Goal: Transaction & Acquisition: Purchase product/service

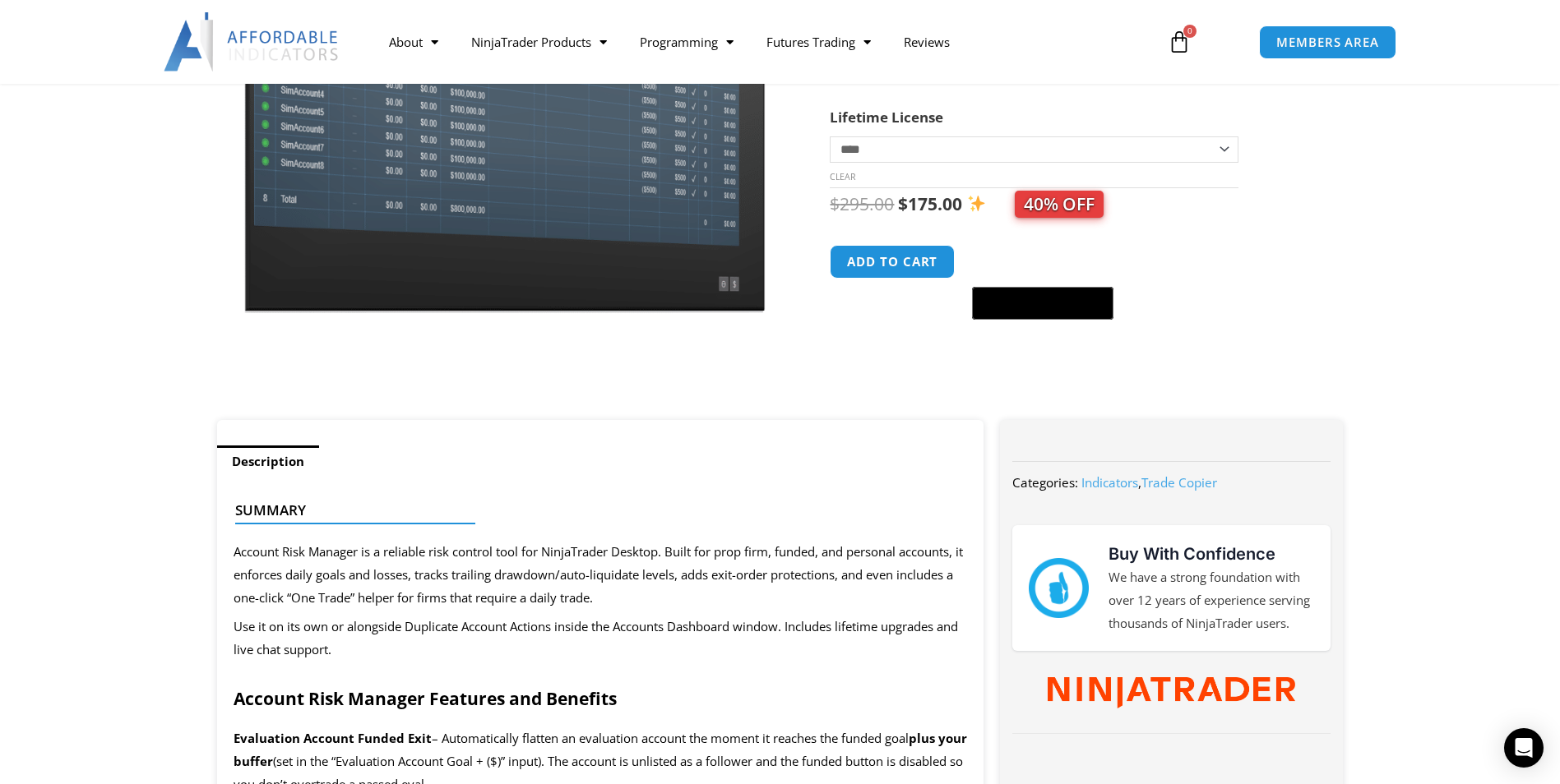
scroll to position [246, 0]
click at [1505, 735] on div "Open Intercom Messenger" at bounding box center [1524, 748] width 43 height 43
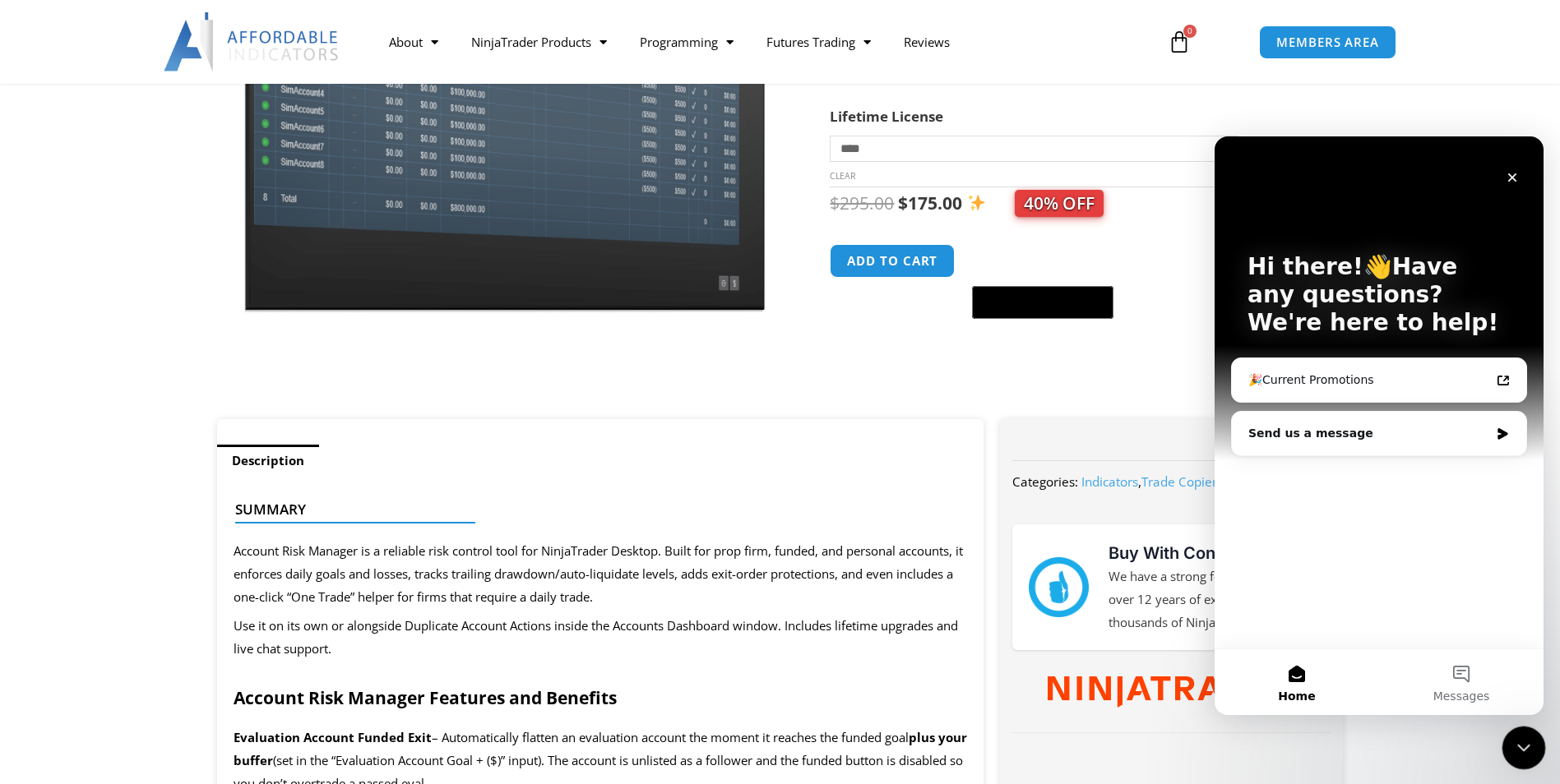
scroll to position [0, 0]
click at [1347, 441] on div "Send us a message" at bounding box center [1369, 434] width 241 height 17
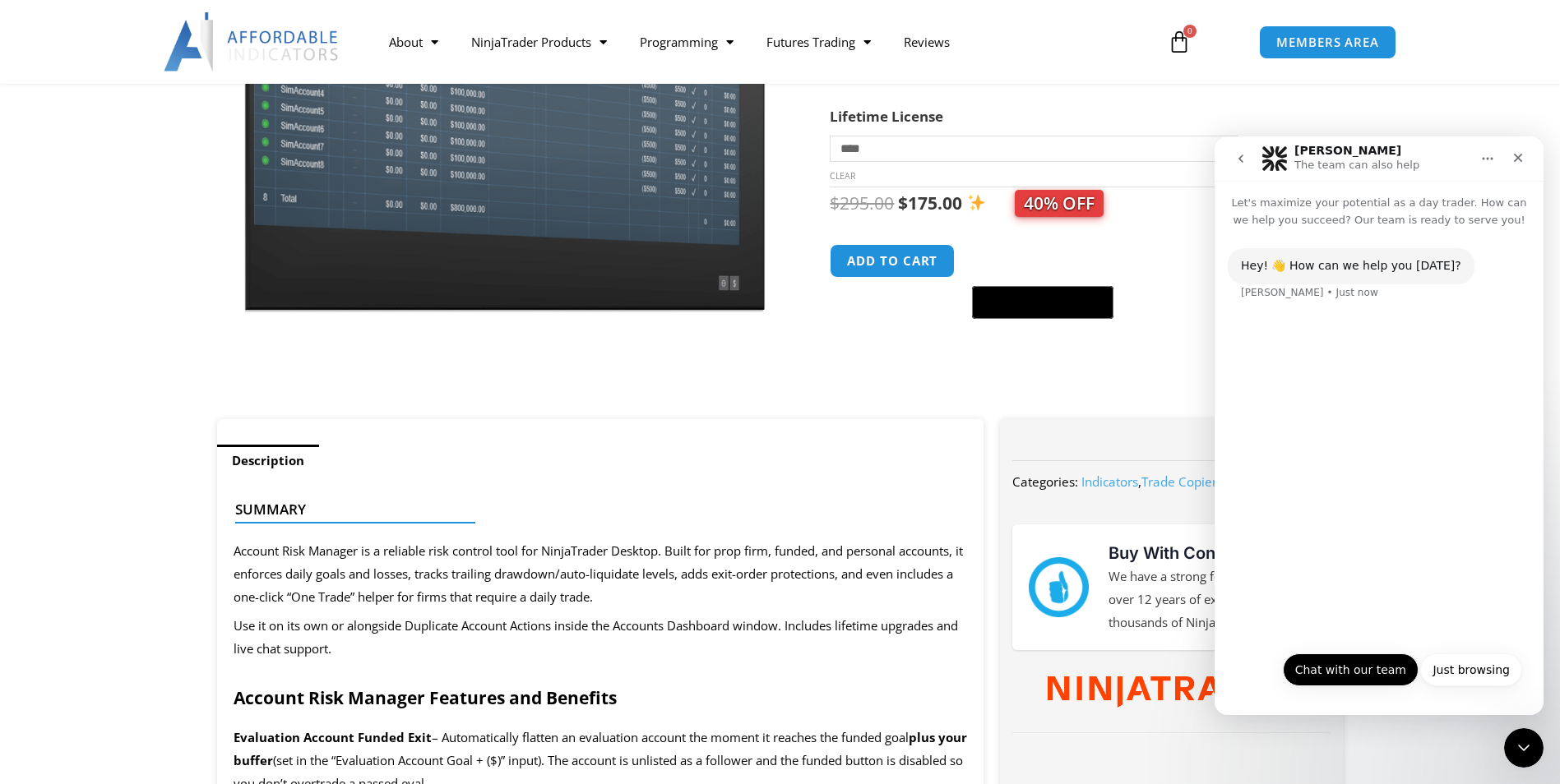
click at [1367, 665] on button "Chat with our team" at bounding box center [1350, 670] width 135 height 33
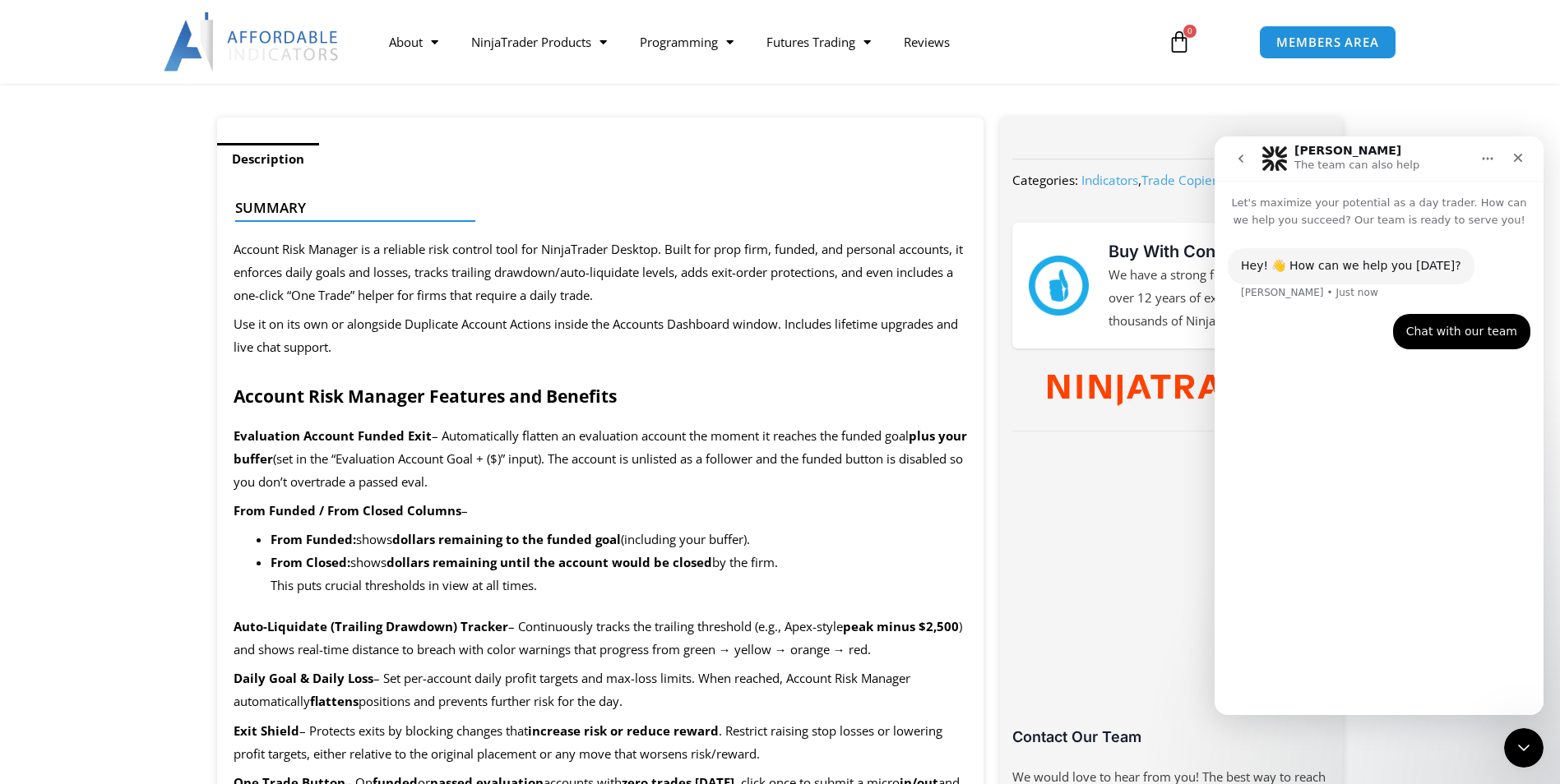
scroll to position [575, 0]
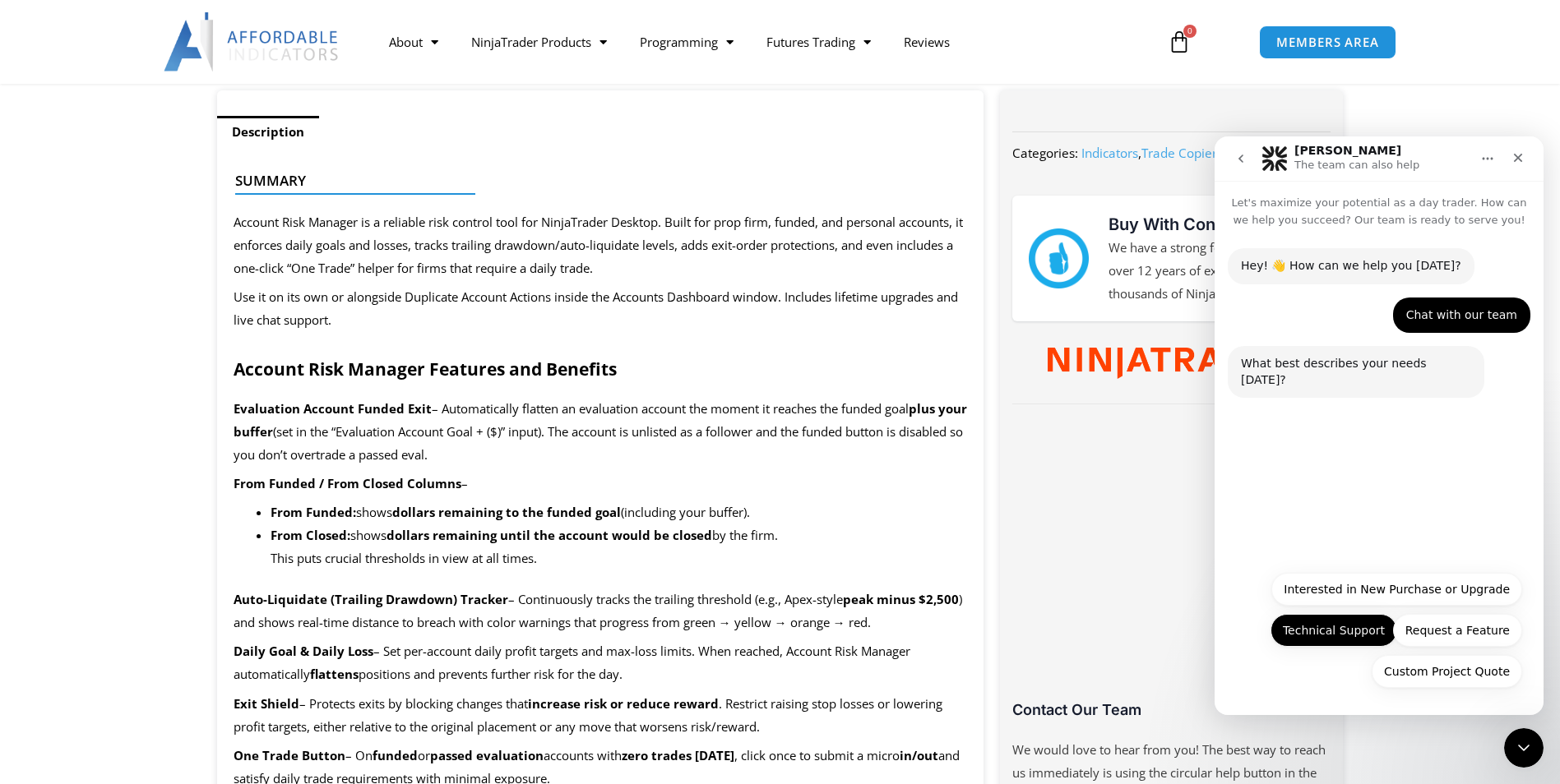
click at [1341, 628] on button "Technical Support" at bounding box center [1334, 630] width 127 height 33
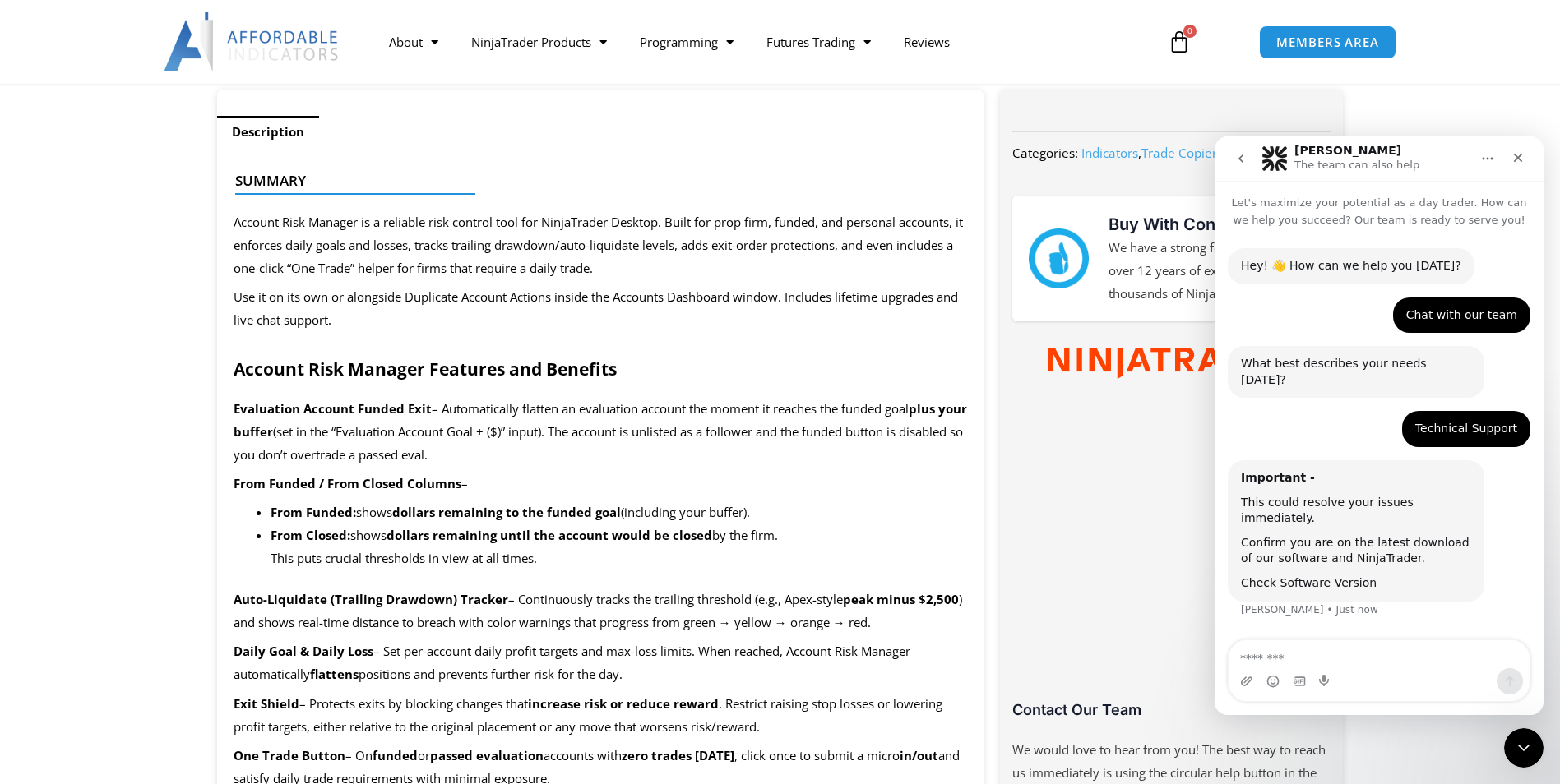
click at [1380, 670] on div "Intercom messenger" at bounding box center [1379, 682] width 301 height 26
click at [1380, 663] on textarea "Message…" at bounding box center [1379, 654] width 301 height 28
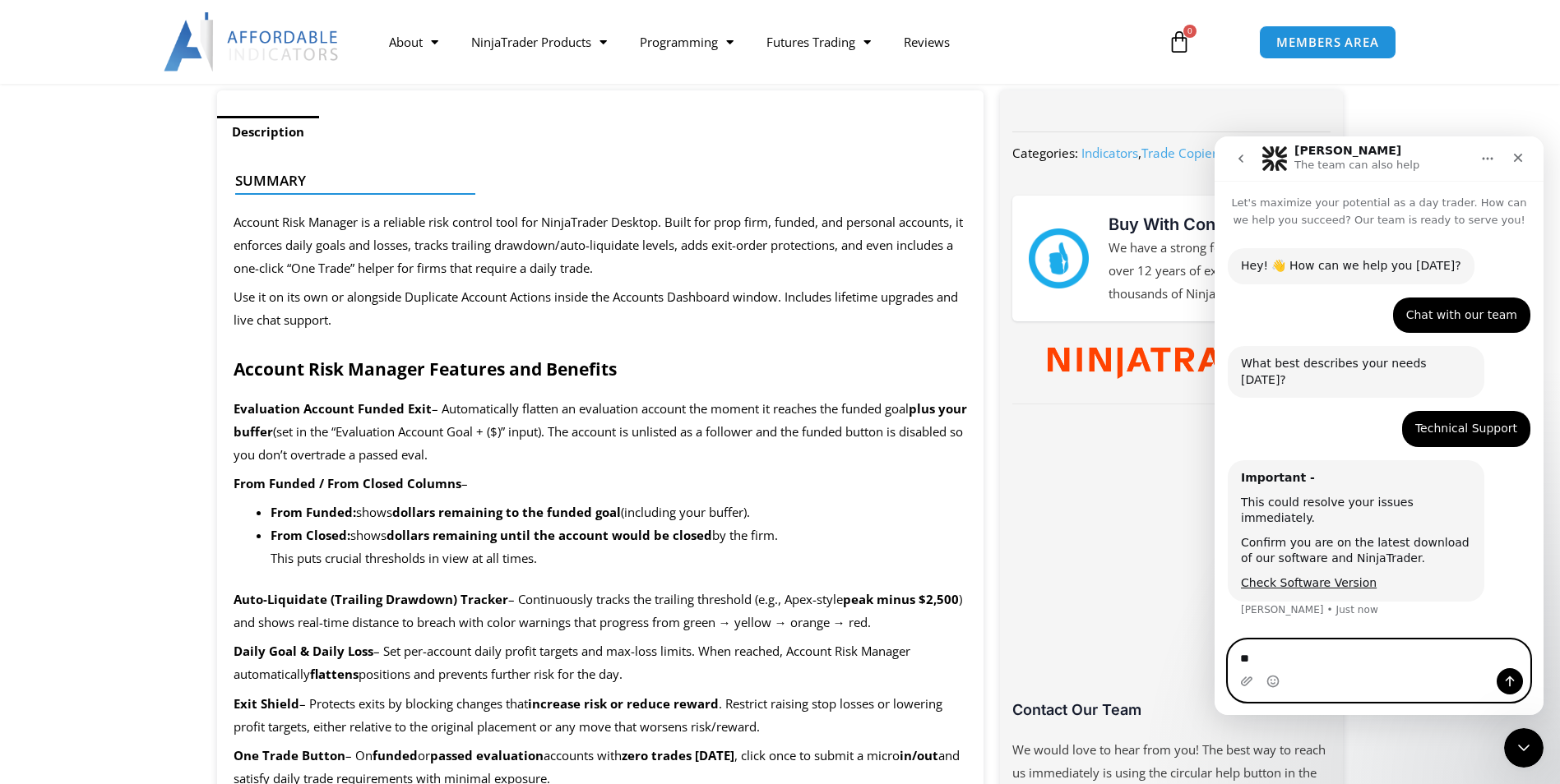
type textarea "**"
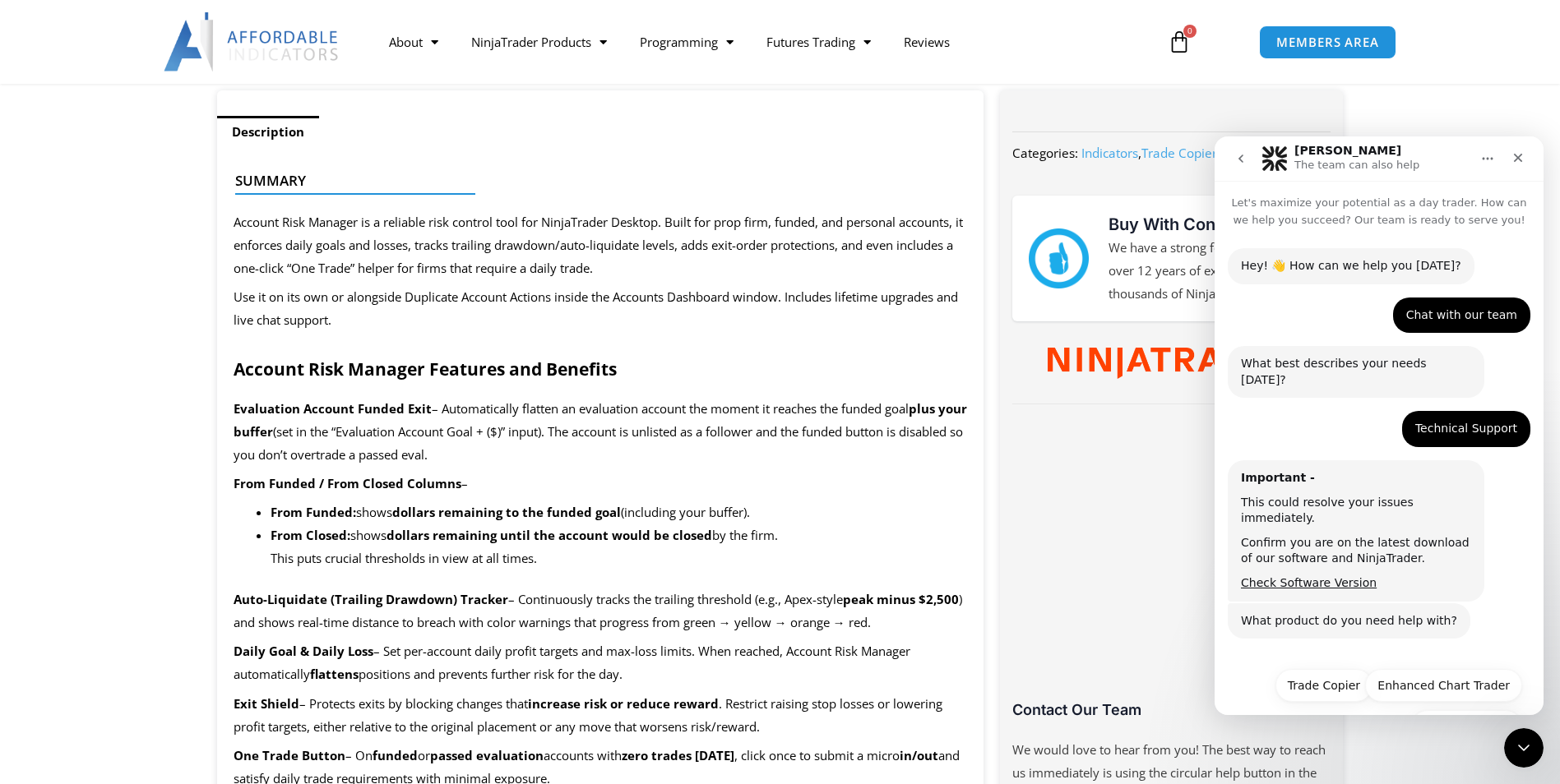
scroll to position [23, 0]
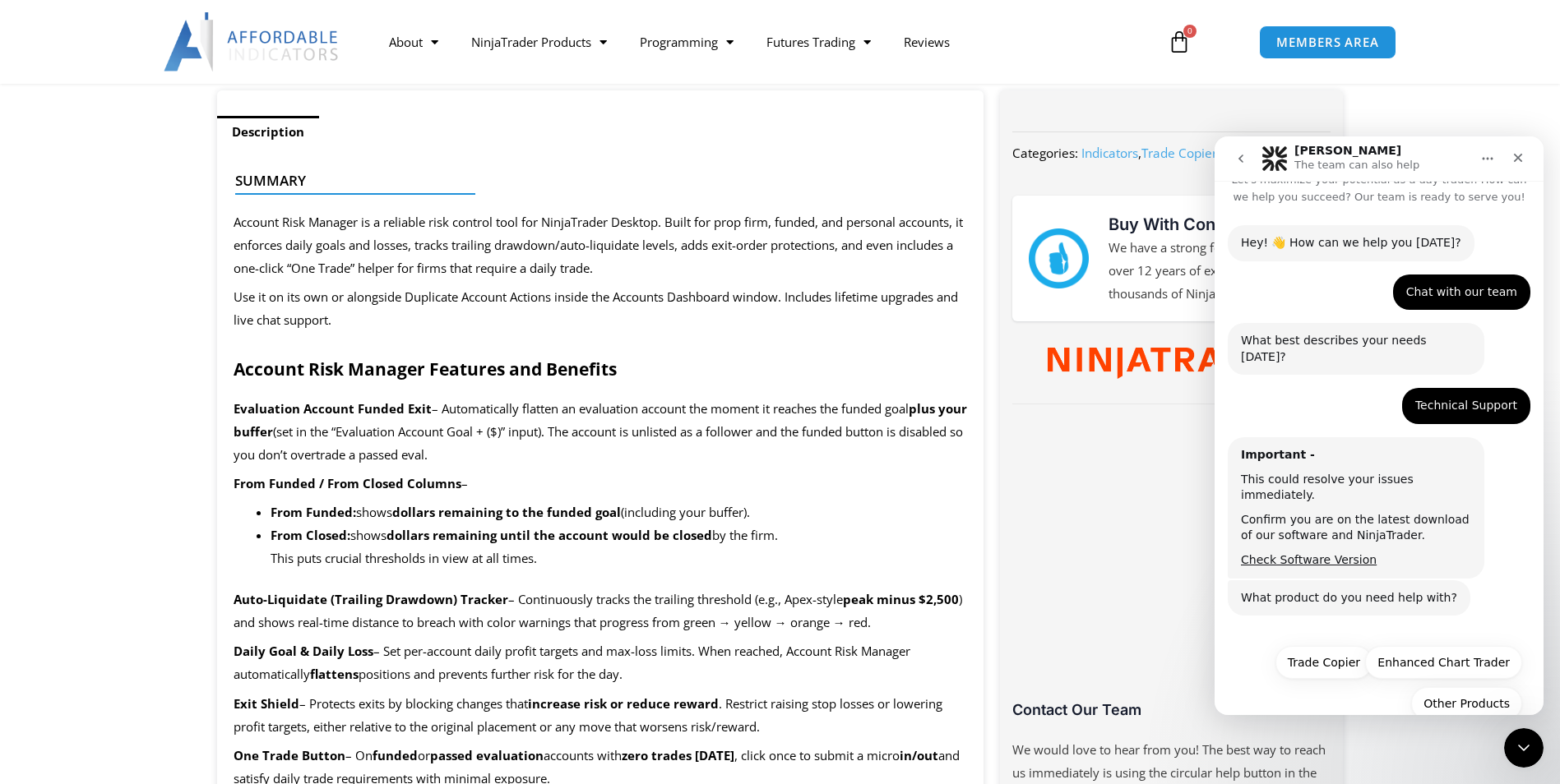
click at [1333, 696] on div "Other Products Trade Copier Enhanced Chart Trader Other Products" at bounding box center [1379, 687] width 286 height 82
click at [1321, 646] on button "Trade Copier" at bounding box center [1324, 663] width 97 height 33
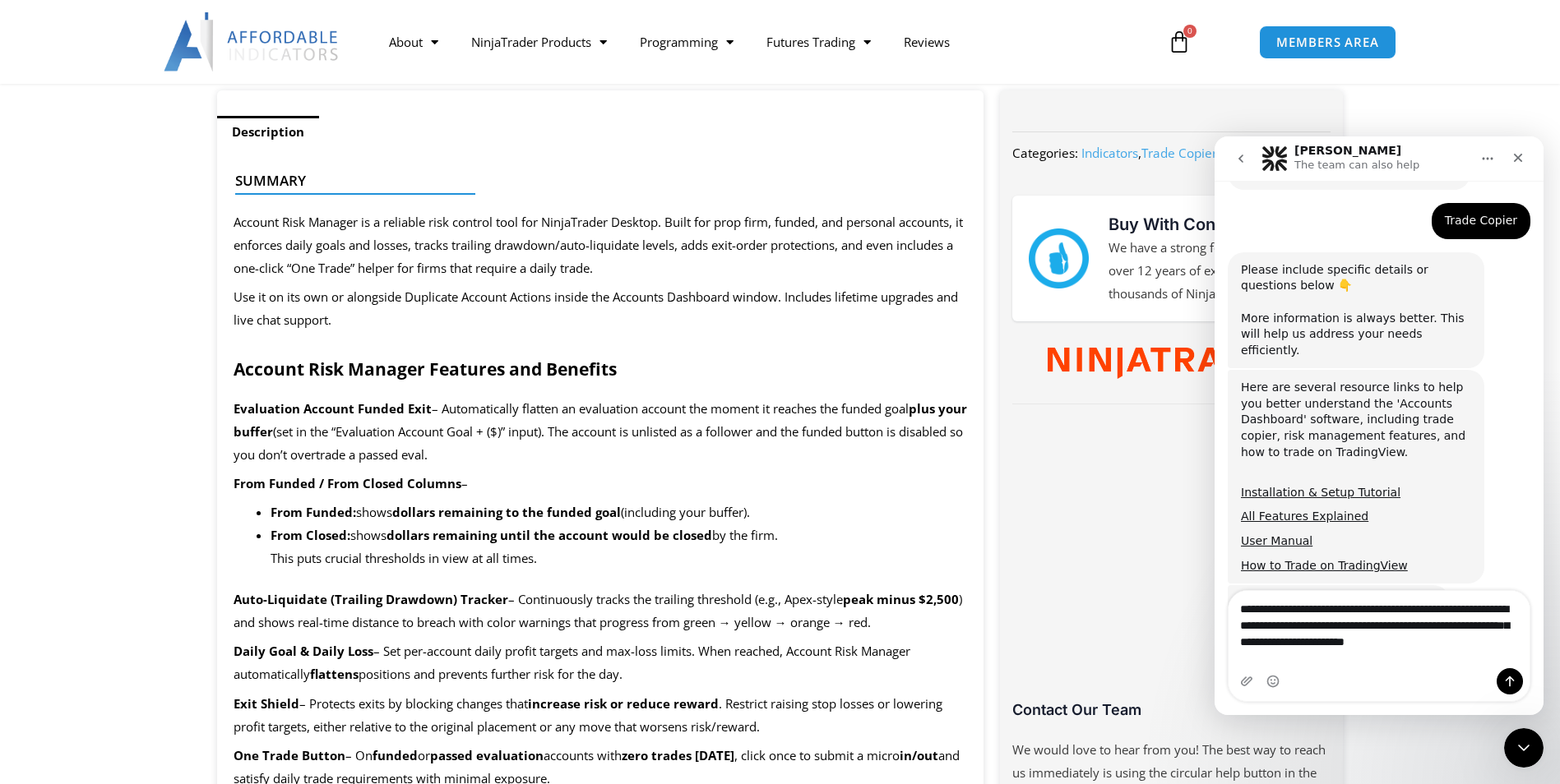
scroll to position [465, 0]
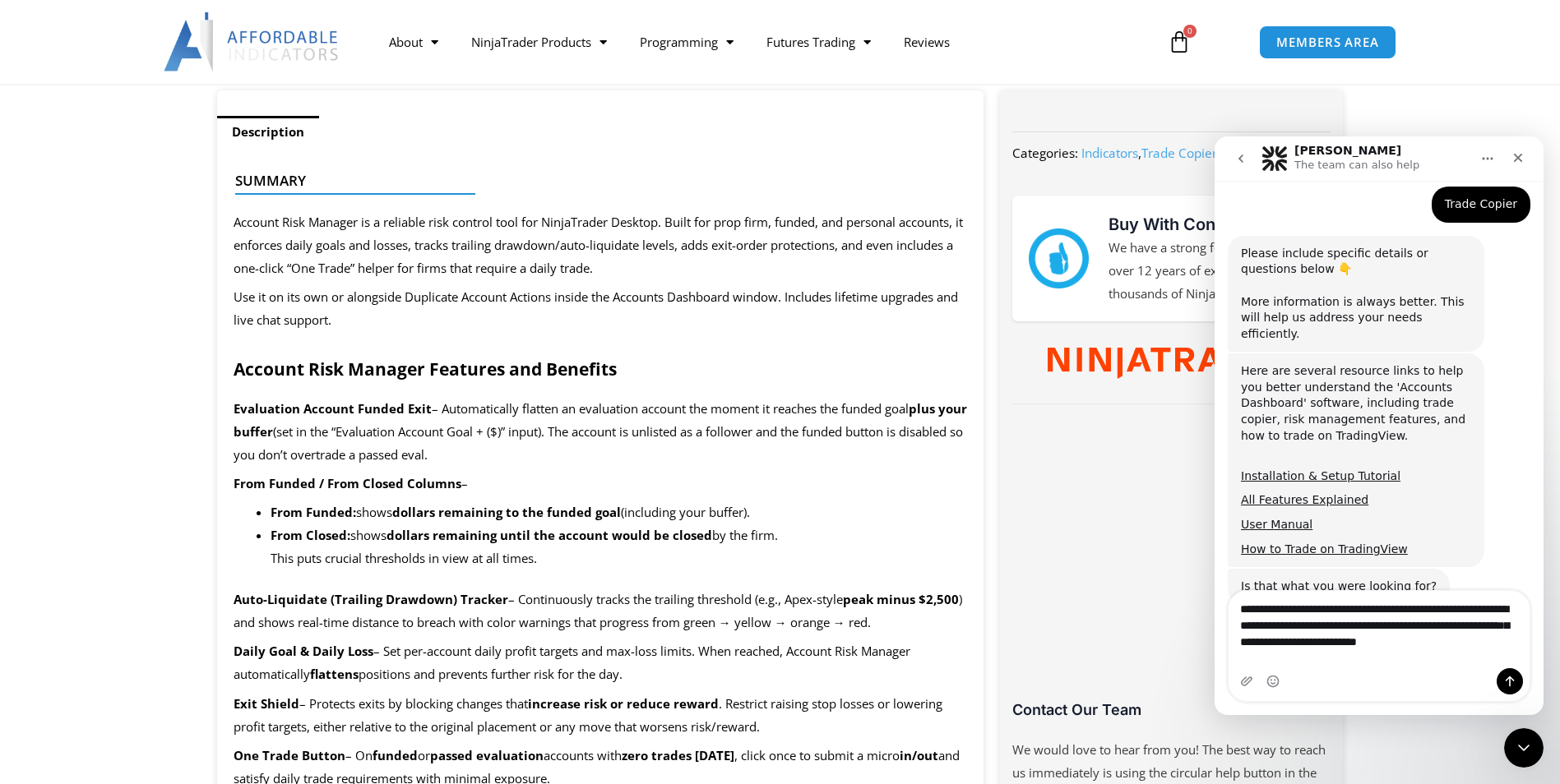
click at [1327, 661] on textarea "**********" at bounding box center [1379, 629] width 301 height 77
type textarea "**********"
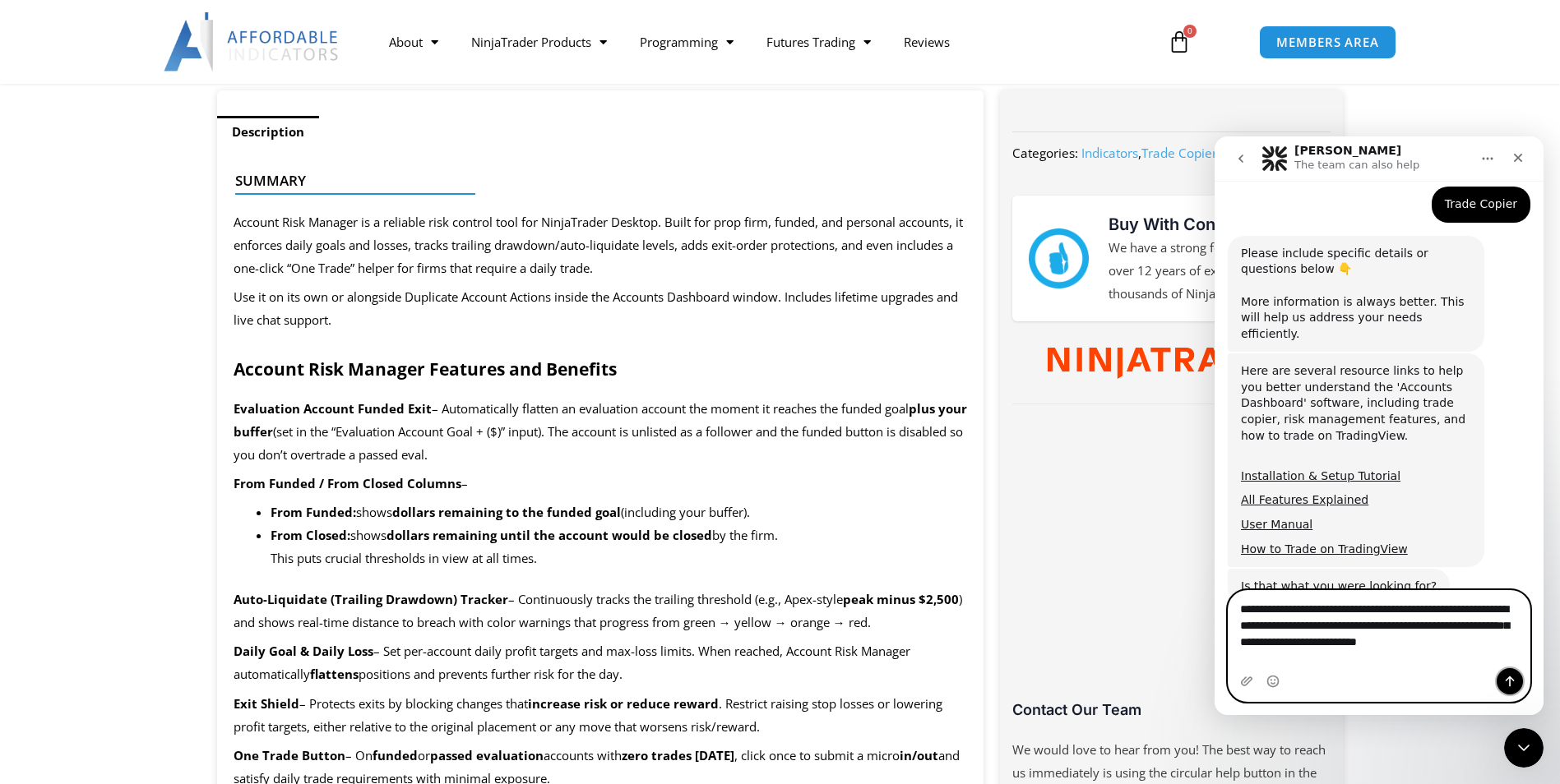
click at [1508, 683] on icon "Send a message…" at bounding box center [1509, 681] width 13 height 13
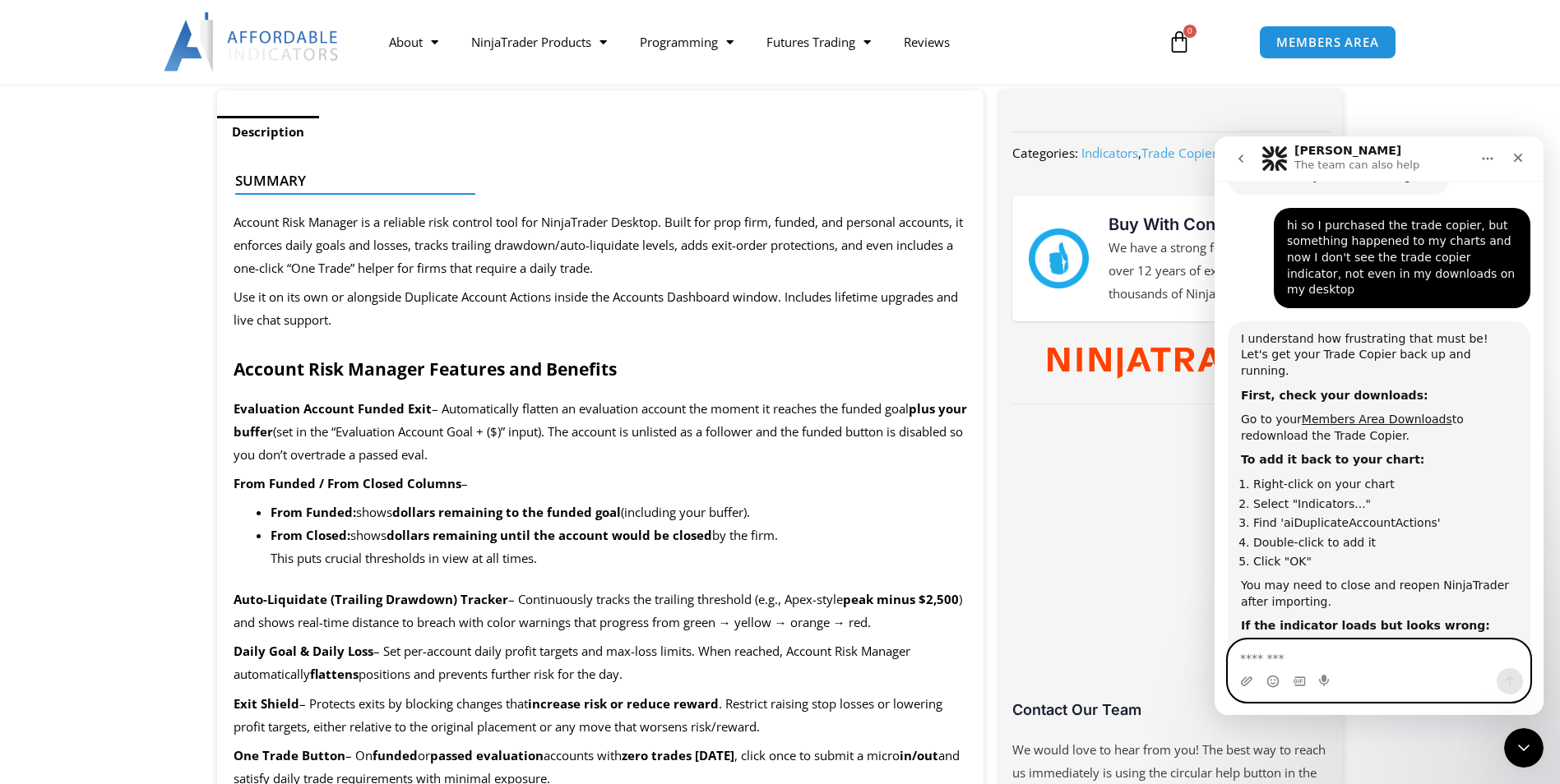
scroll to position [944, 0]
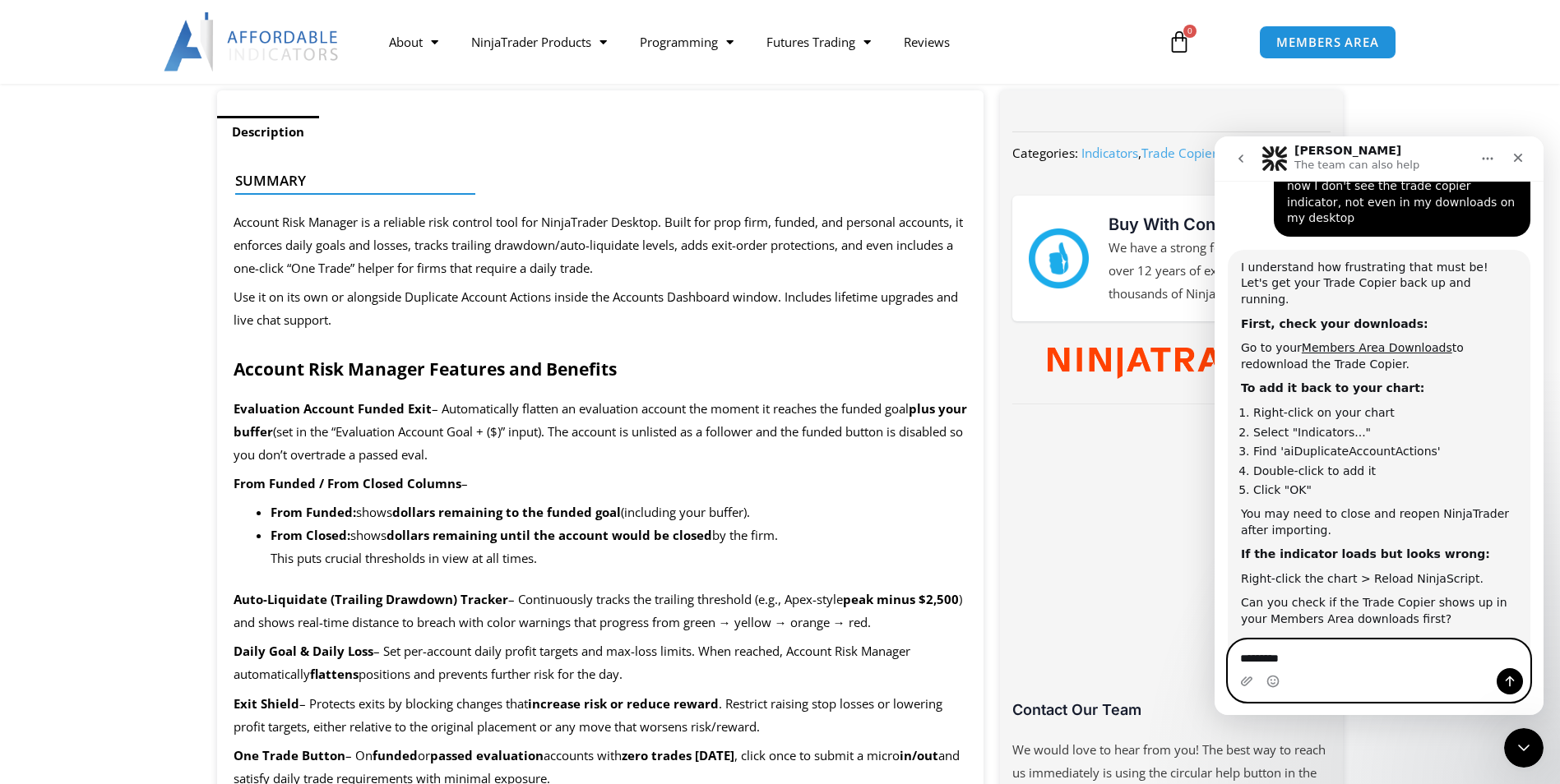
type textarea "**********"
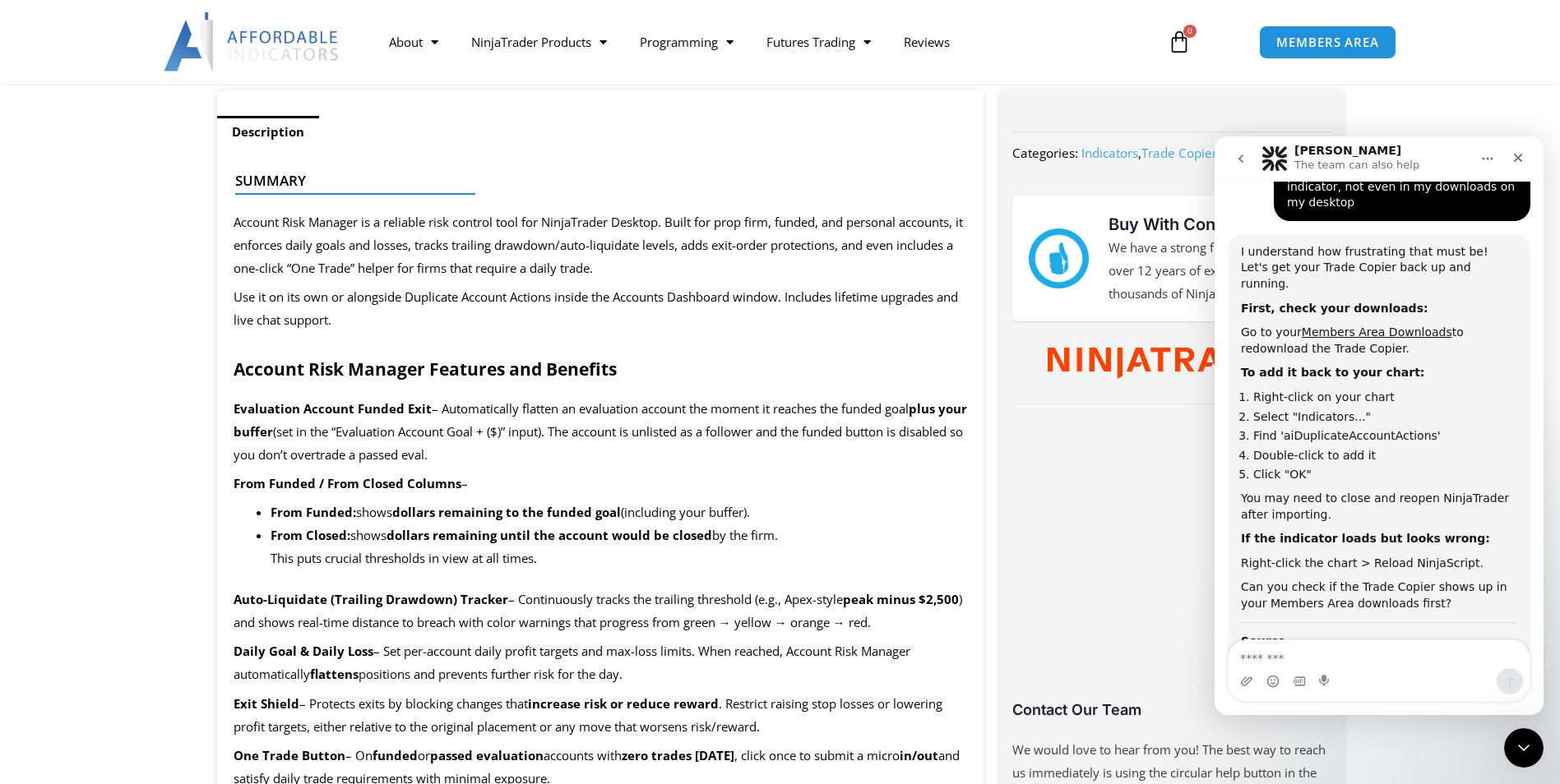
scroll to position [956, 0]
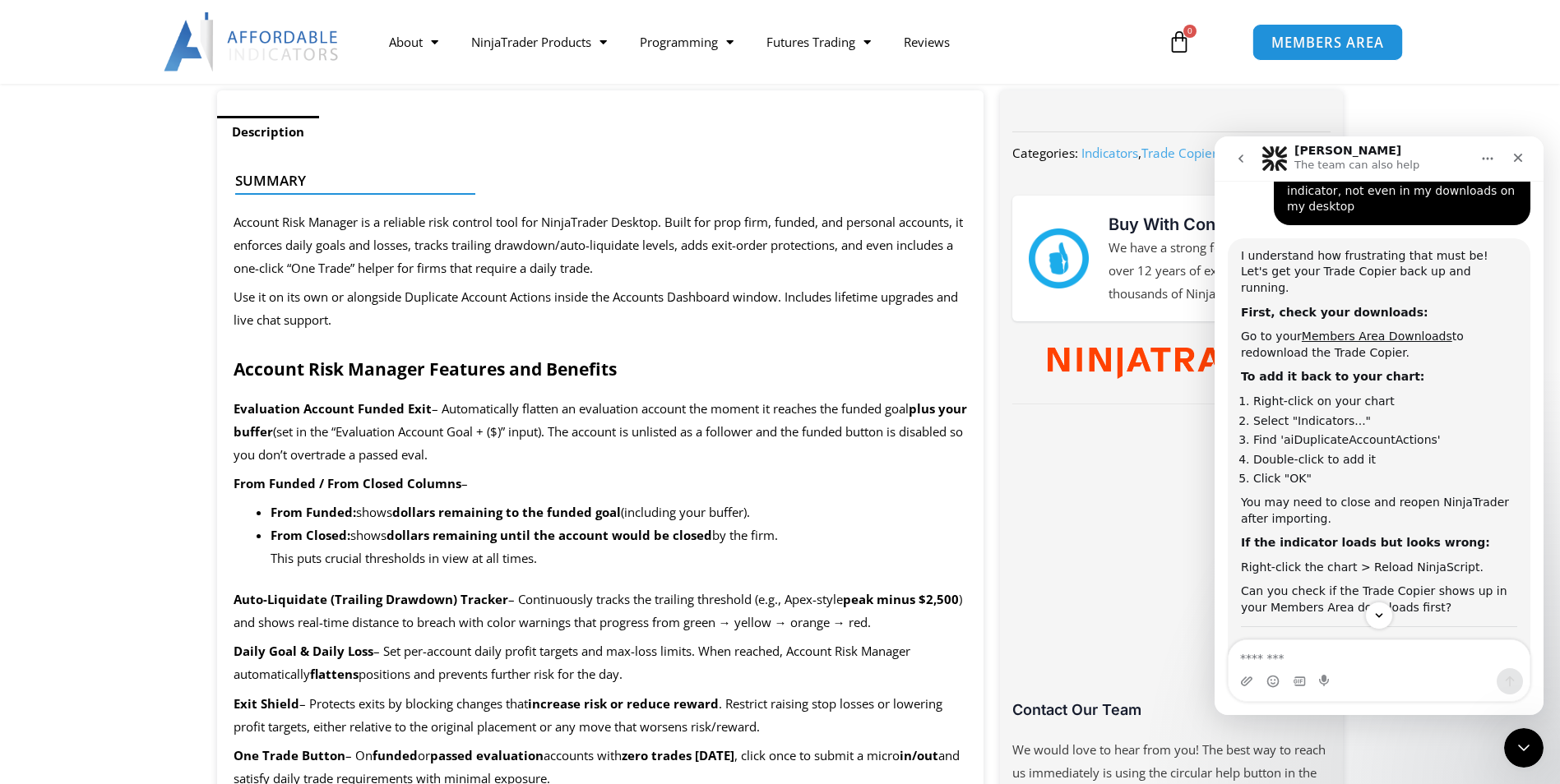
click at [1288, 46] on span "MEMBERS AREA" at bounding box center [1327, 42] width 113 height 14
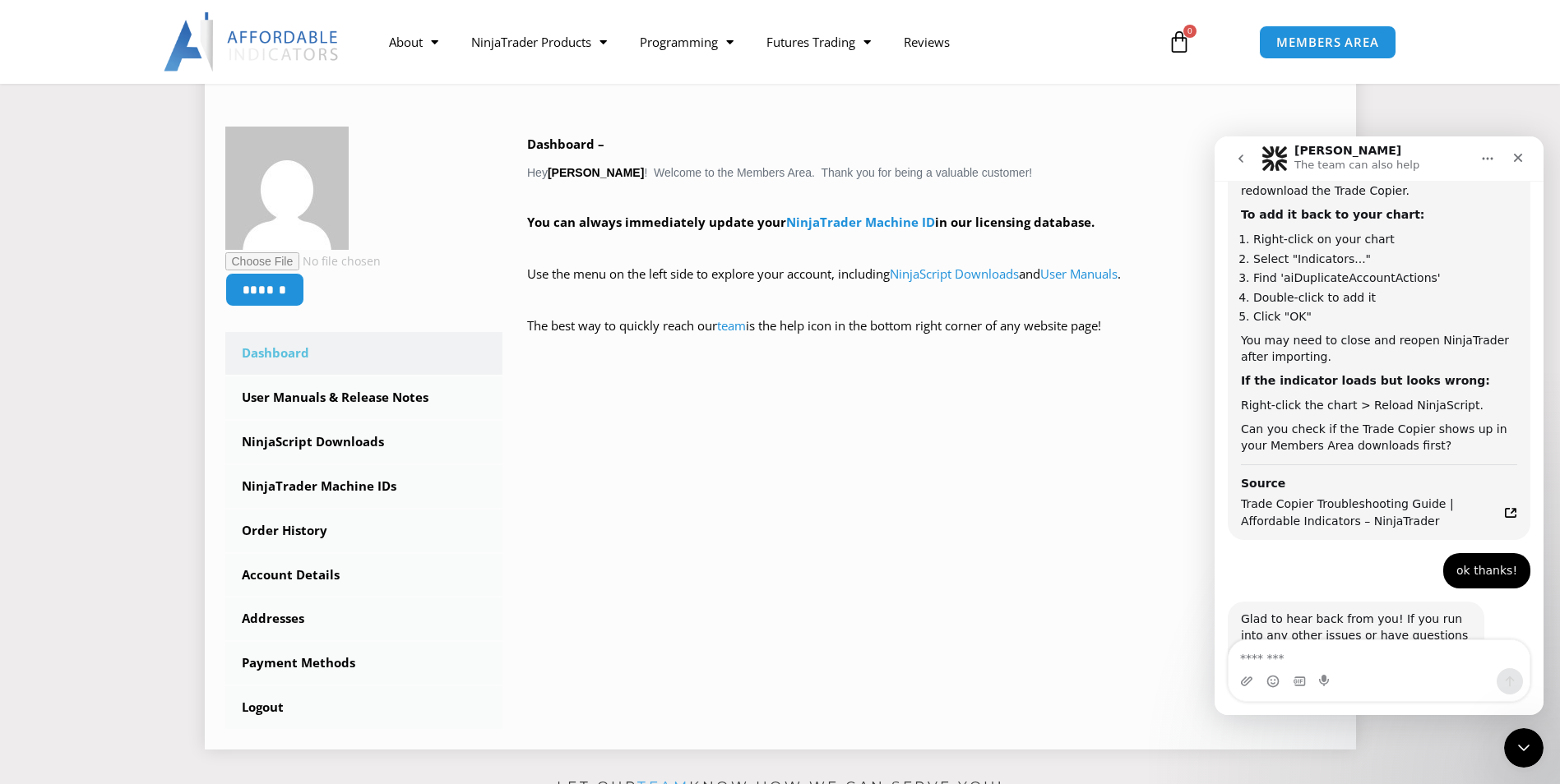
scroll to position [246, 0]
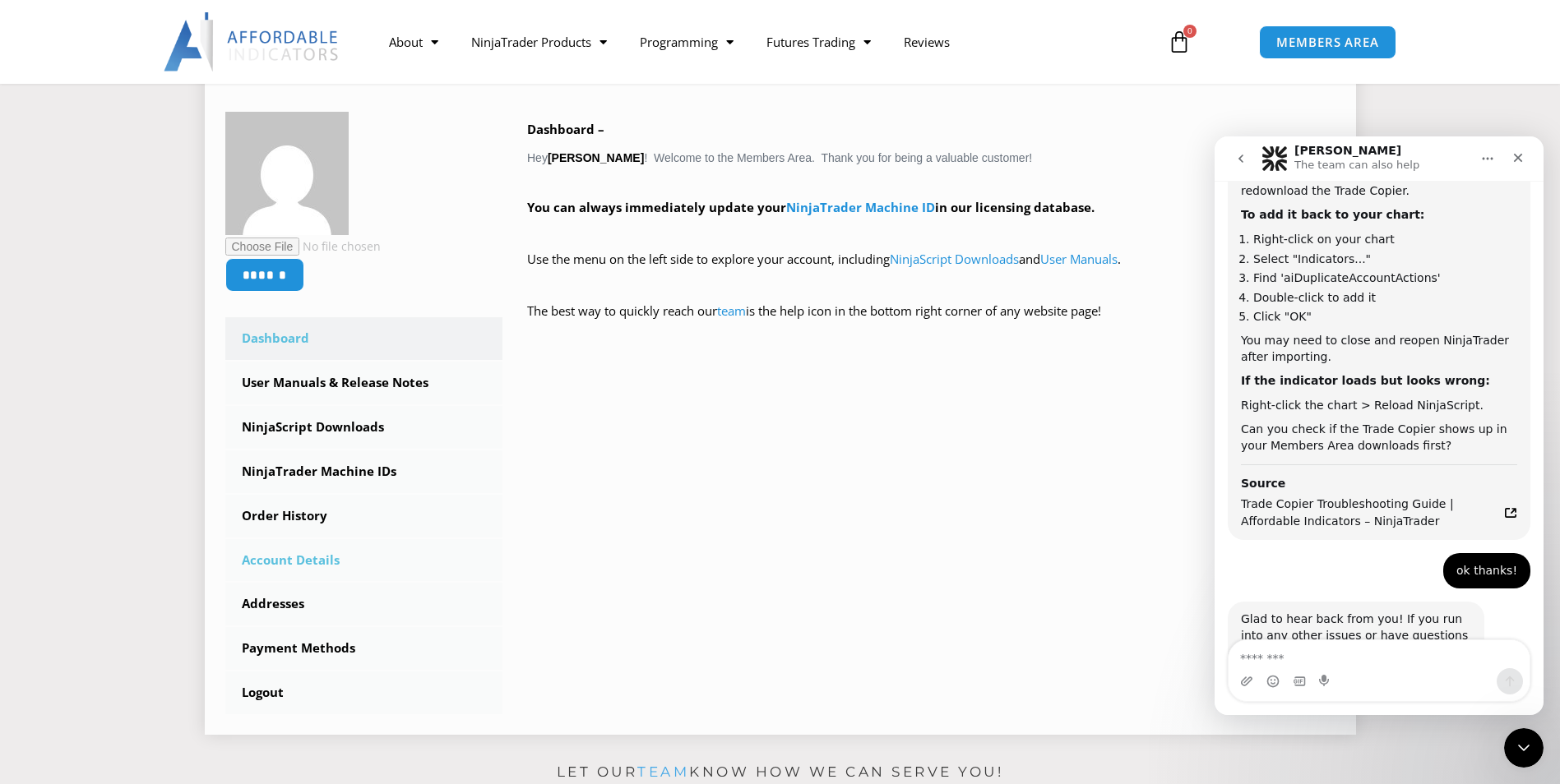
click at [329, 554] on link "Account Details" at bounding box center [364, 560] width 278 height 42
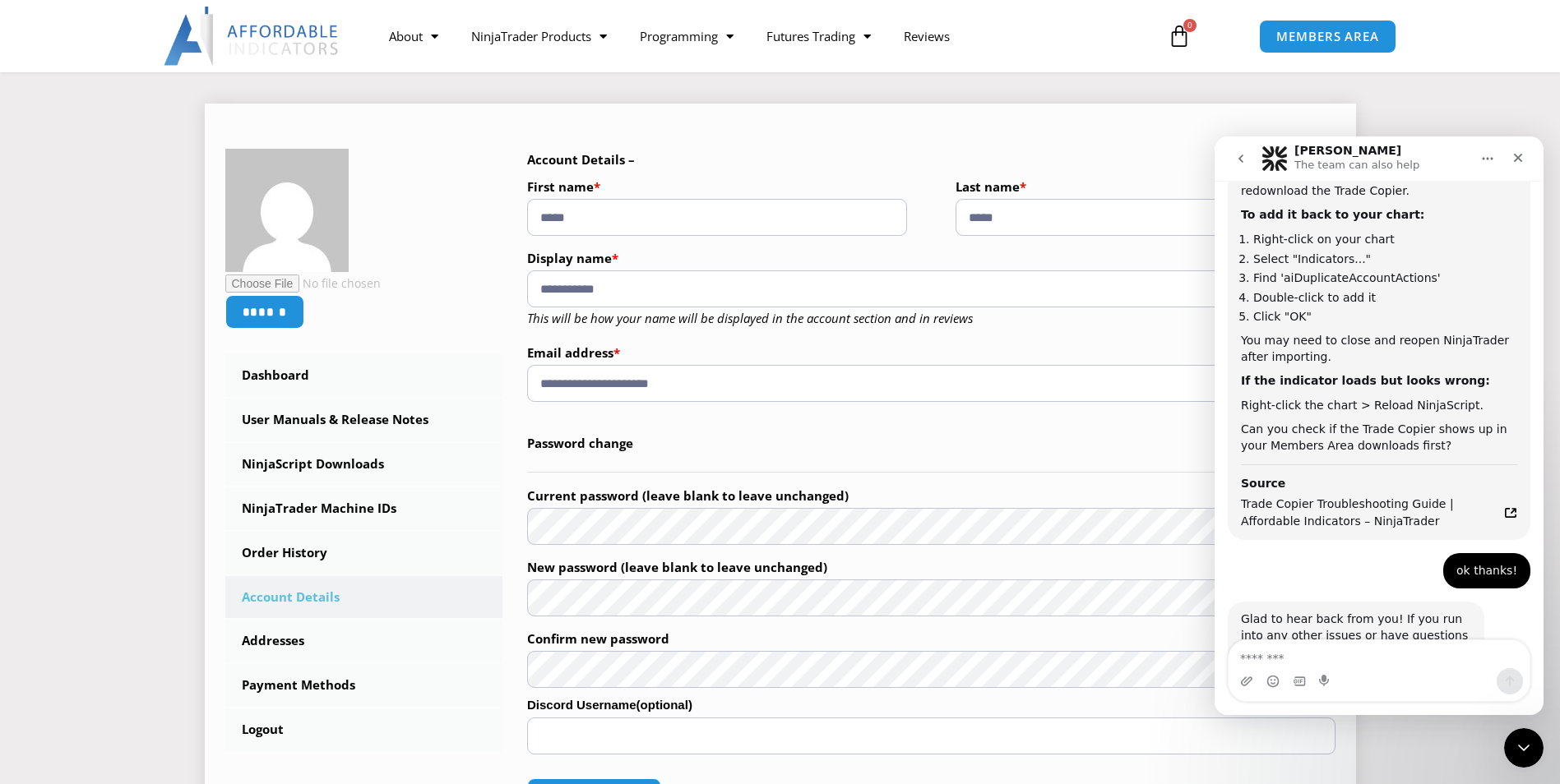
scroll to position [165, 0]
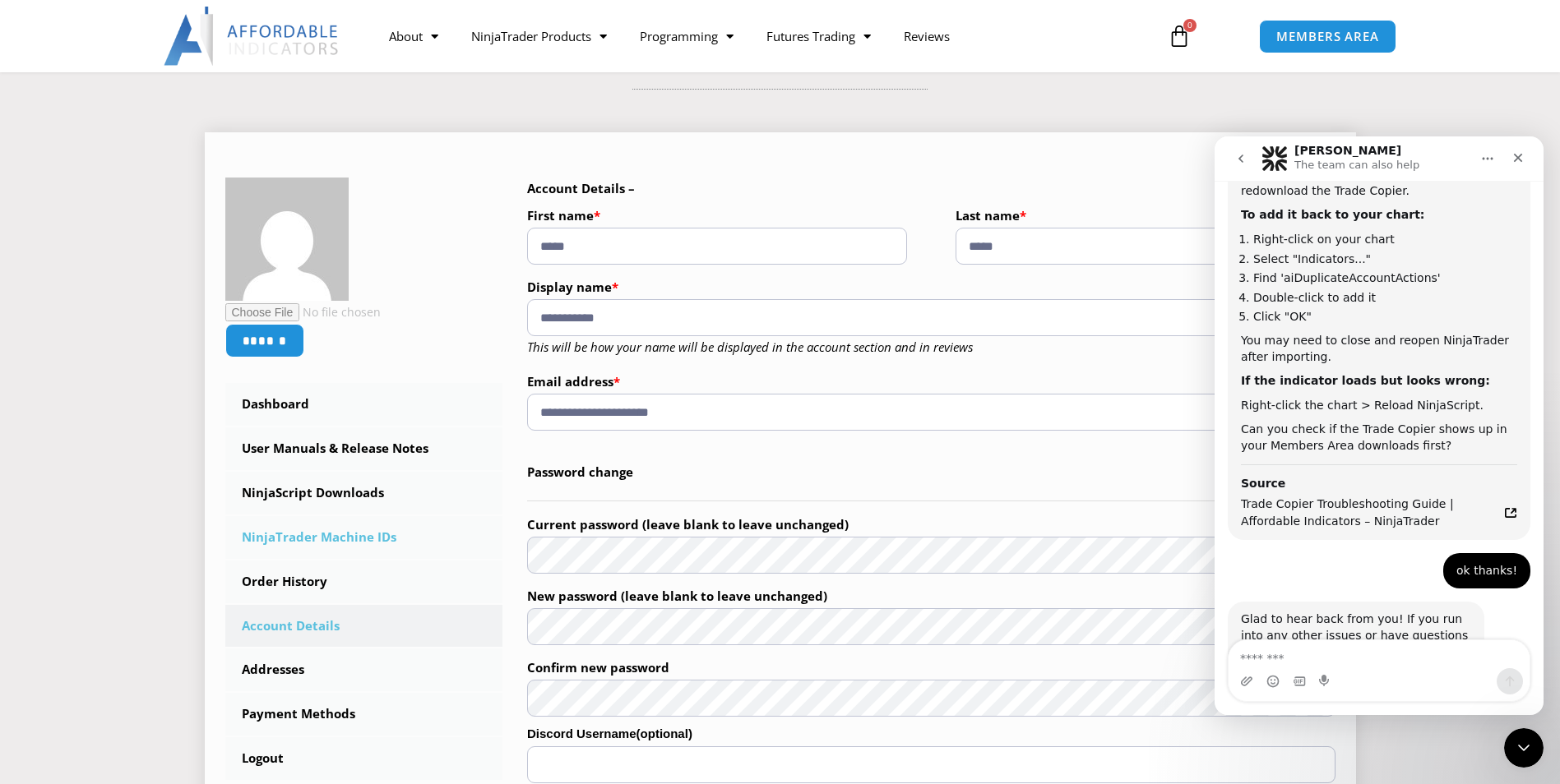
click at [366, 537] on link "NinjaTrader Machine IDs" at bounding box center [364, 537] width 278 height 42
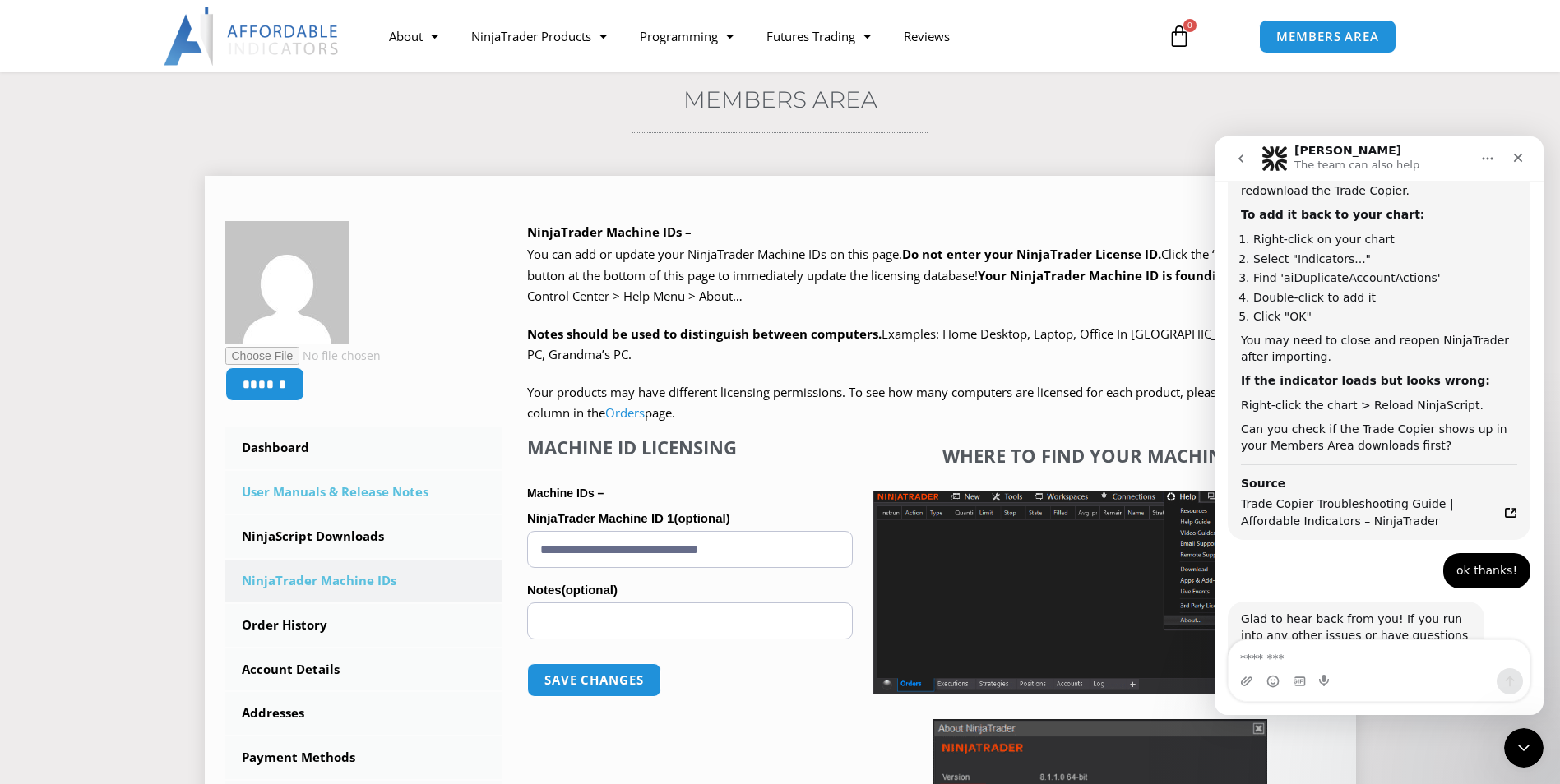
scroll to position [82, 0]
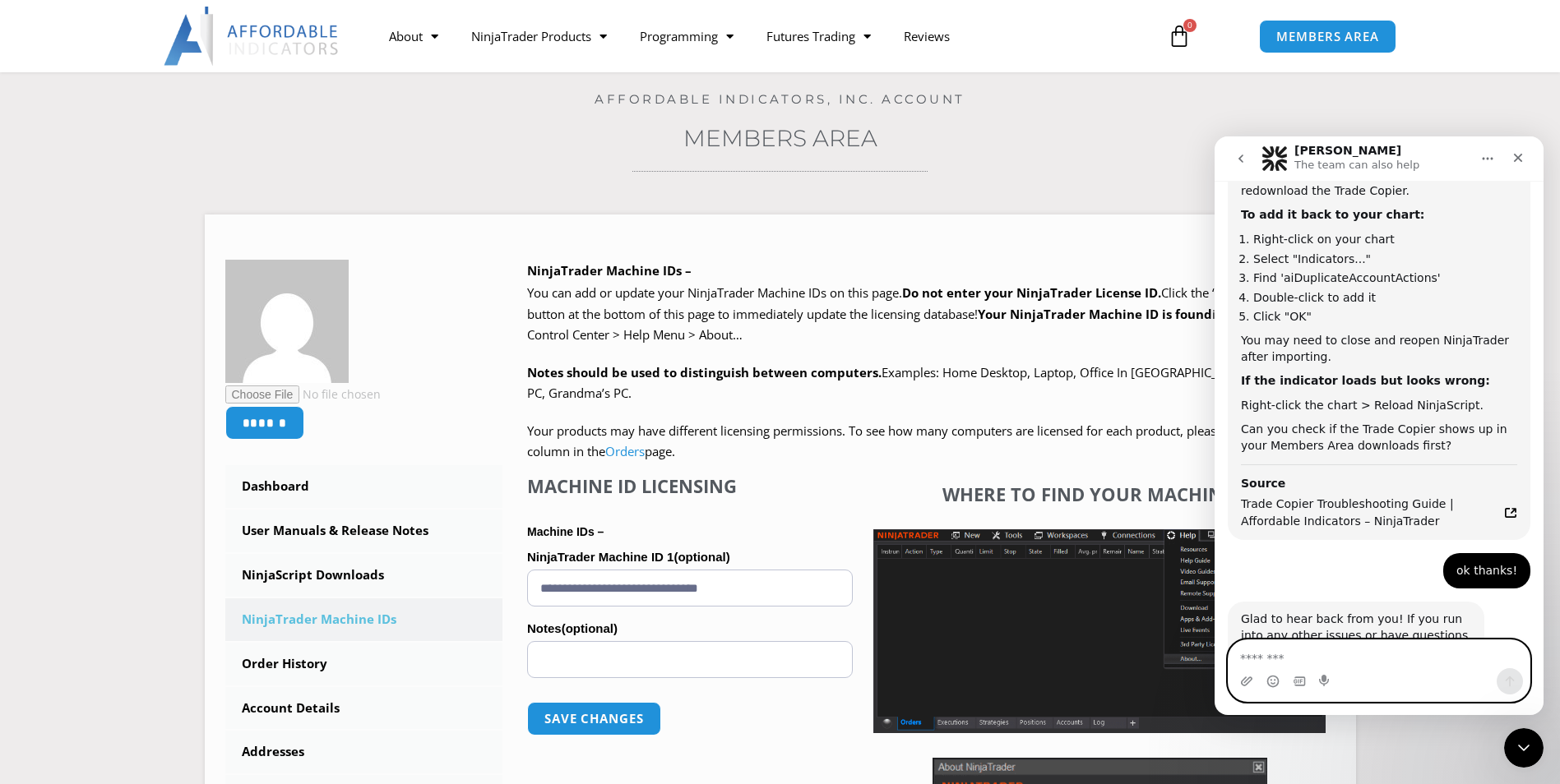
click at [1398, 660] on textarea "Message…" at bounding box center [1379, 654] width 301 height 28
click at [1424, 654] on textarea "**********" at bounding box center [1379, 654] width 301 height 28
type textarea "**********"
click at [1507, 685] on icon "Send a message…" at bounding box center [1509, 681] width 13 height 13
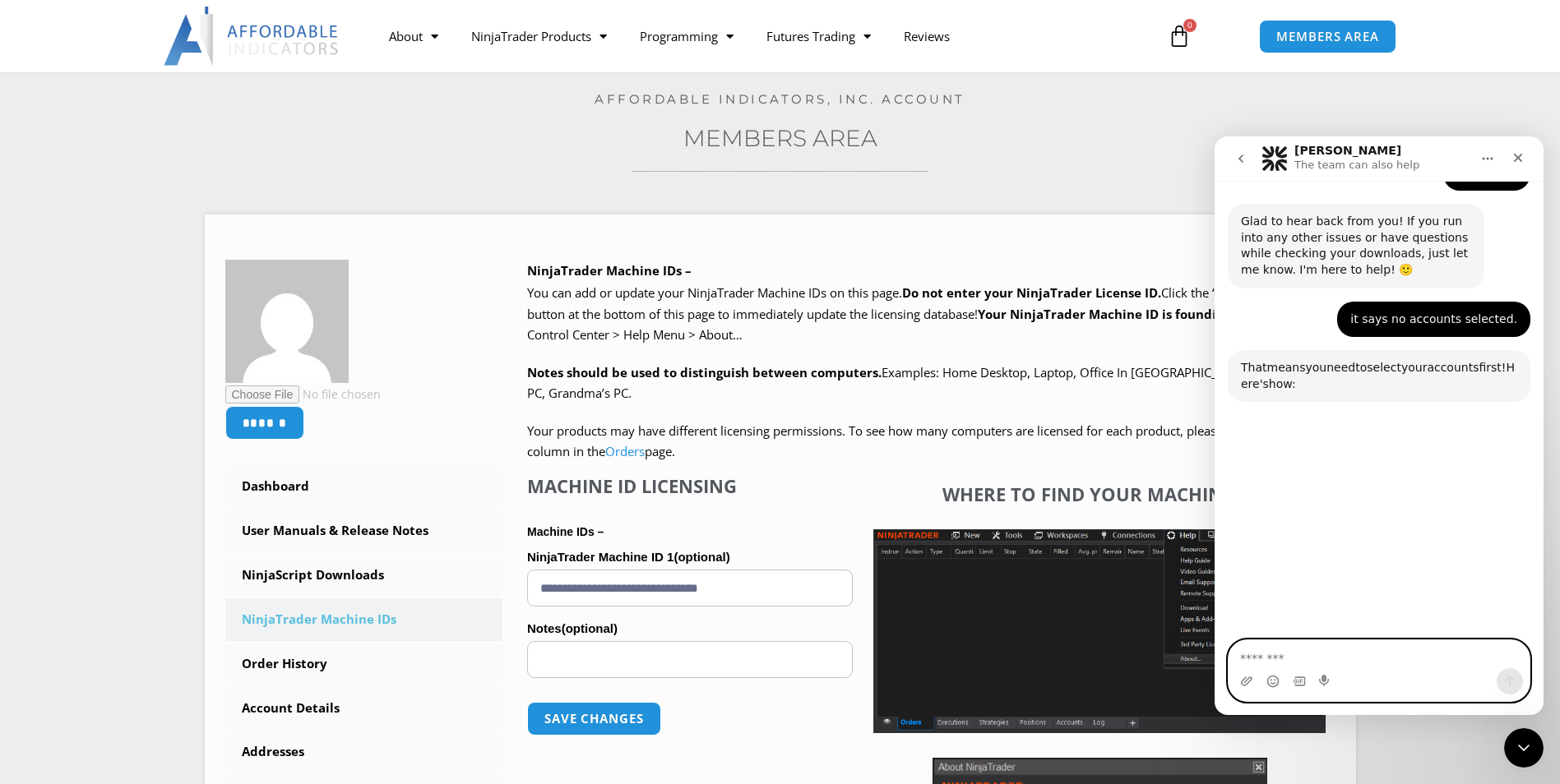
scroll to position [1563, 0]
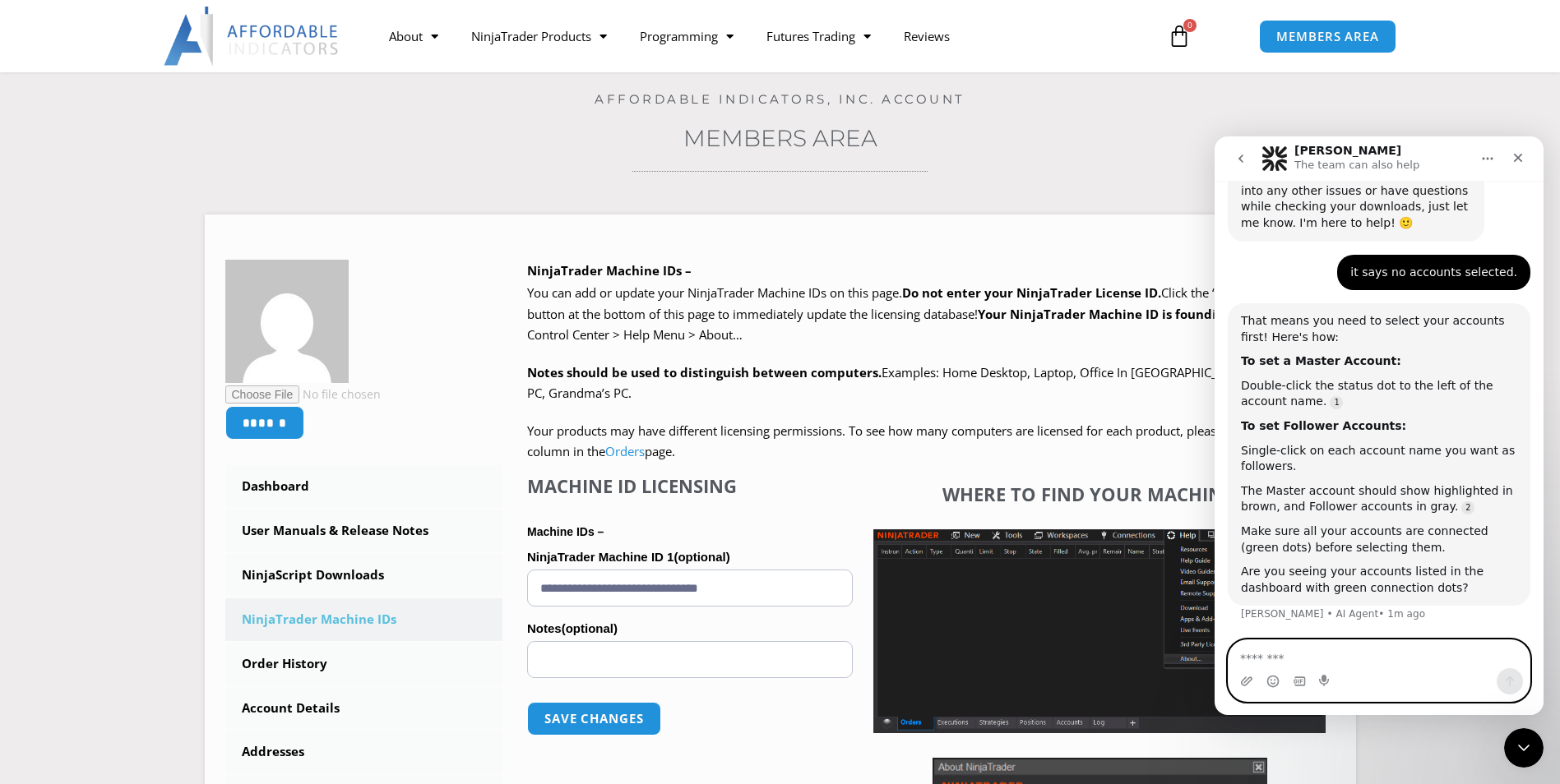
click at [1382, 661] on textarea "Message…" at bounding box center [1379, 654] width 301 height 28
type textarea "**********"
click at [1511, 681] on icon "Send a message…" at bounding box center [1509, 681] width 13 height 13
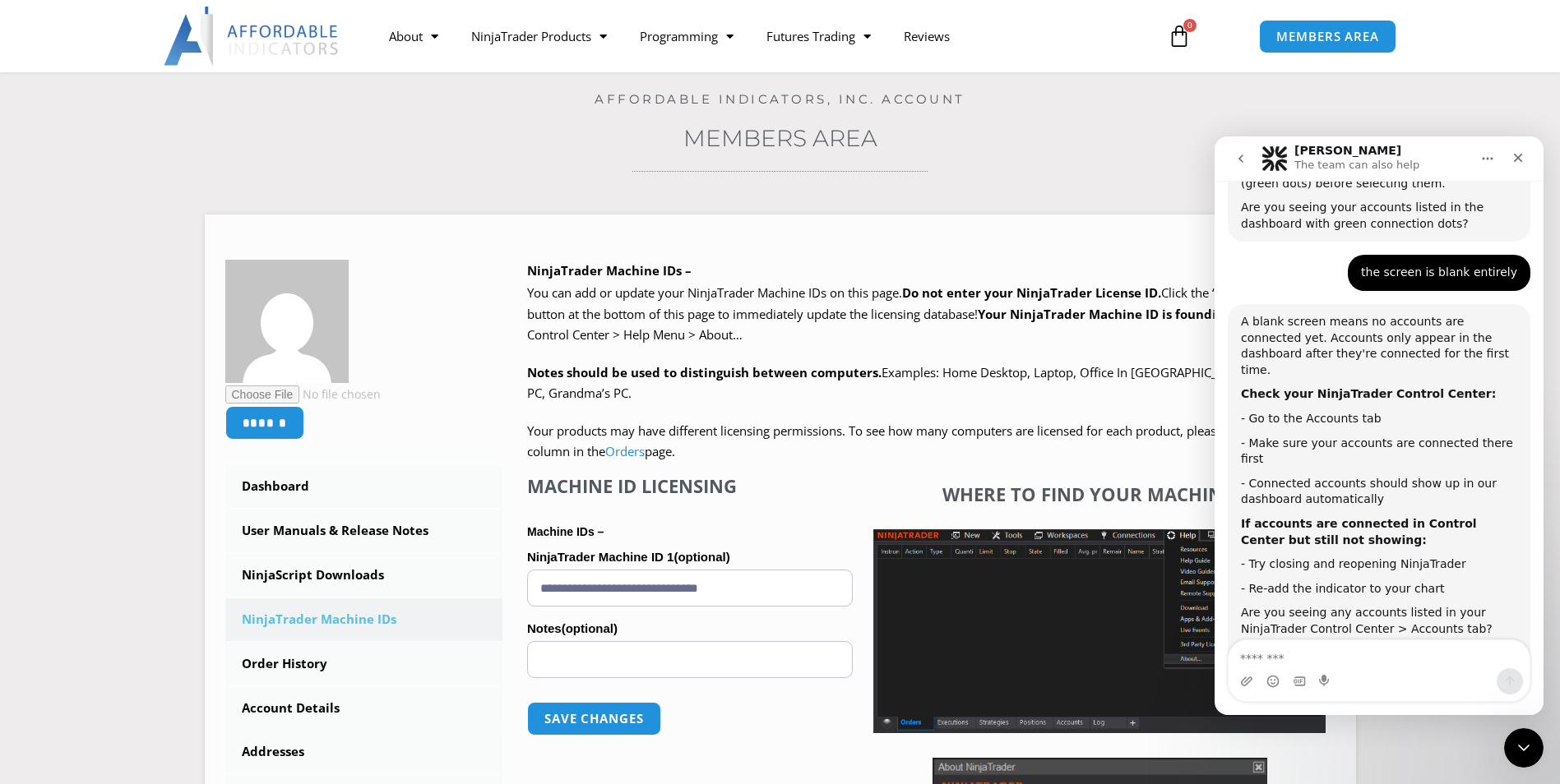
scroll to position [1933, 0]
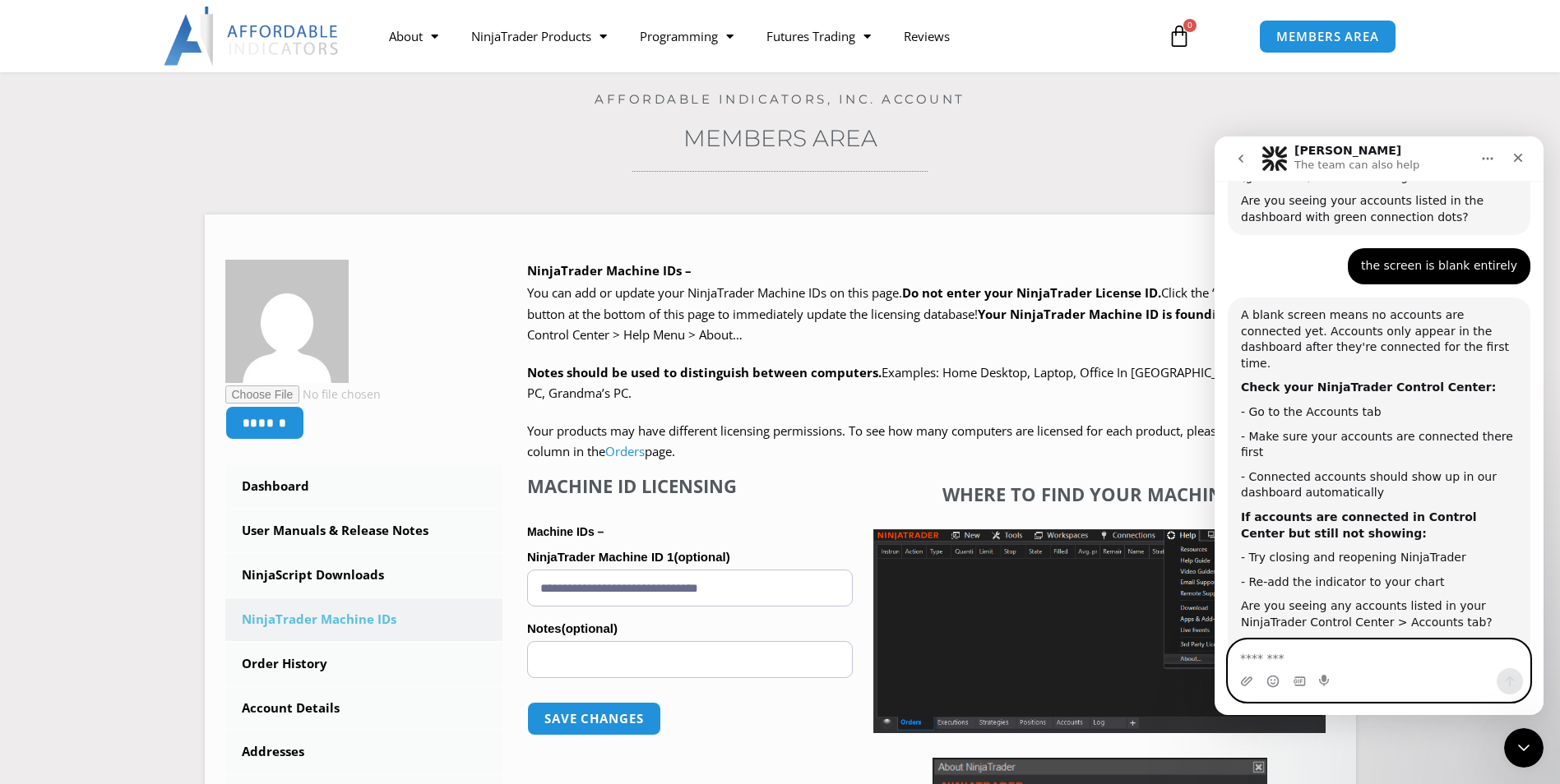
click at [1422, 657] on textarea "Message…" at bounding box center [1379, 654] width 301 height 28
type textarea "**"
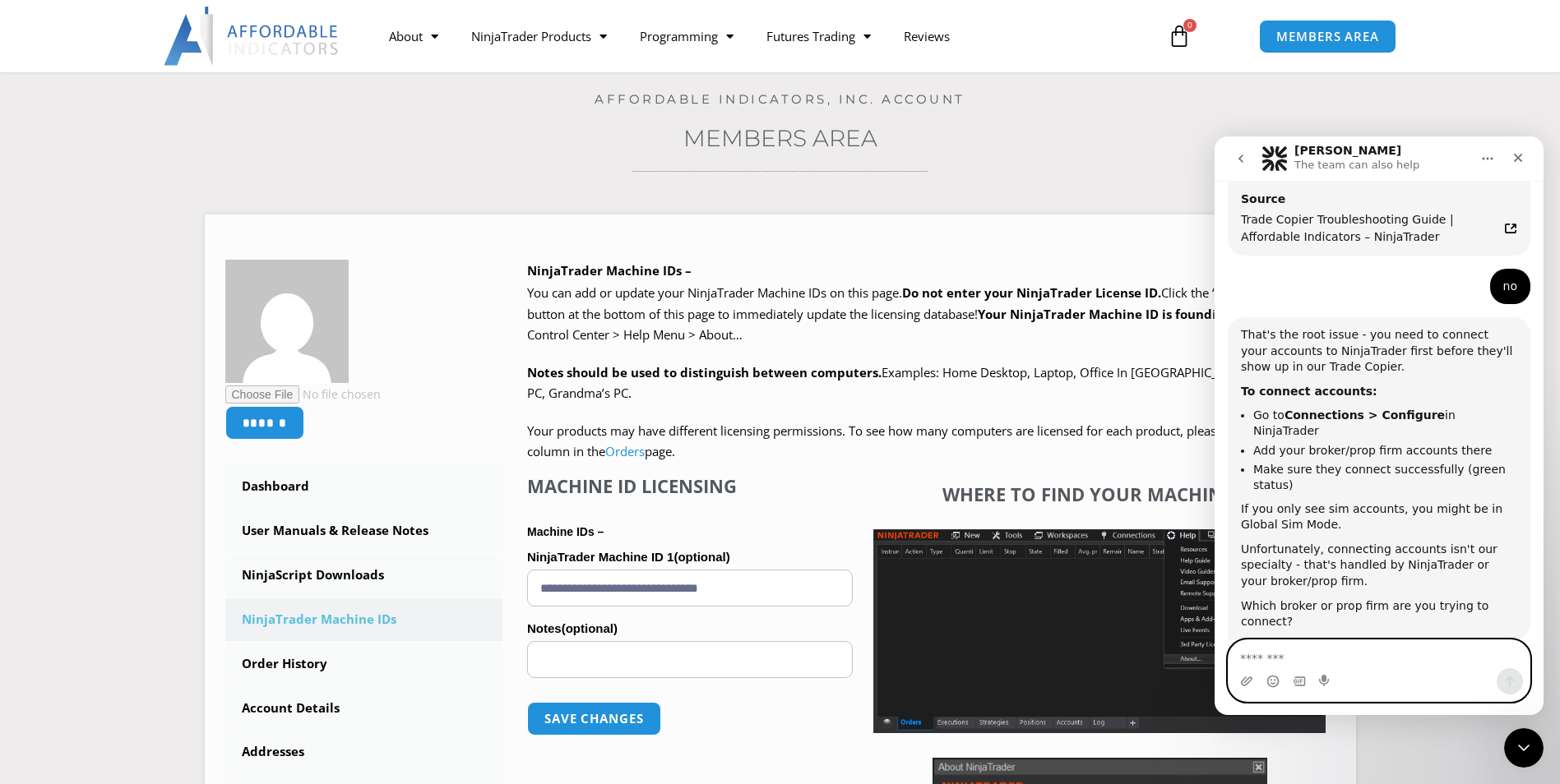
scroll to position [2405, 0]
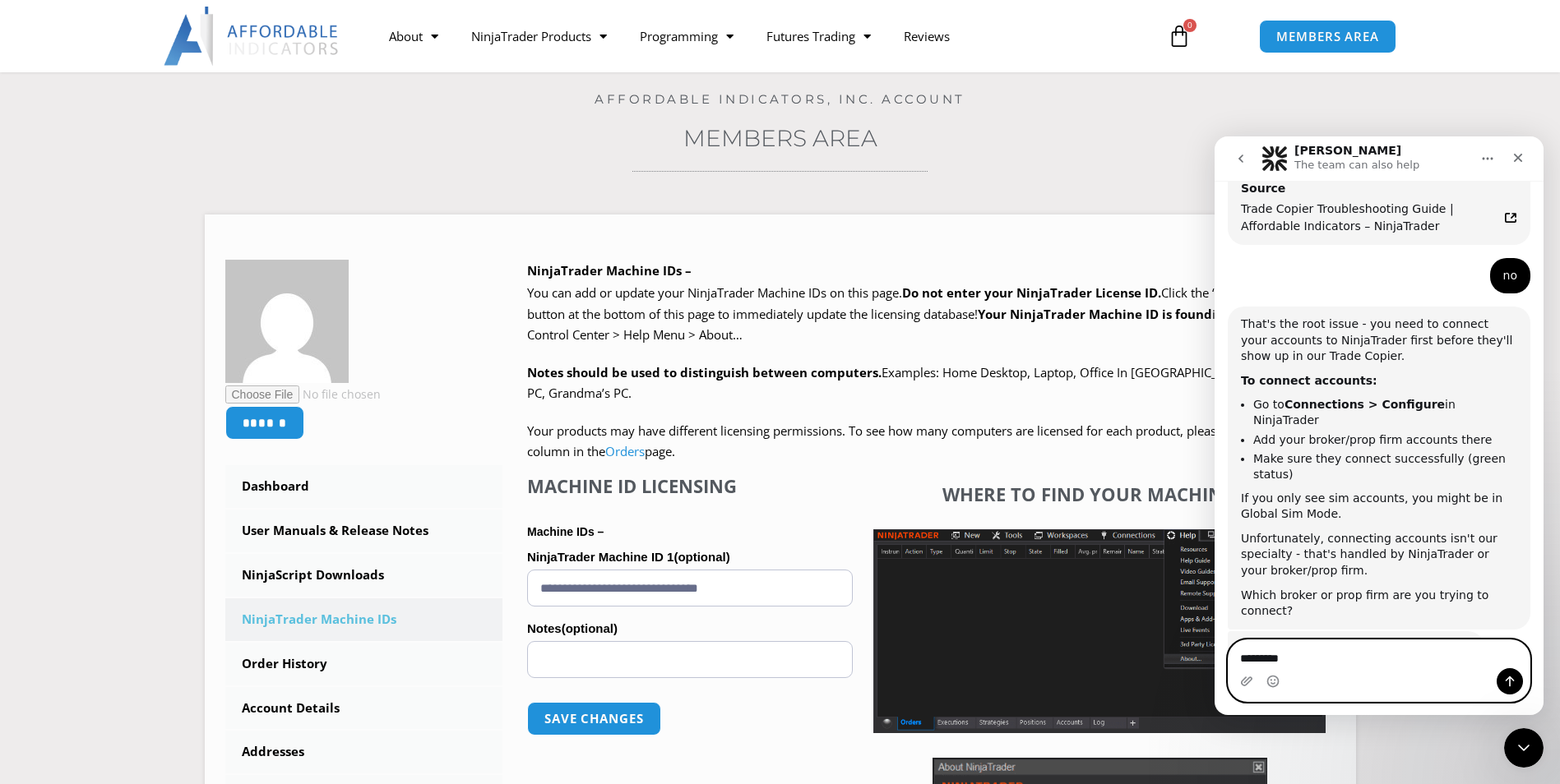
type textarea "**********"
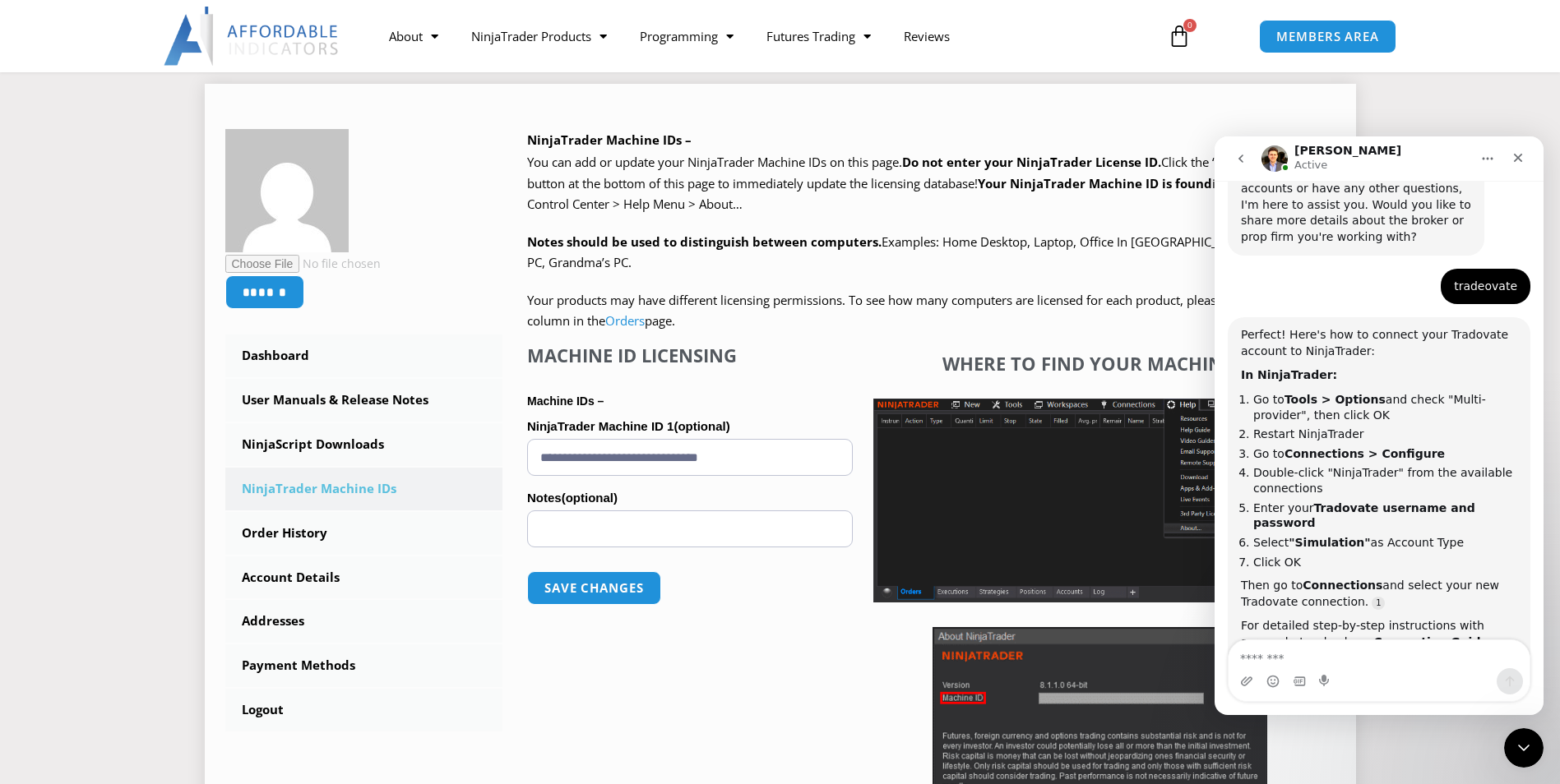
scroll to position [190, 0]
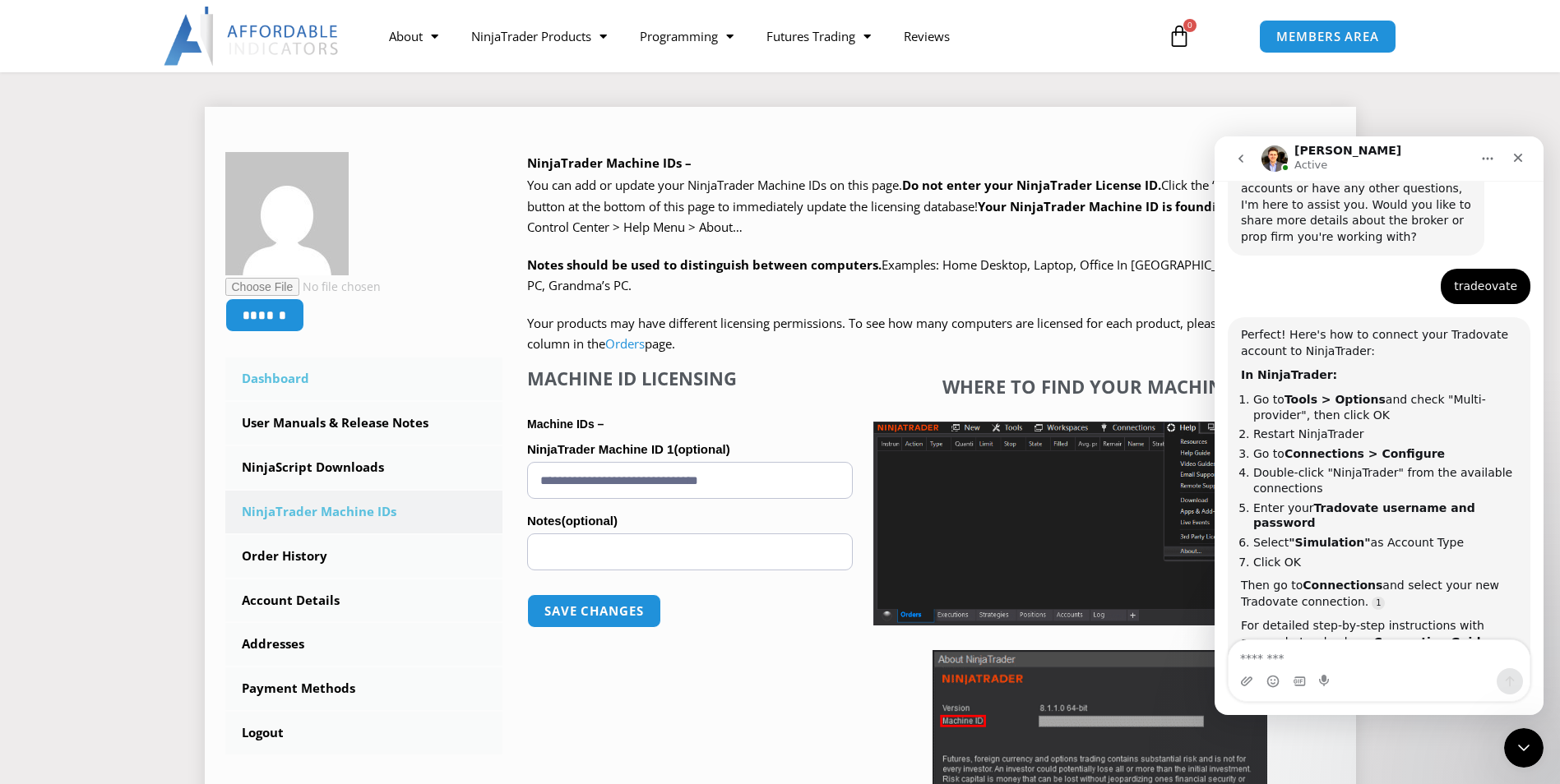
click at [354, 395] on link "Dashboard" at bounding box center [364, 378] width 278 height 42
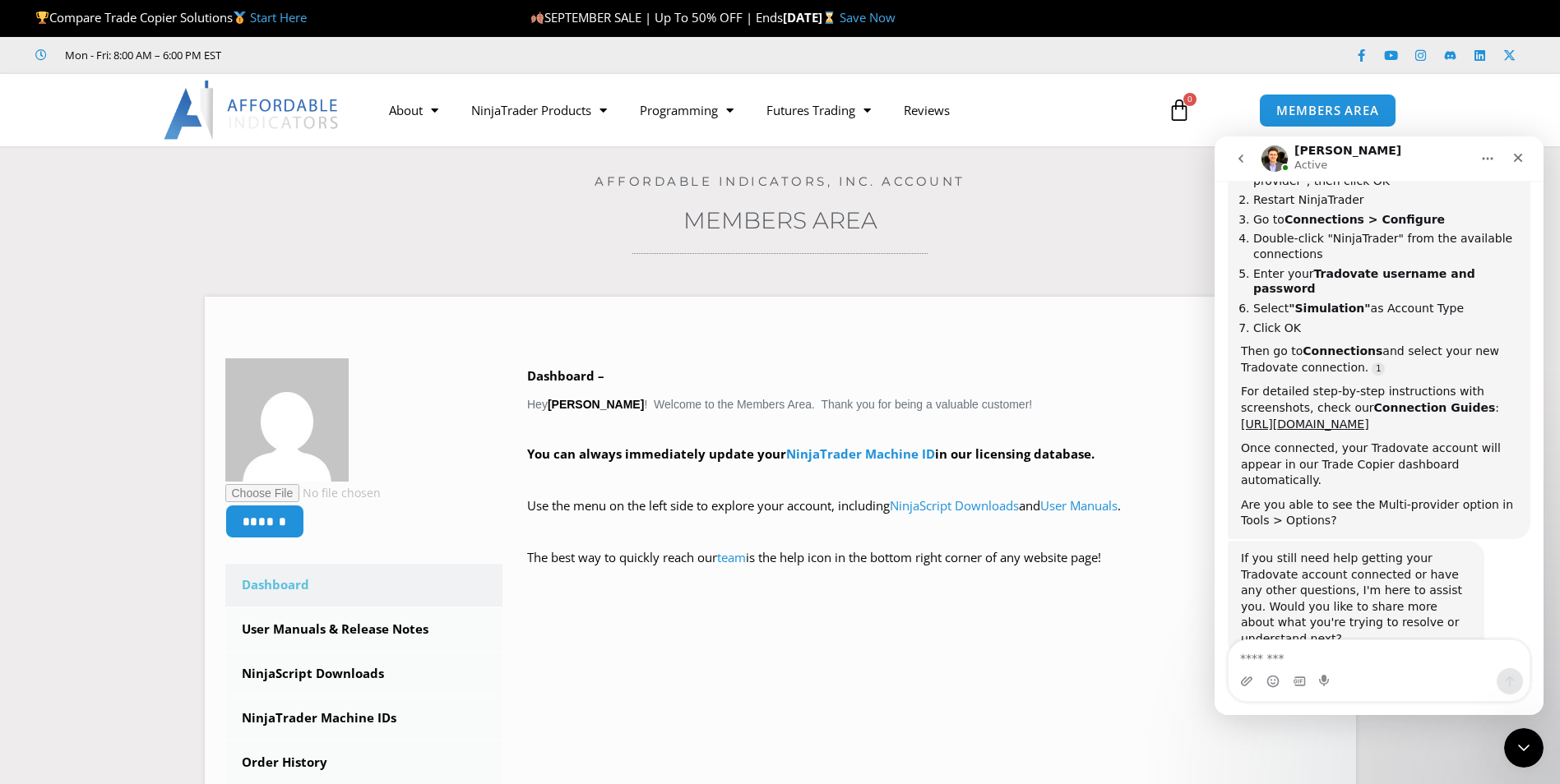
scroll to position [3153, 0]
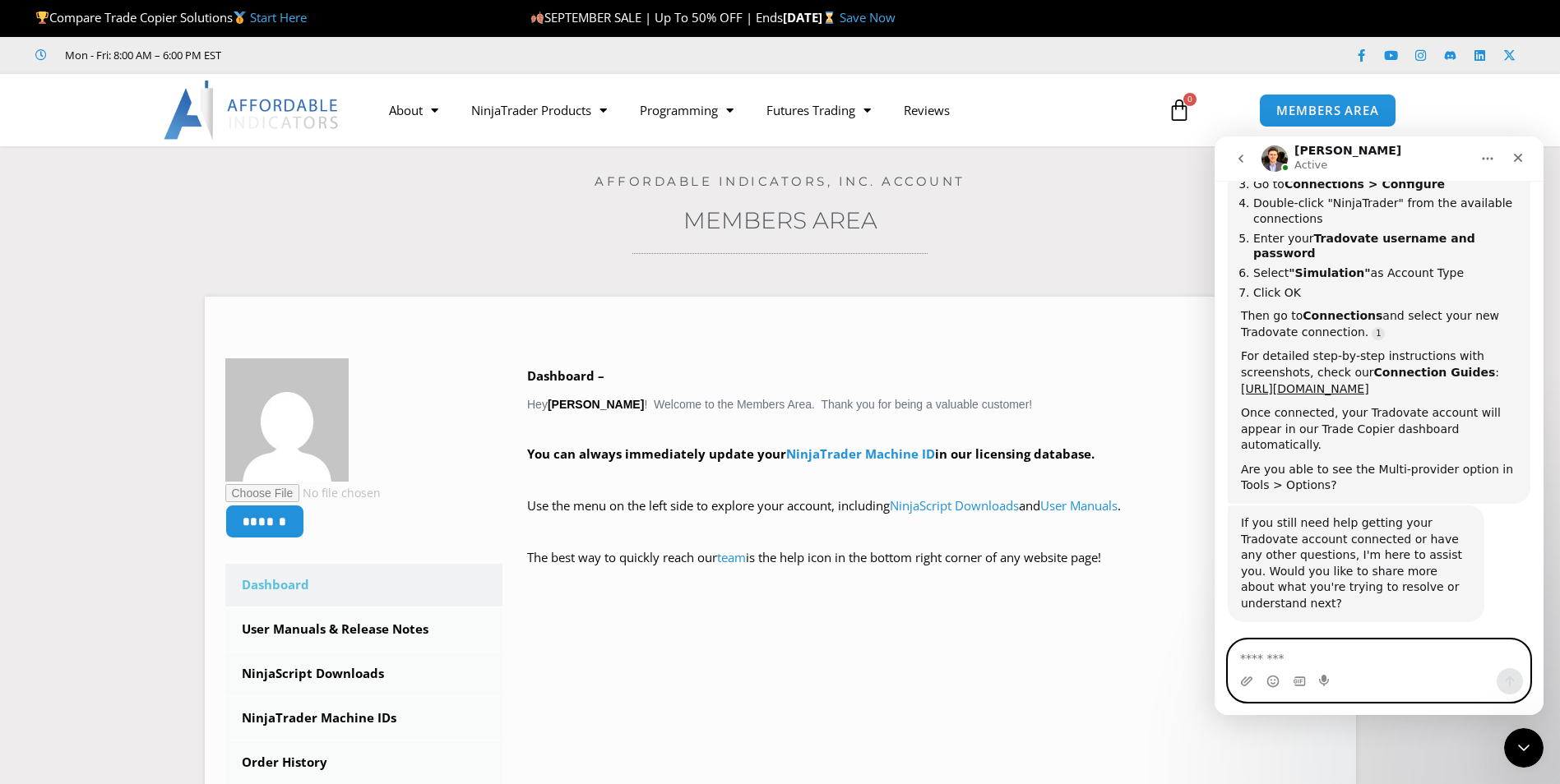
click at [1372, 664] on textarea "Message…" at bounding box center [1379, 654] width 301 height 28
type textarea "**********"
click at [1503, 681] on button "Send a message…" at bounding box center [1510, 682] width 26 height 26
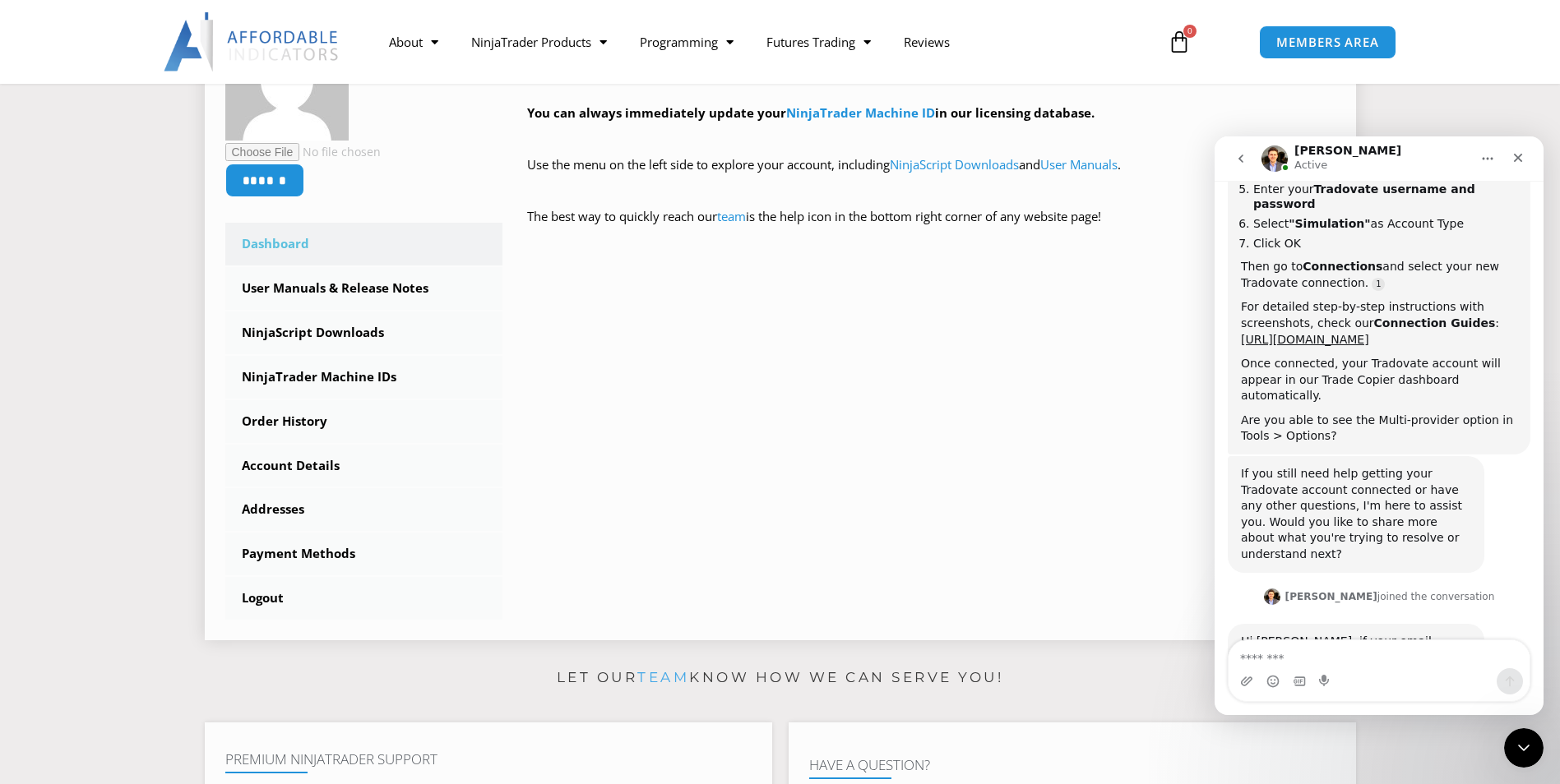
scroll to position [82, 0]
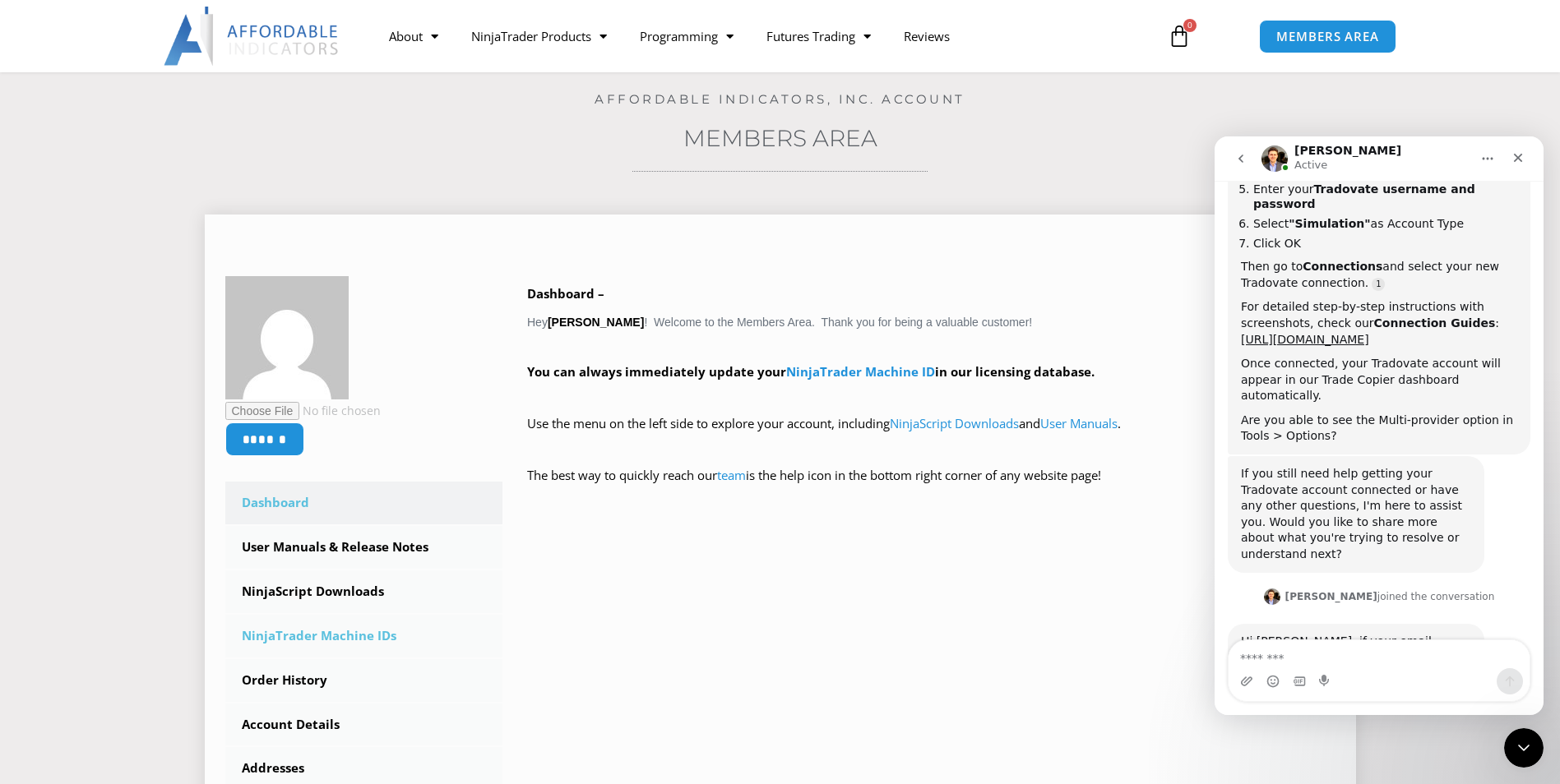
click at [370, 637] on link "NinjaTrader Machine IDs" at bounding box center [364, 636] width 278 height 42
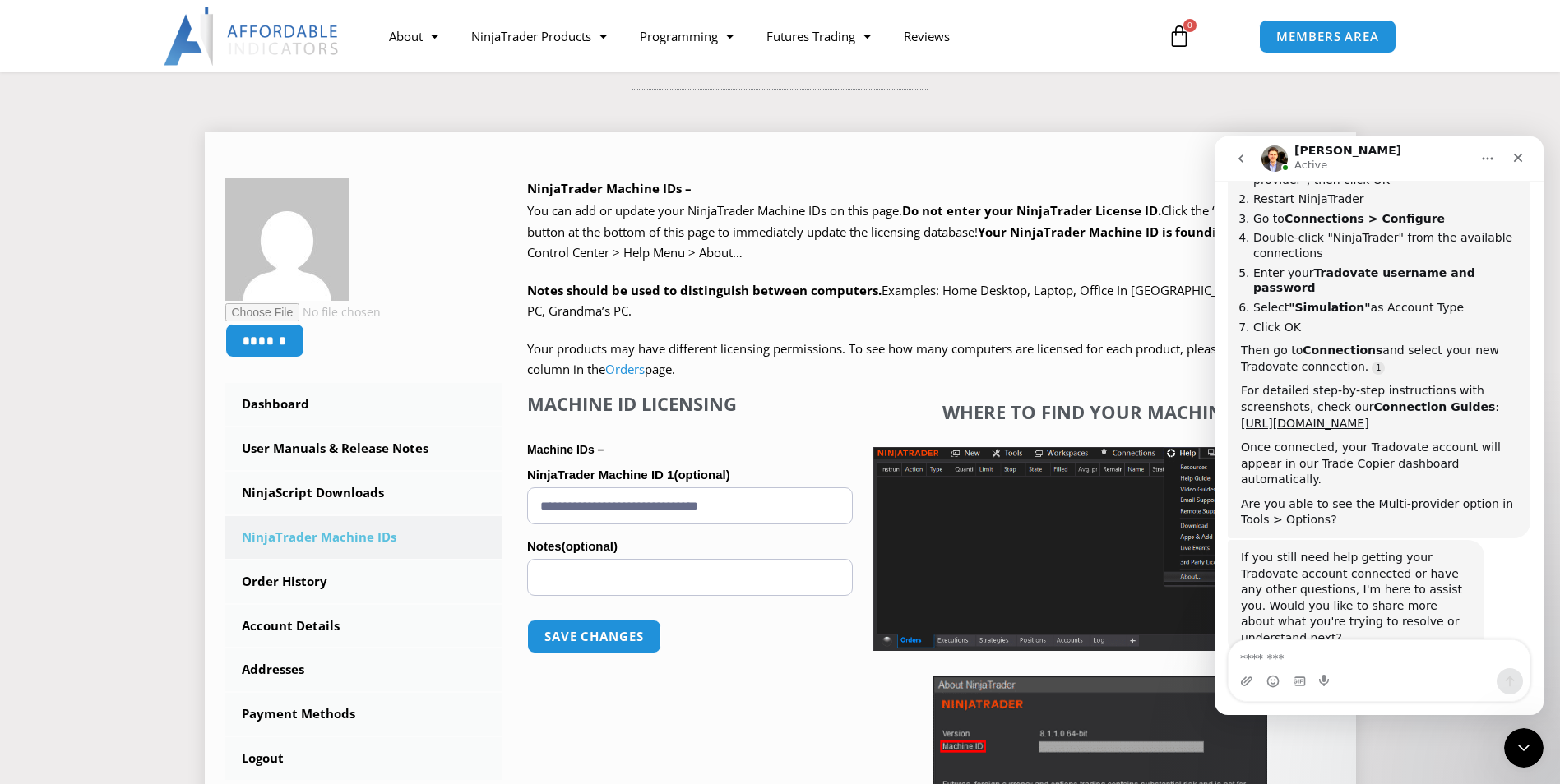
scroll to position [3202, 0]
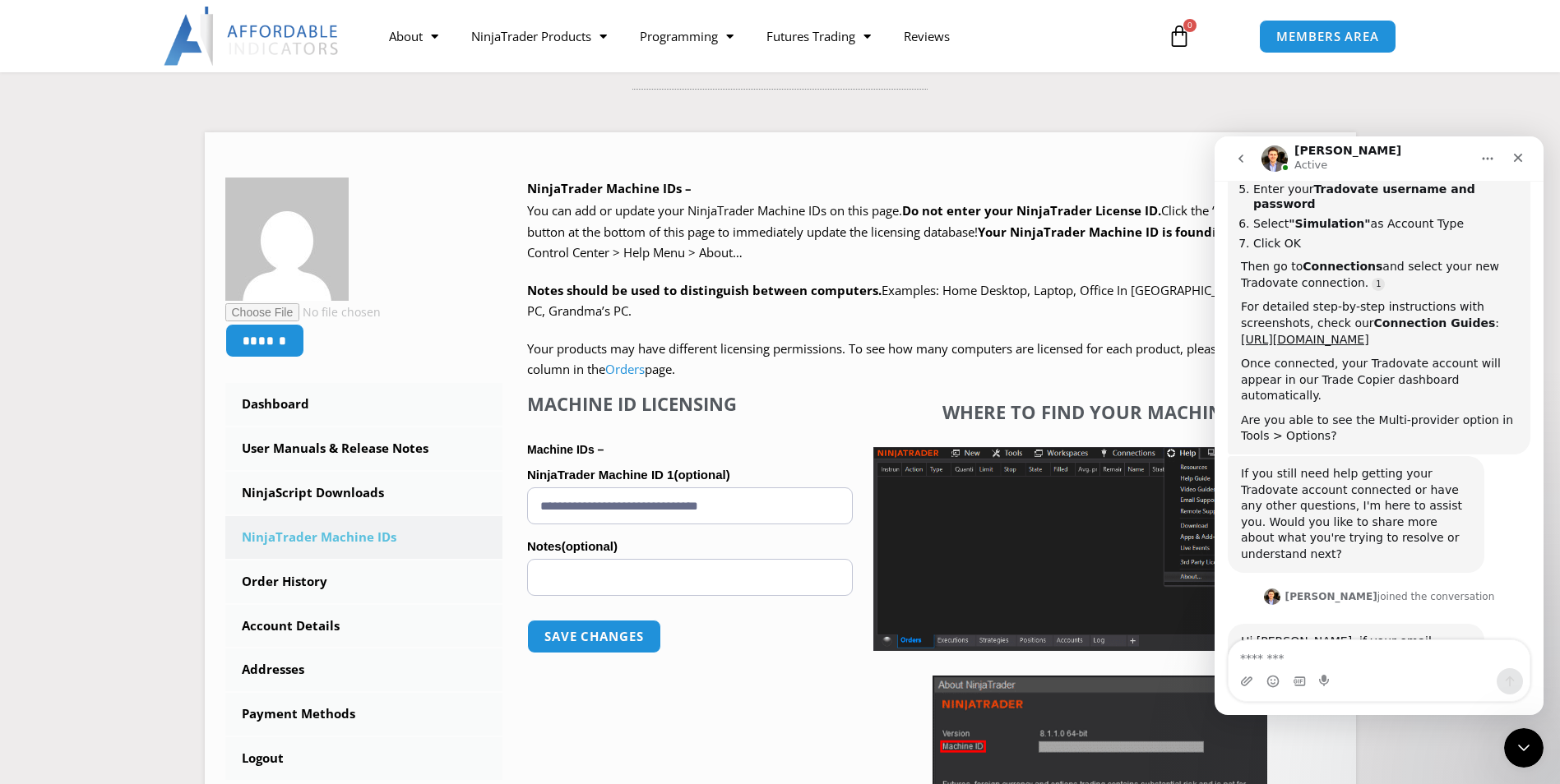
click at [1482, 153] on icon "Home" at bounding box center [1487, 158] width 13 height 13
click at [1482, 113] on section "****** Dashboard Subscriptions User Manuals & Release Notes NinjaScript Downloa…" at bounding box center [779, 532] width 1478 height 849
click at [1524, 737] on icon "Close Intercom Messenger" at bounding box center [1521, 745] width 20 height 20
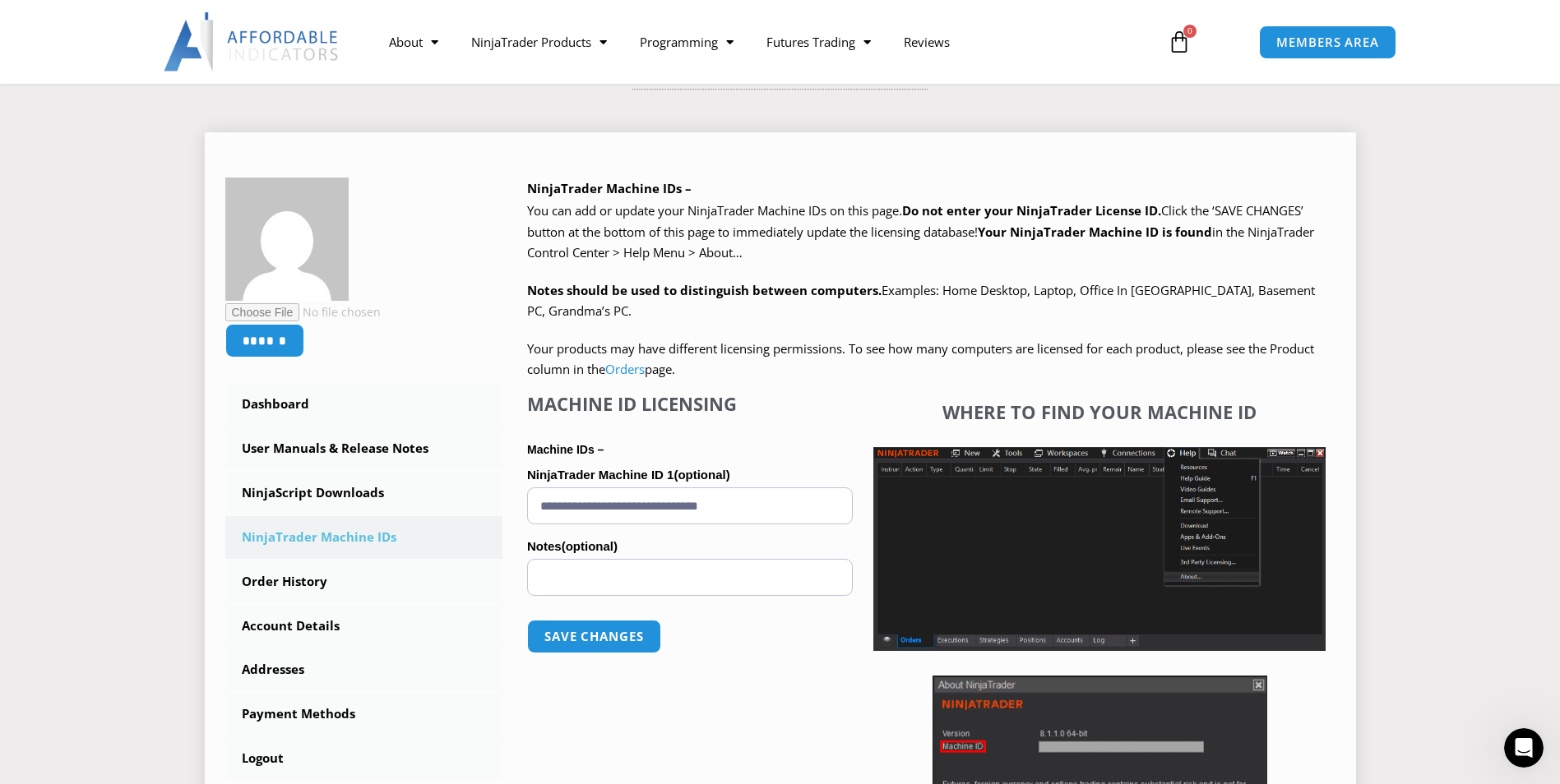
scroll to position [329, 0]
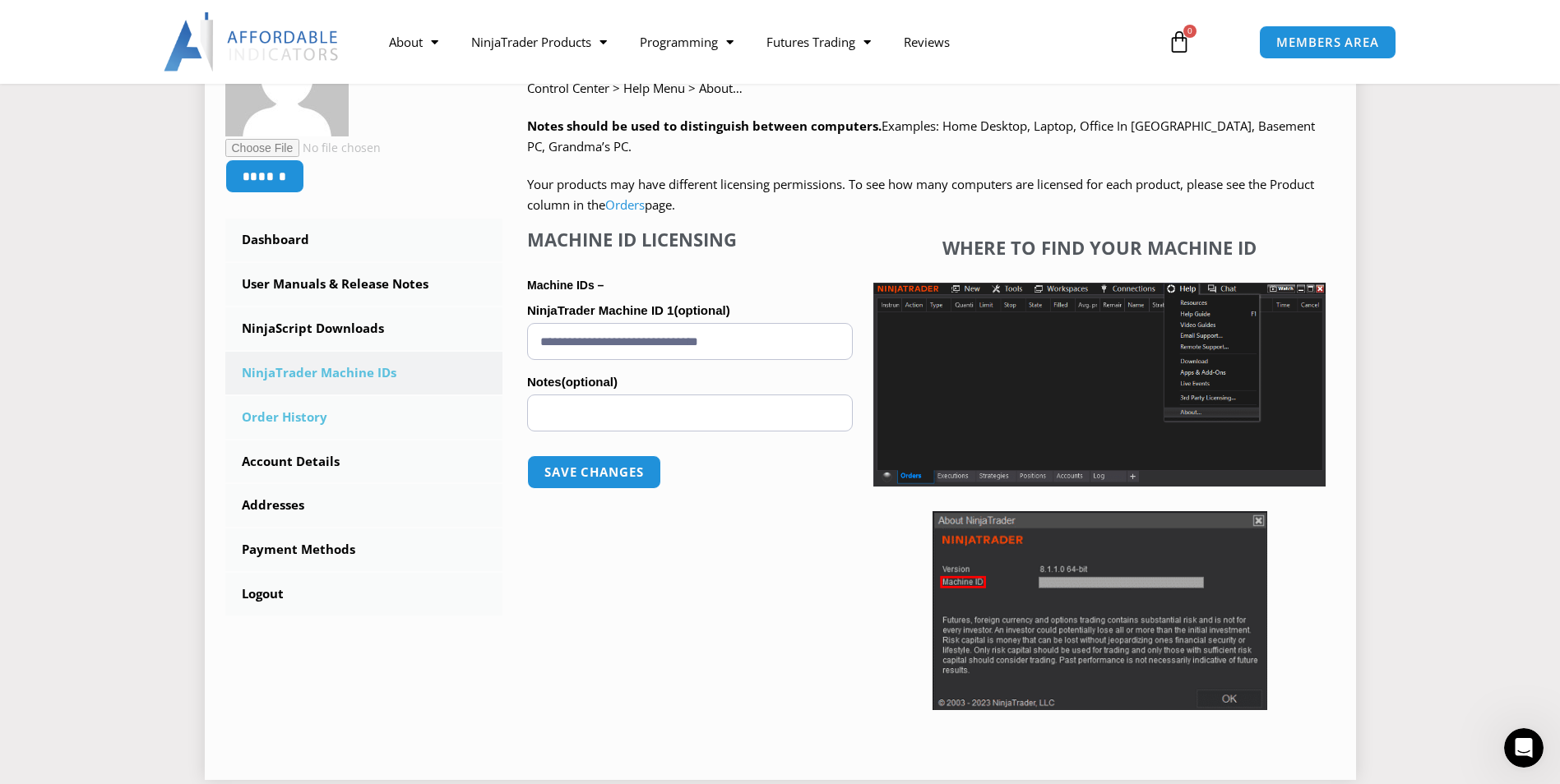
click at [336, 421] on link "Order History" at bounding box center [364, 417] width 278 height 42
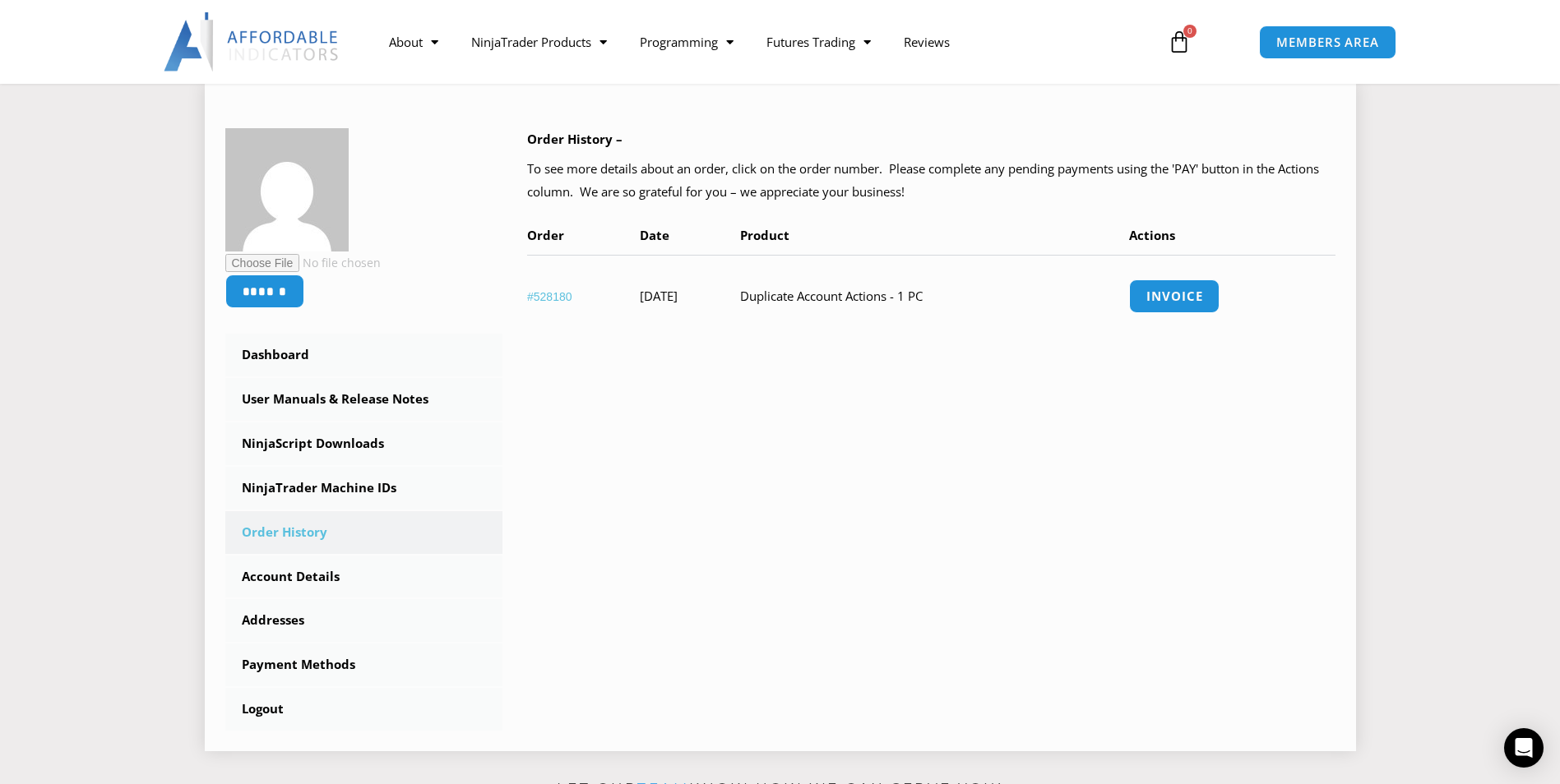
scroll to position [246, 0]
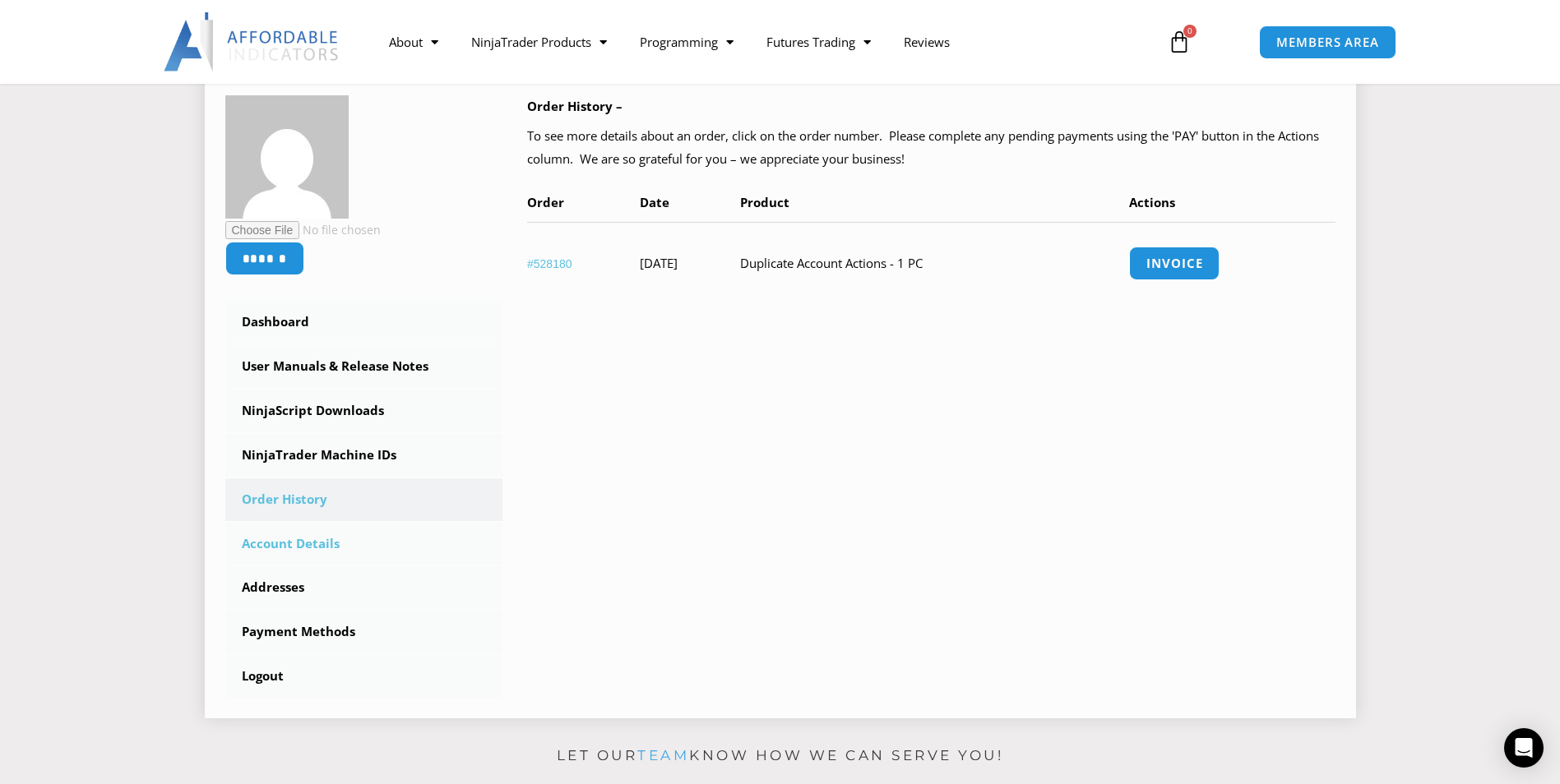
click at [379, 549] on link "Account Details" at bounding box center [364, 544] width 278 height 42
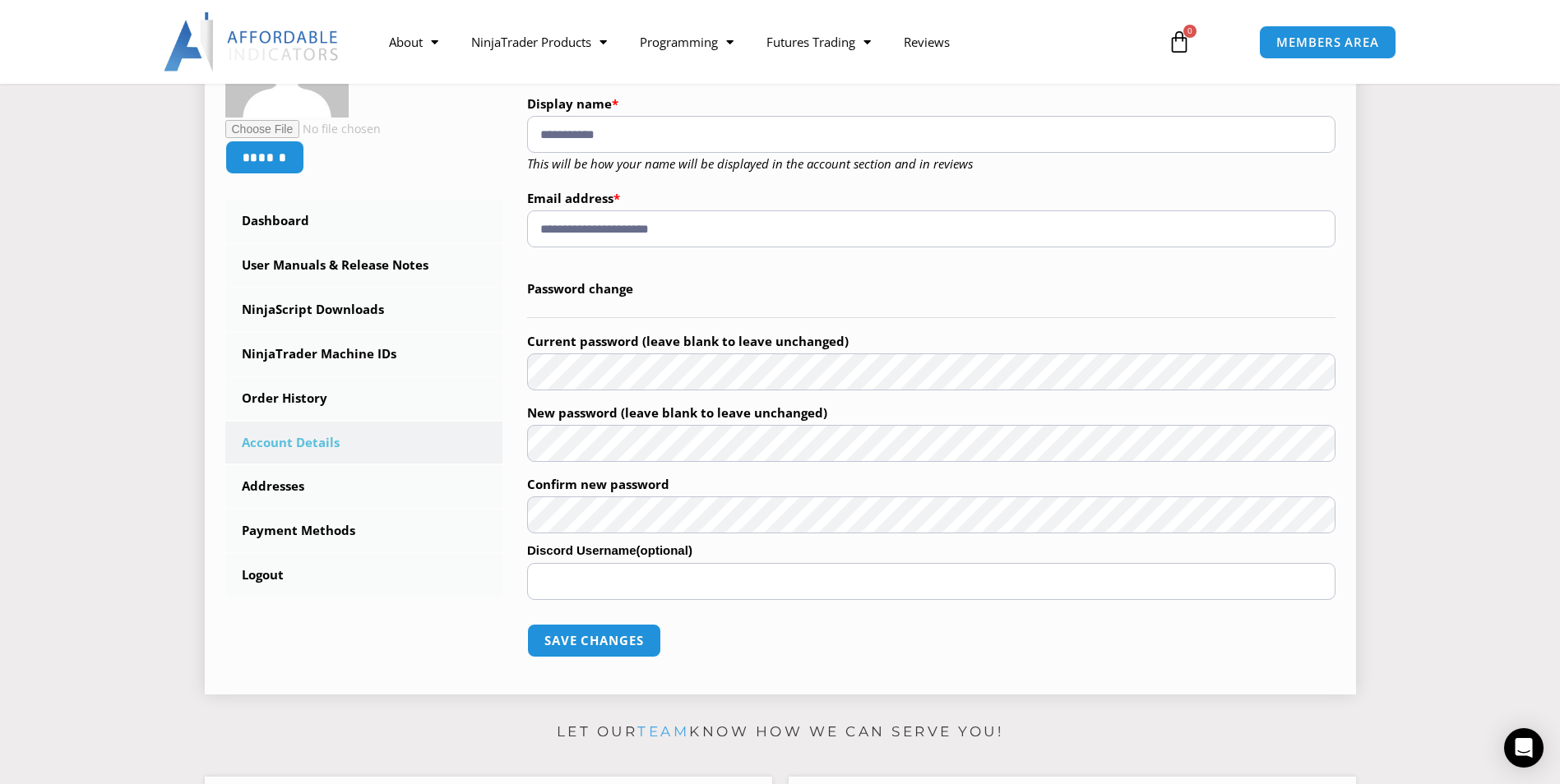
scroll to position [329, 0]
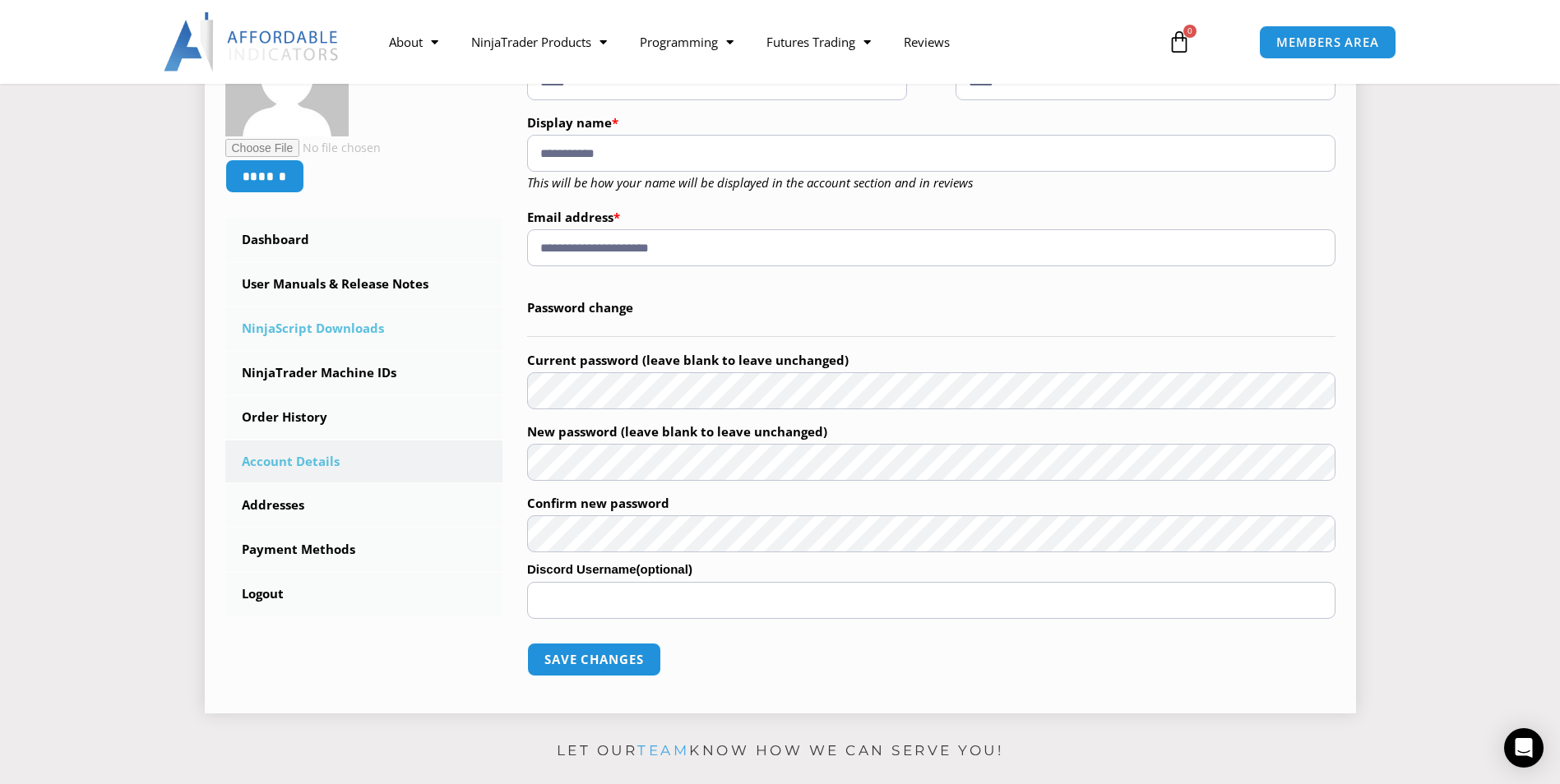
click at [354, 333] on link "NinjaScript Downloads" at bounding box center [364, 328] width 278 height 42
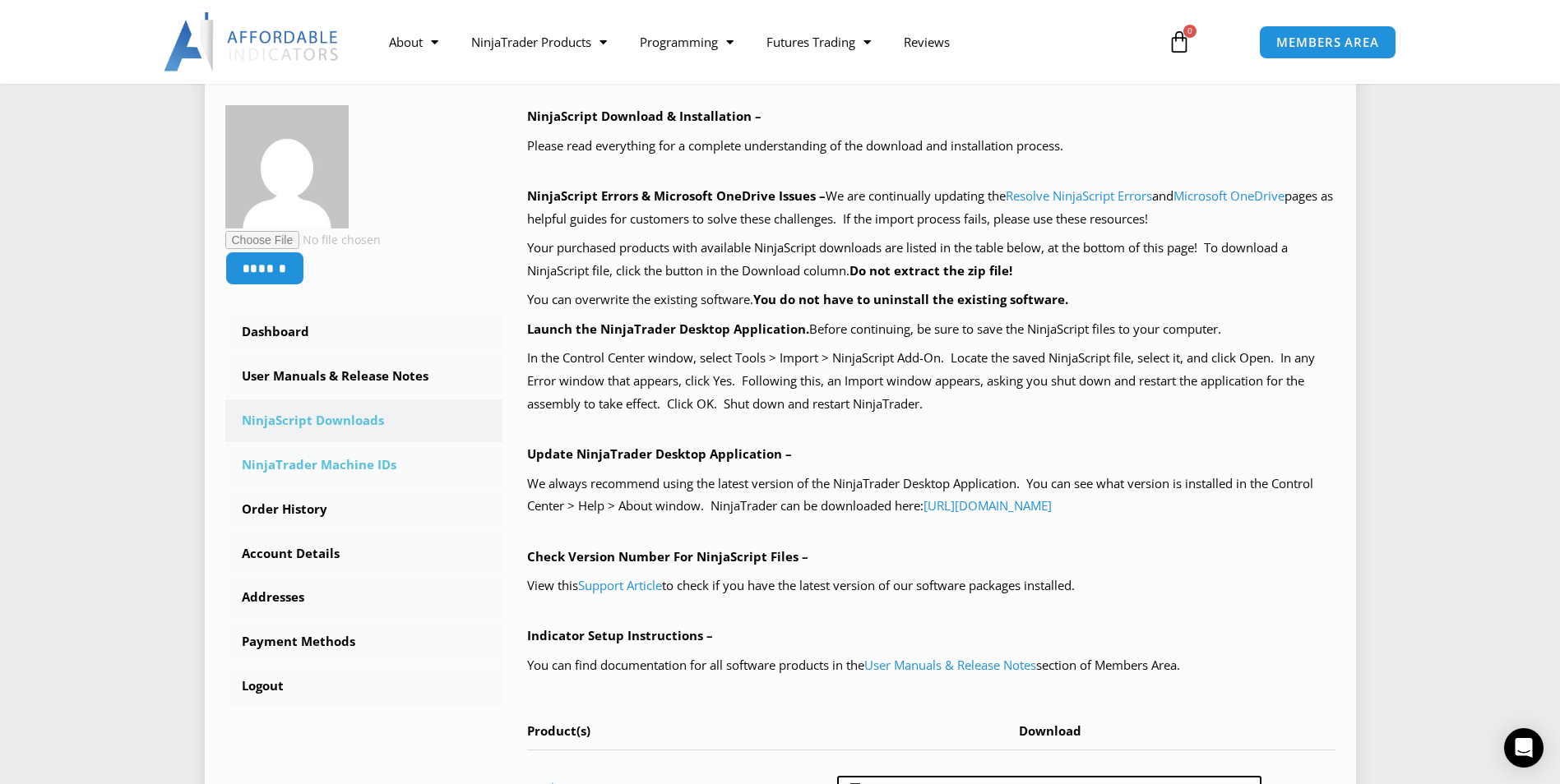
scroll to position [246, 0]
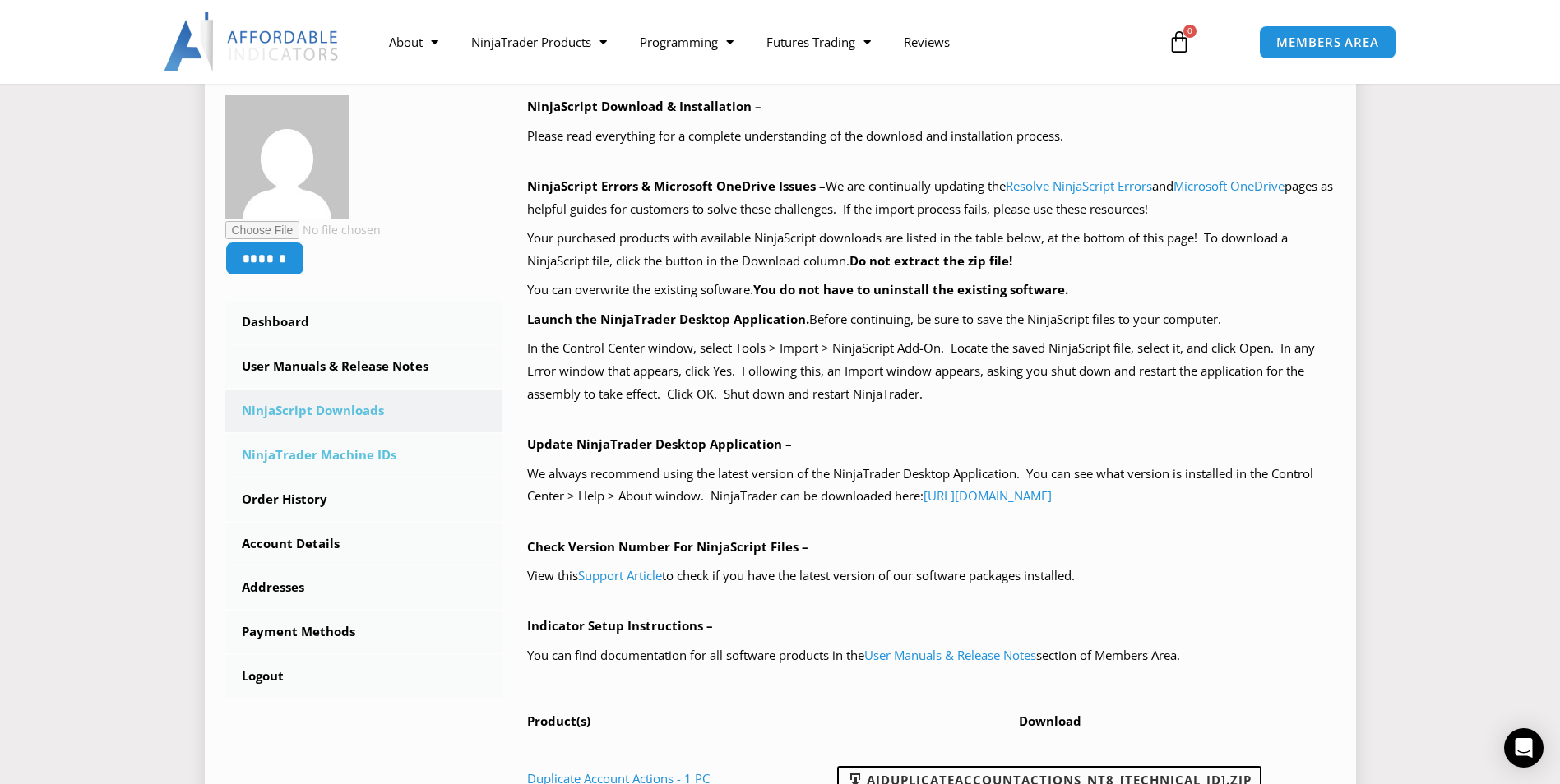
click at [307, 464] on link "NinjaTrader Machine IDs" at bounding box center [364, 454] width 278 height 42
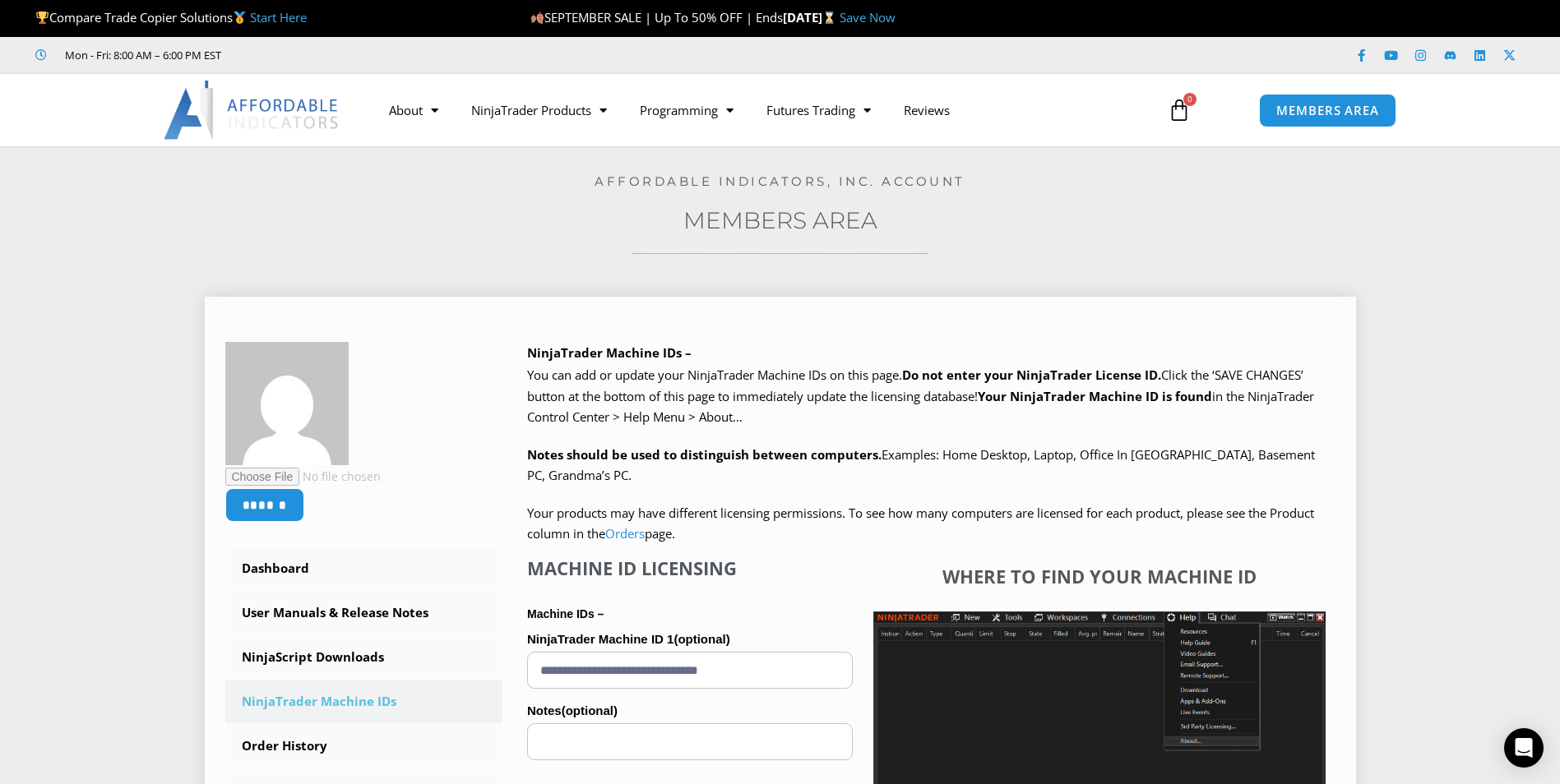
scroll to position [165, 0]
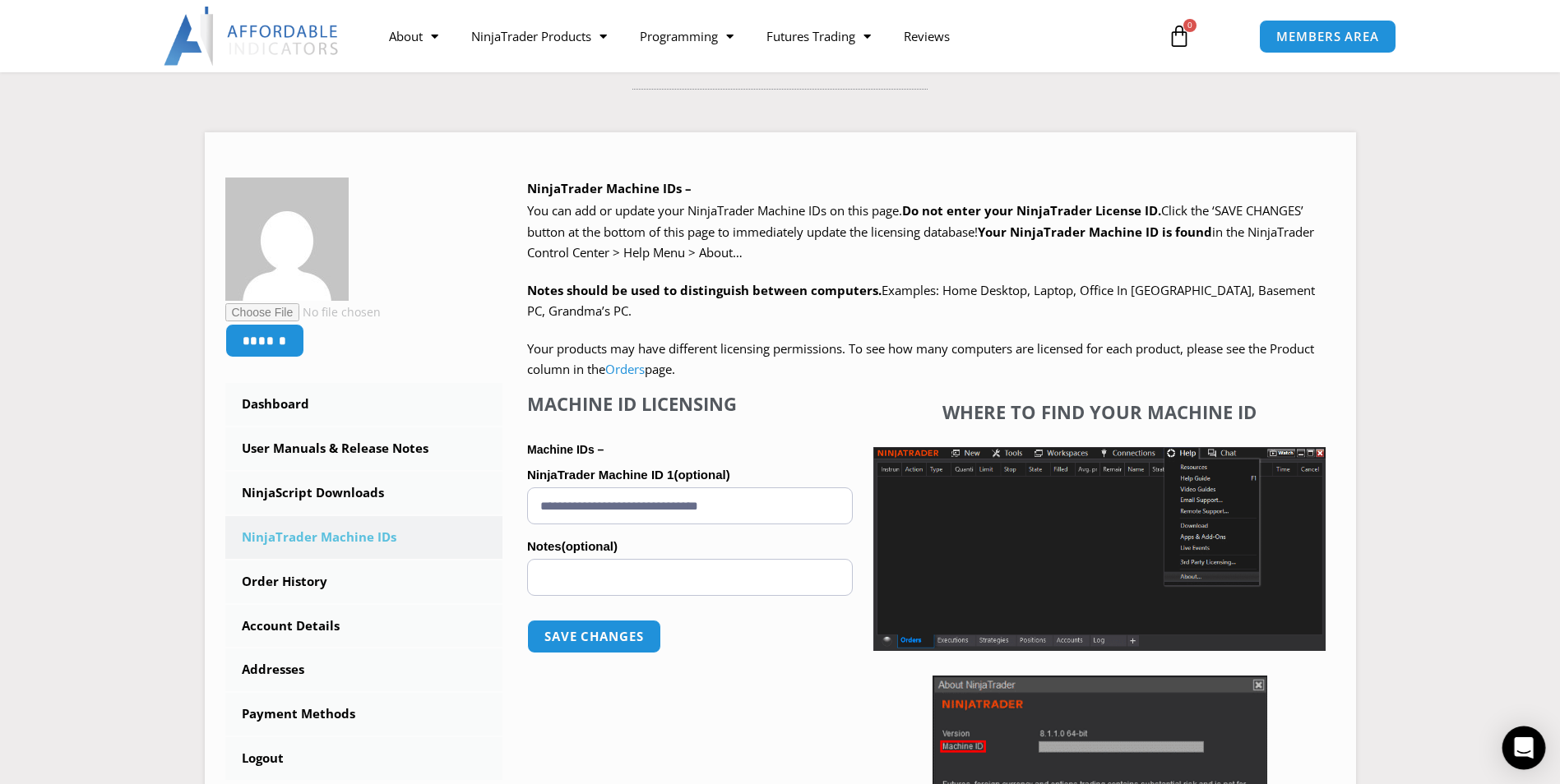
click at [1515, 761] on div "Open Intercom Messenger" at bounding box center [1524, 748] width 43 height 43
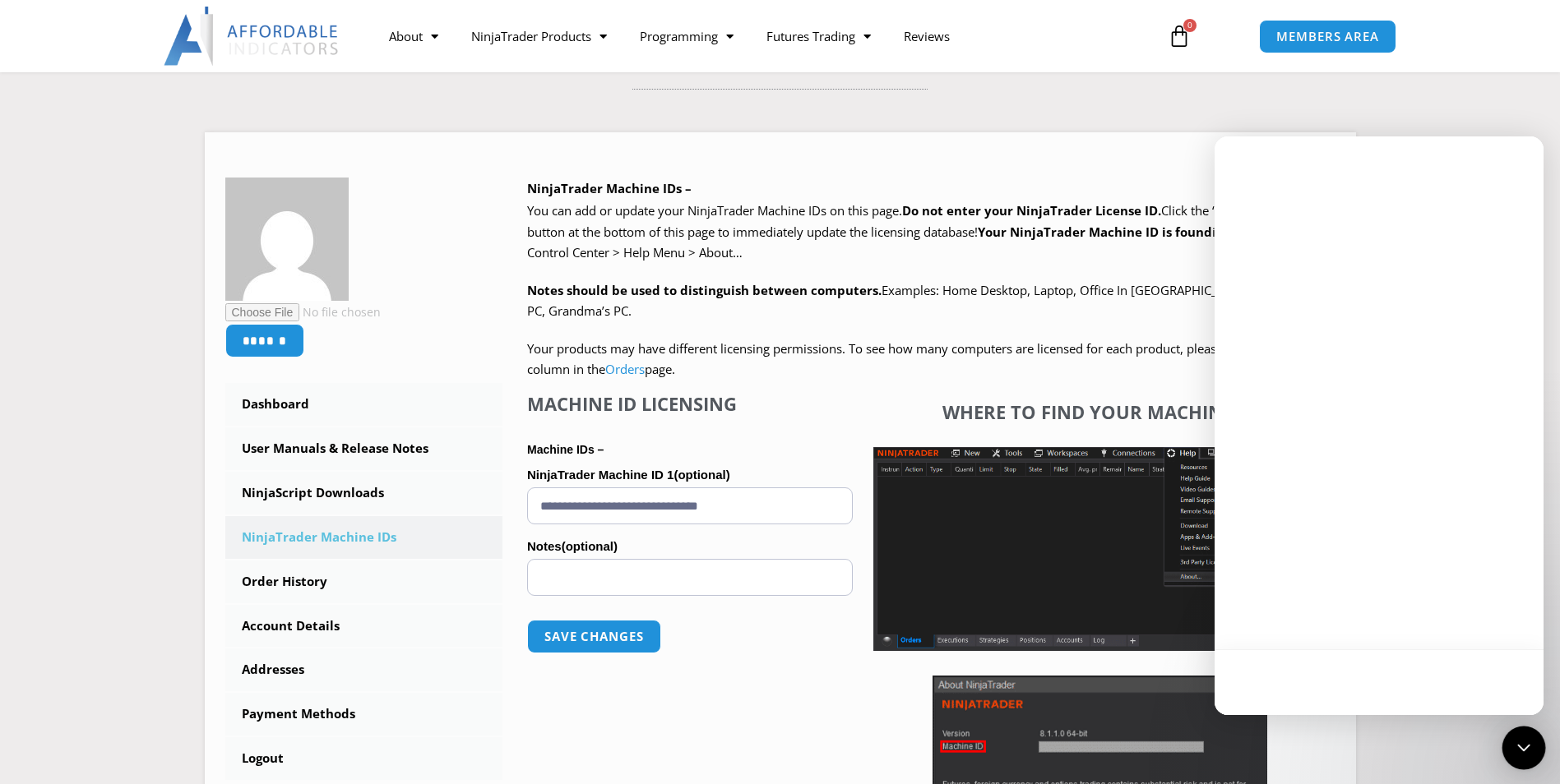
scroll to position [0, 0]
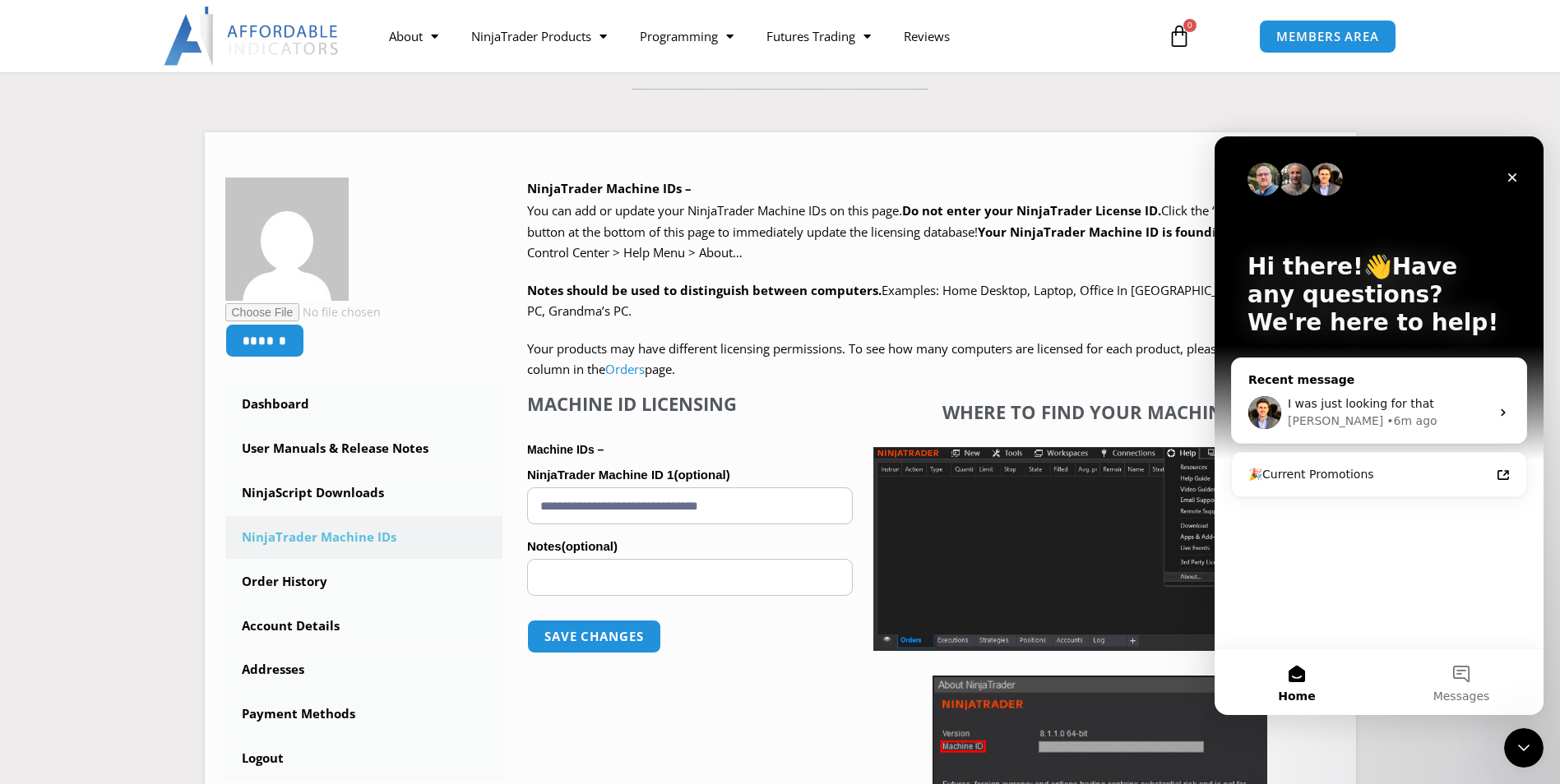
click at [1480, 415] on div "[PERSON_NAME] • 6m ago" at bounding box center [1388, 421] width 202 height 17
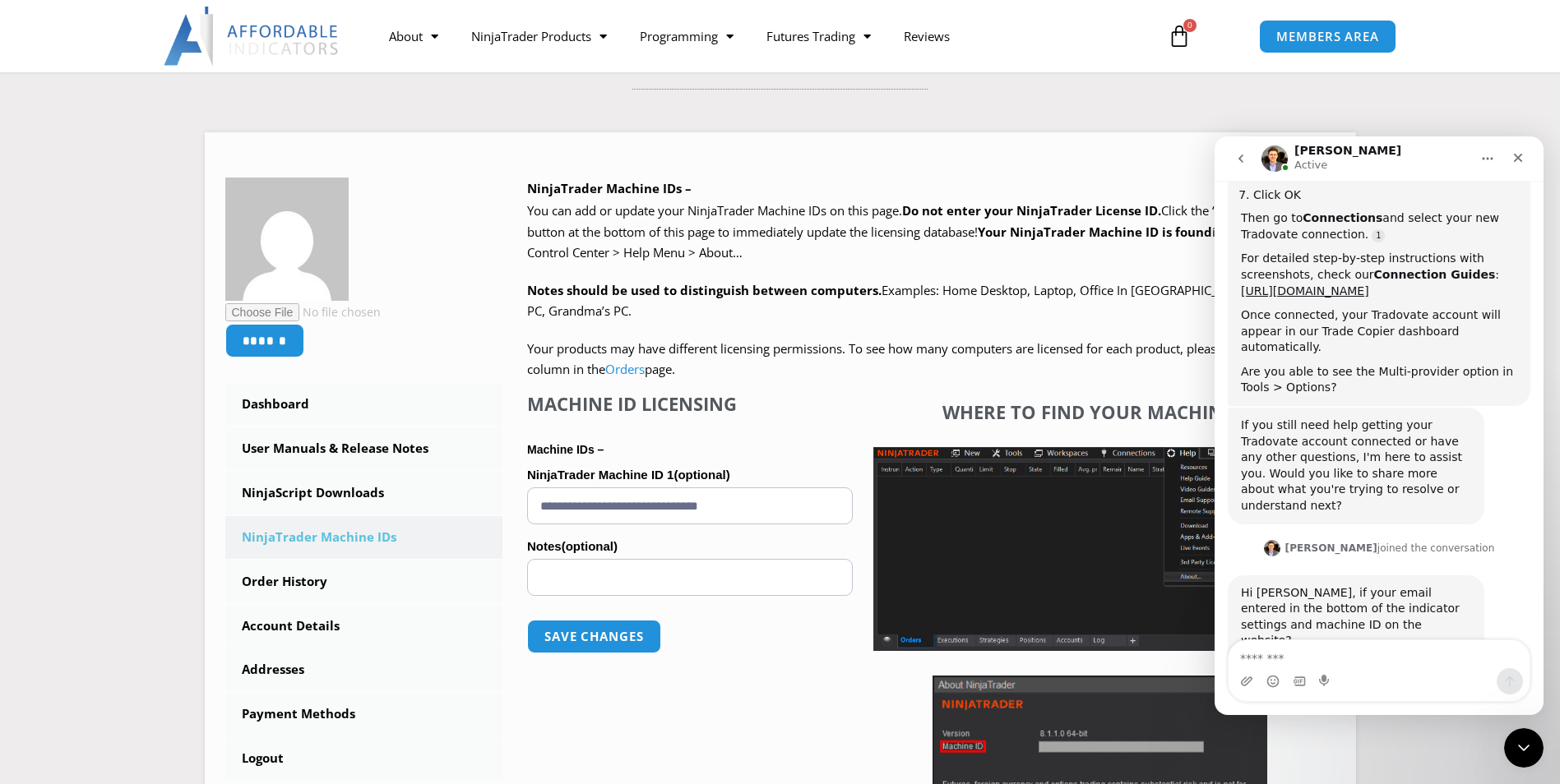
scroll to position [3250, 0]
click at [1427, 656] on textarea "Message…" at bounding box center [1379, 654] width 301 height 28
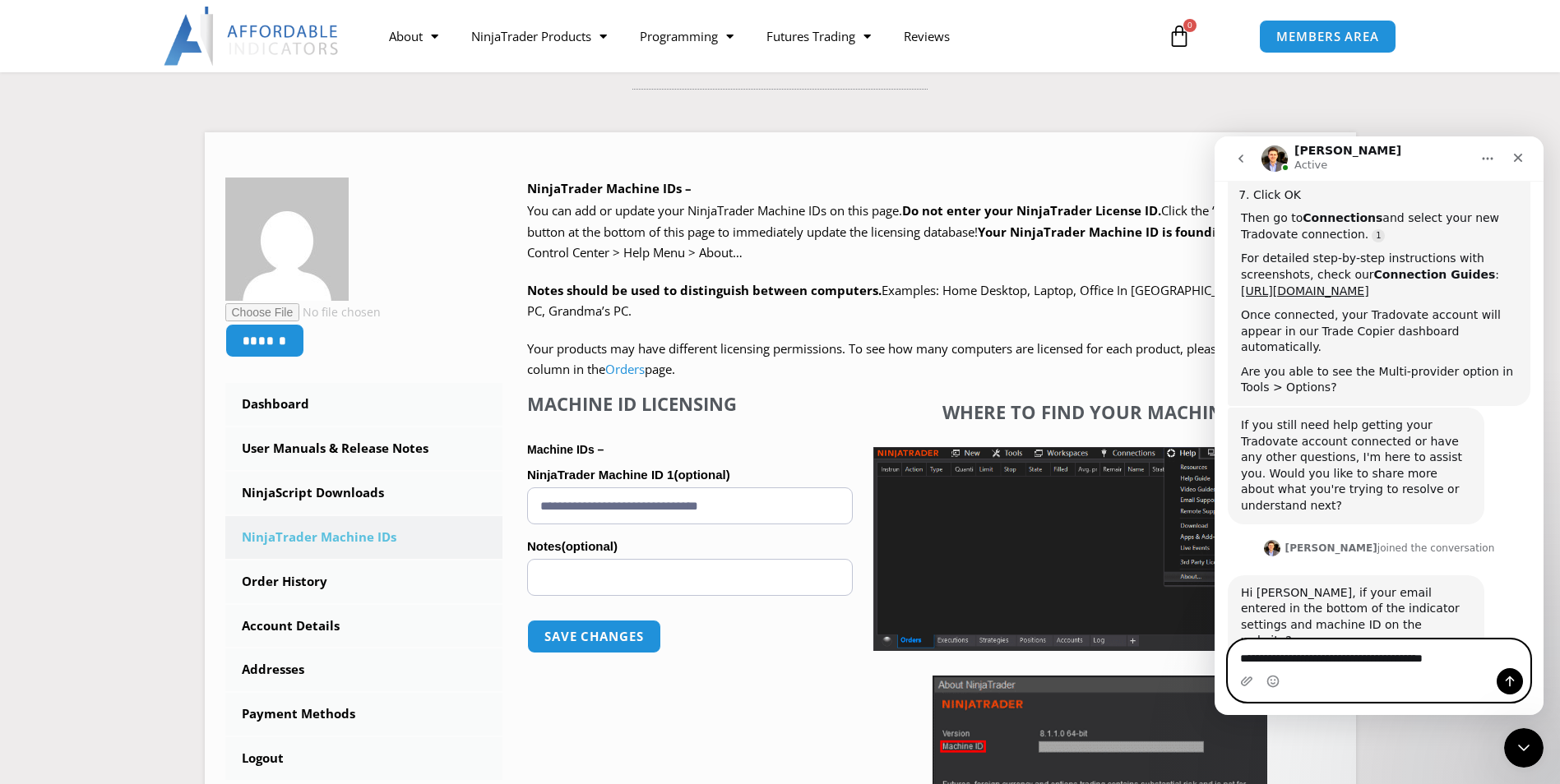
type textarea "**********"
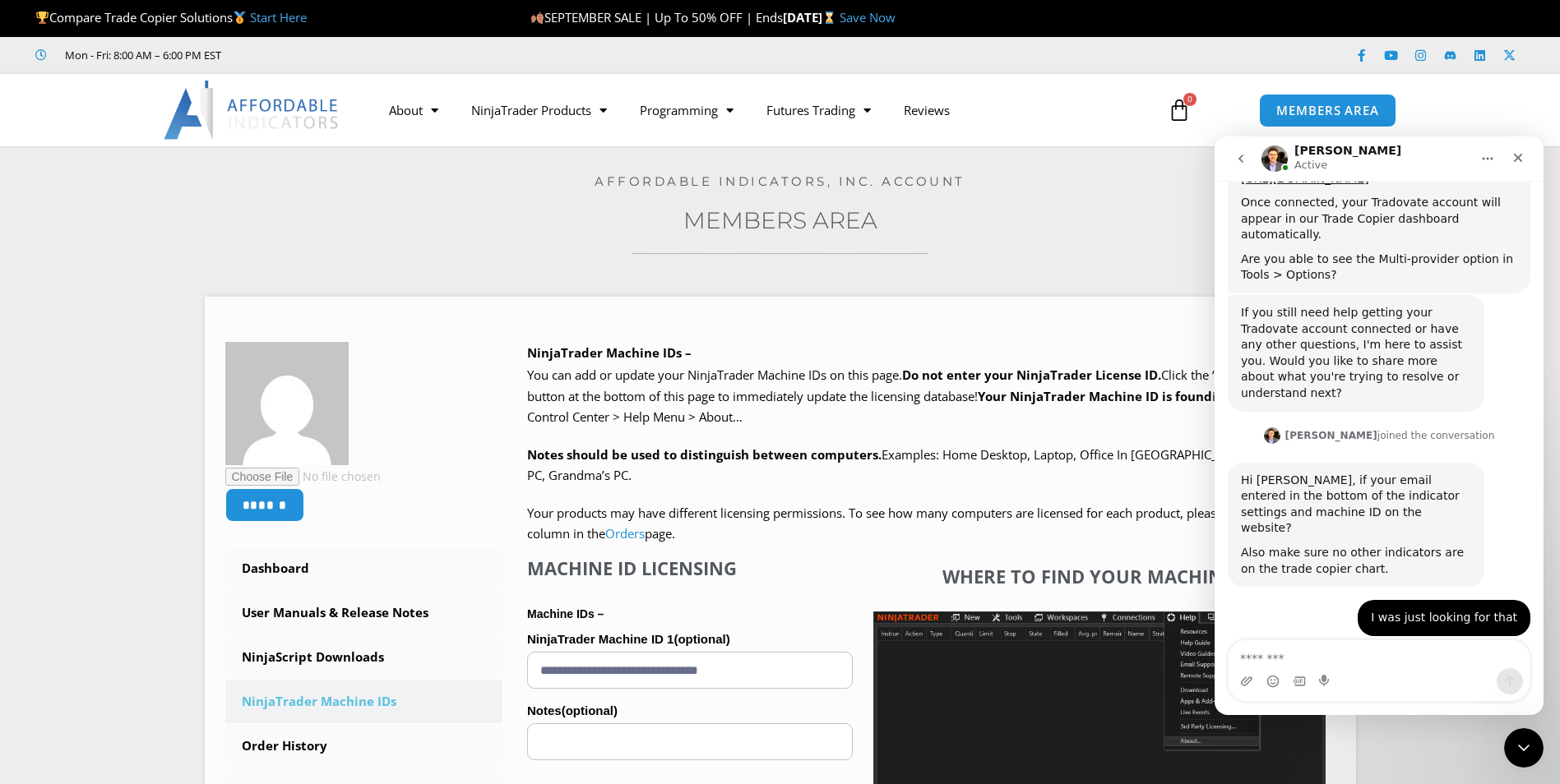
scroll to position [3381, 0]
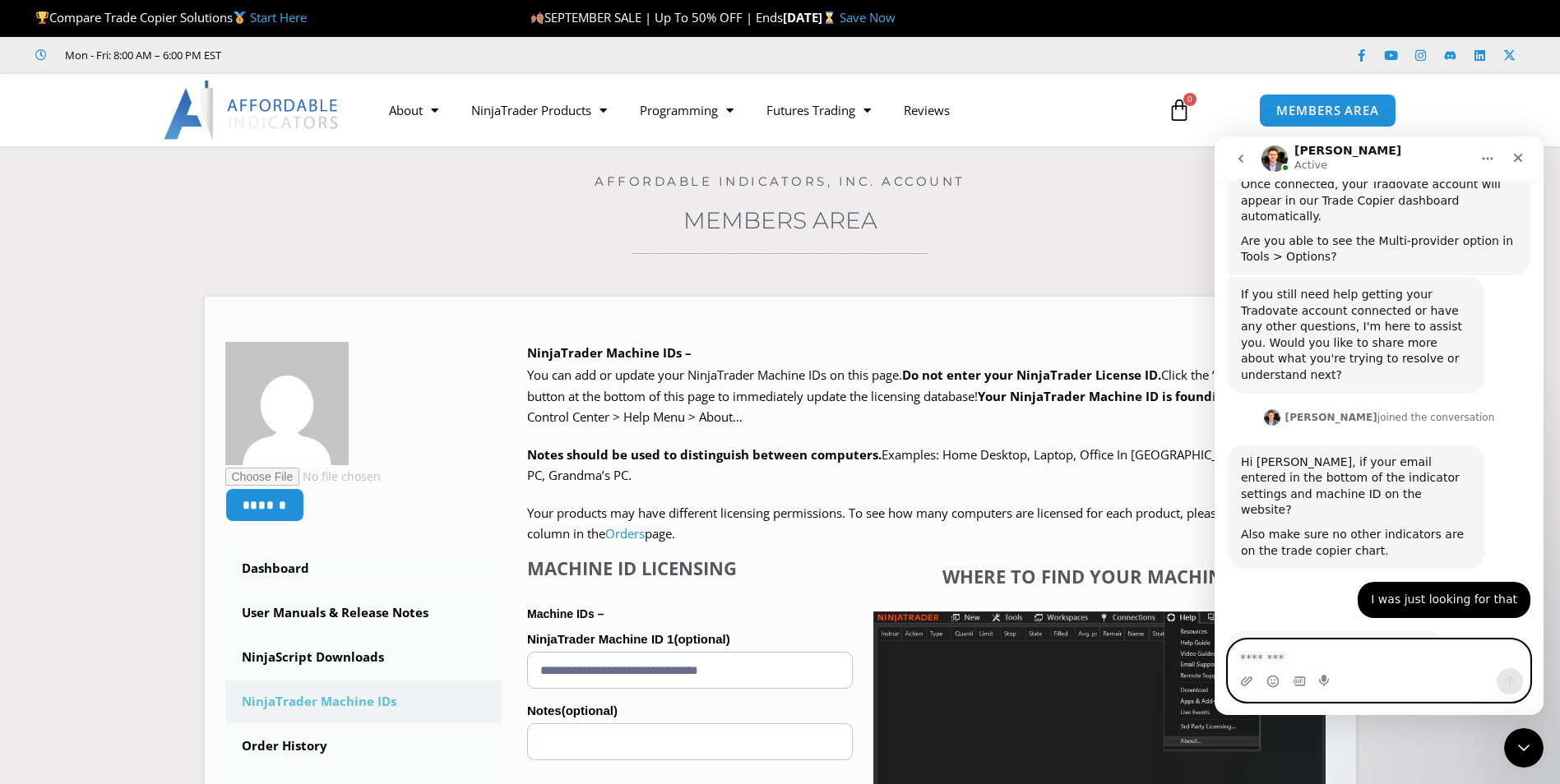
click at [1330, 658] on textarea "Message…" at bounding box center [1379, 654] width 301 height 28
type textarea "**********"
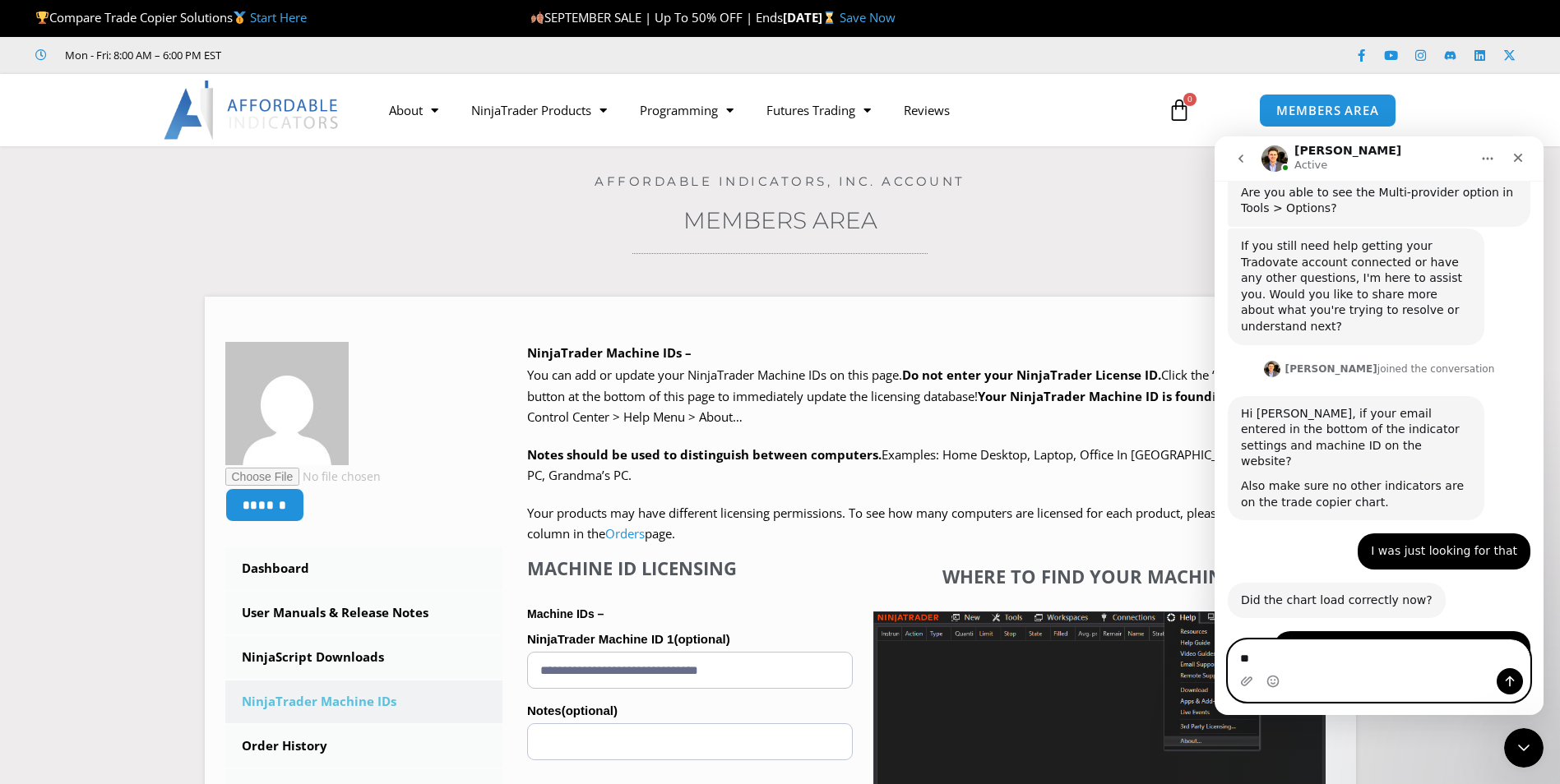
type textarea "*"
click at [578, 114] on link "NinjaTrader Products" at bounding box center [539, 110] width 168 height 38
click at [574, 114] on link "NinjaTrader Products" at bounding box center [539, 110] width 168 height 38
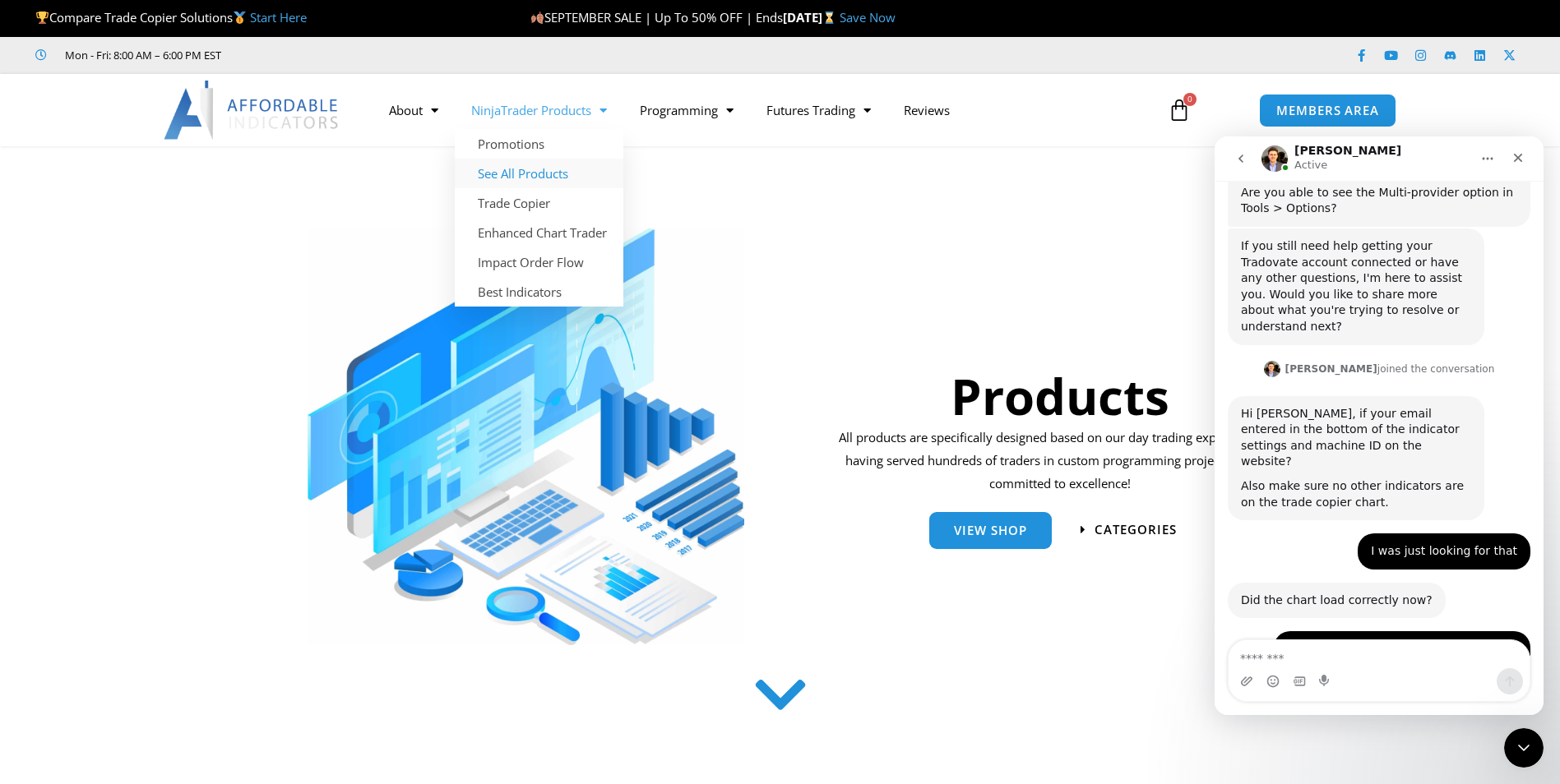
click at [567, 177] on link "See All Products" at bounding box center [539, 173] width 168 height 29
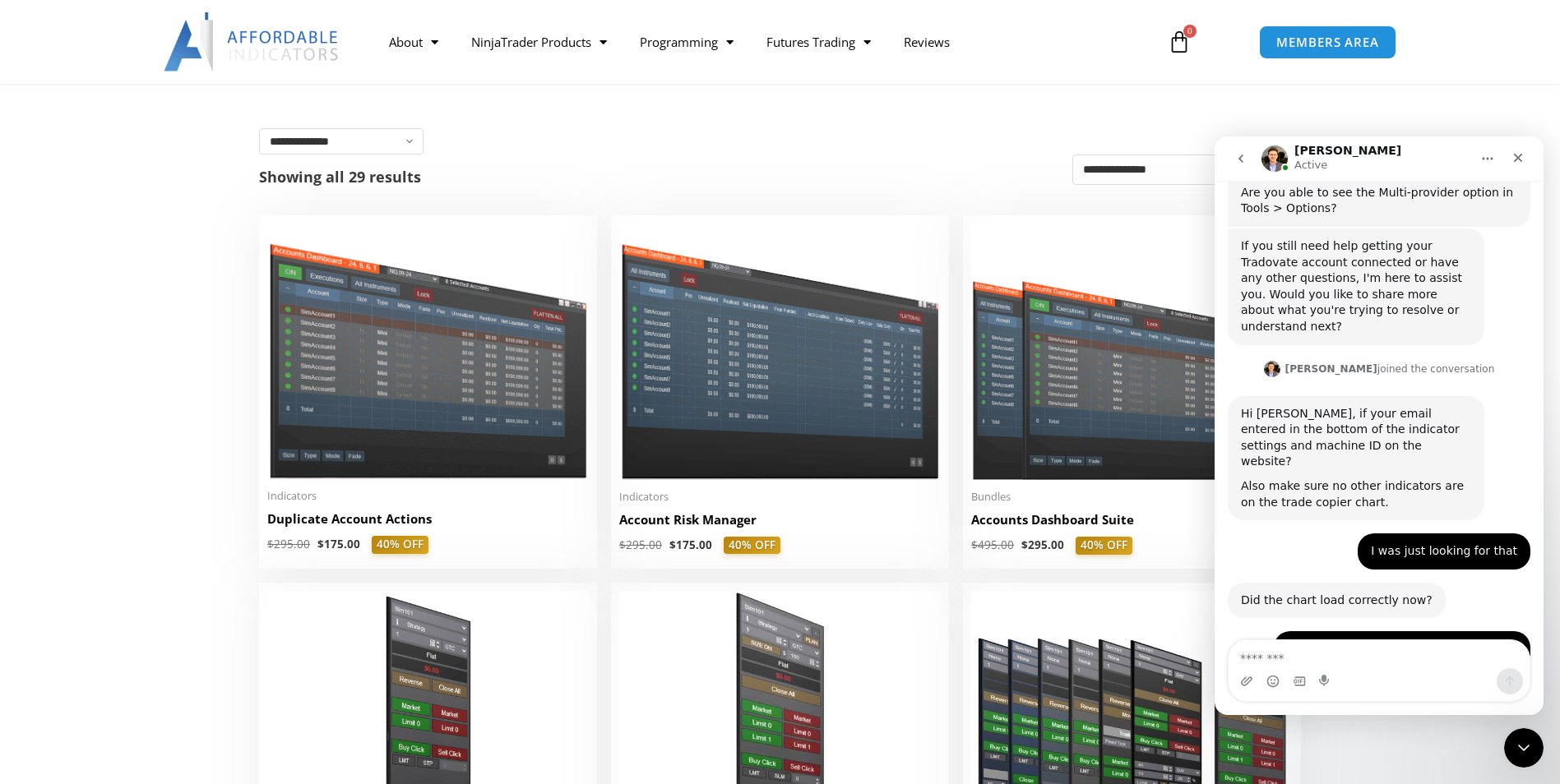
scroll to position [246, 0]
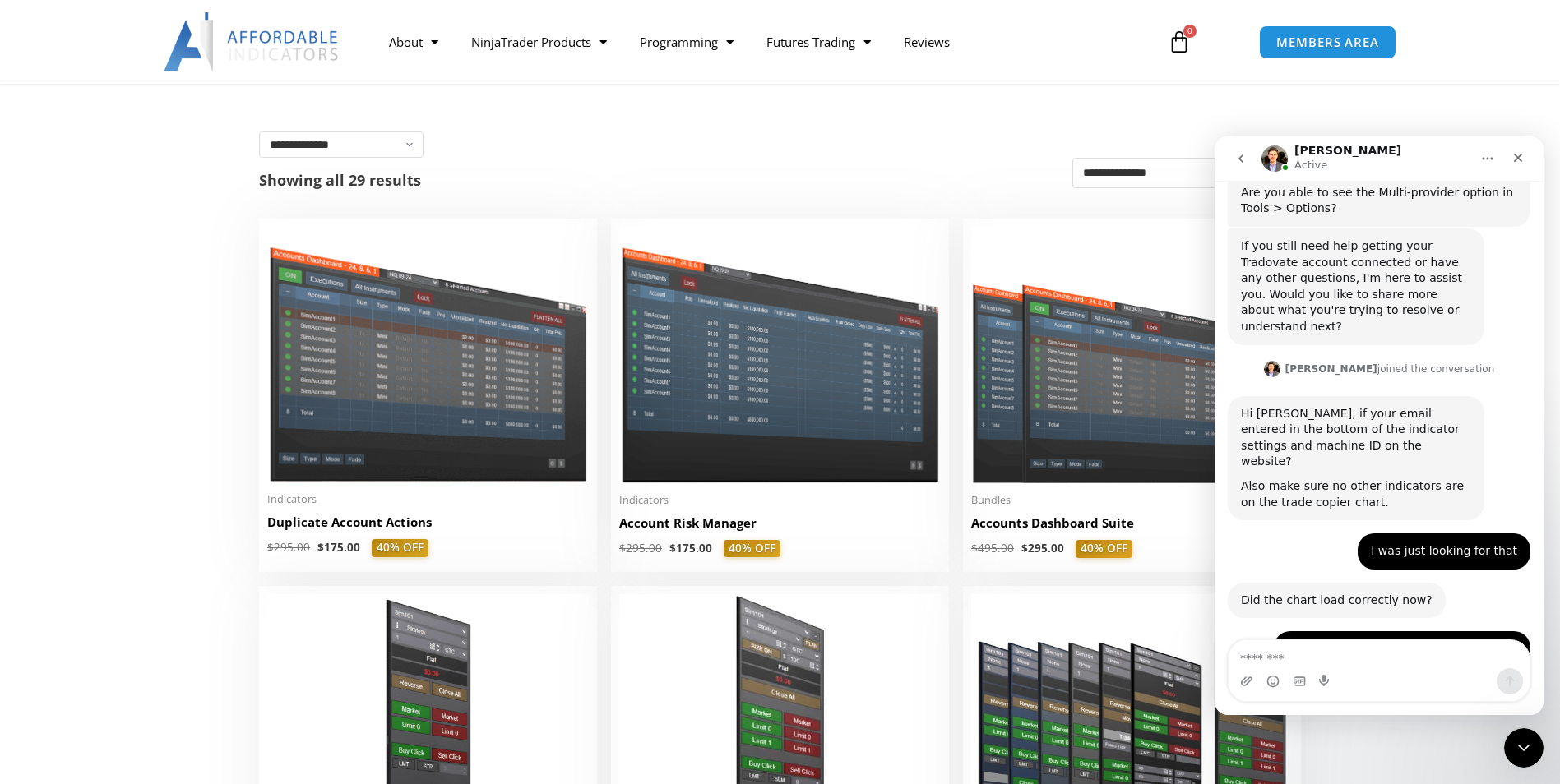
click at [1342, 657] on textarea "Message…" at bounding box center [1379, 654] width 301 height 28
type textarea "**********"
click at [818, 472] on img at bounding box center [780, 355] width 322 height 256
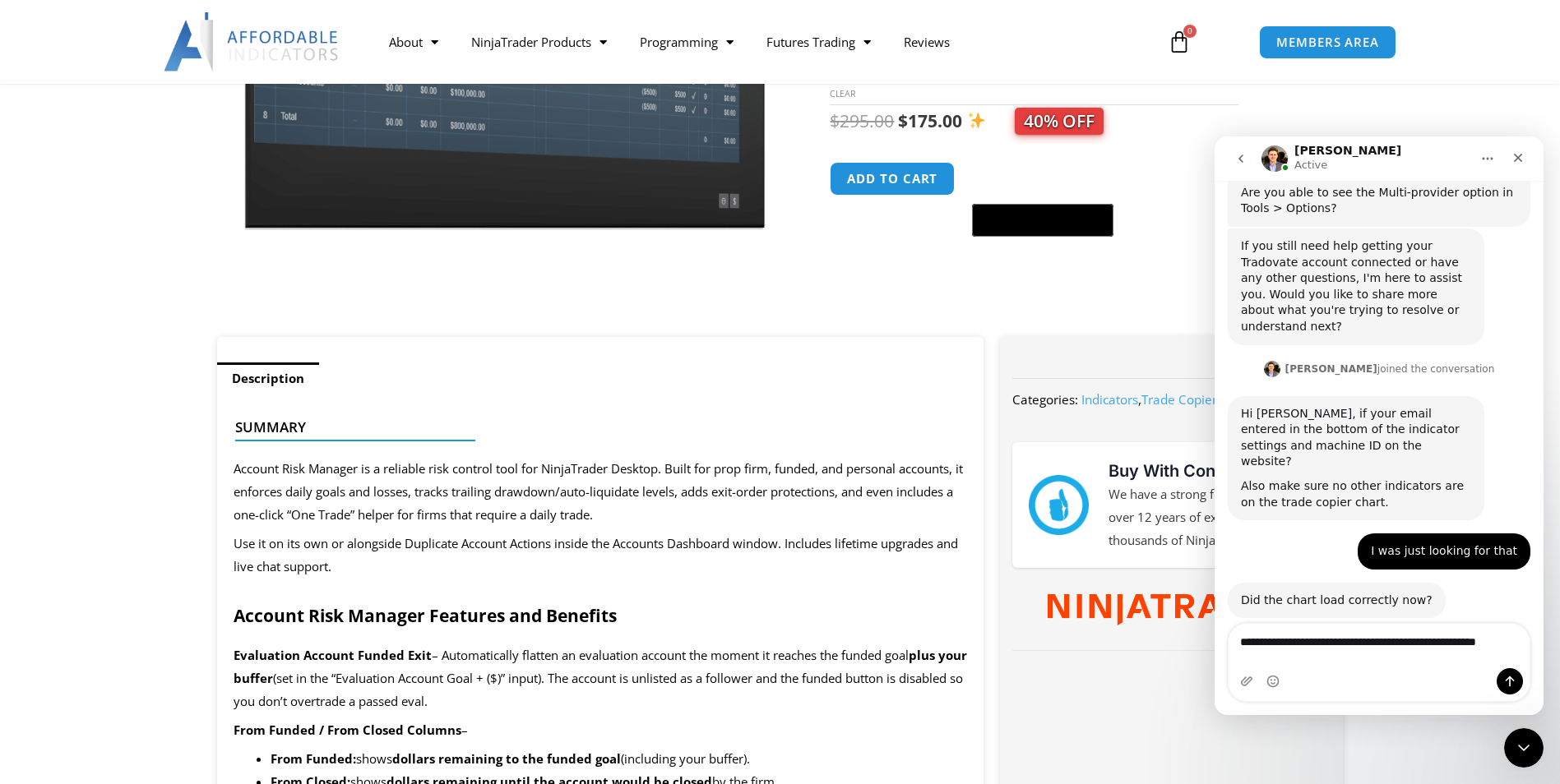
scroll to position [3446, 0]
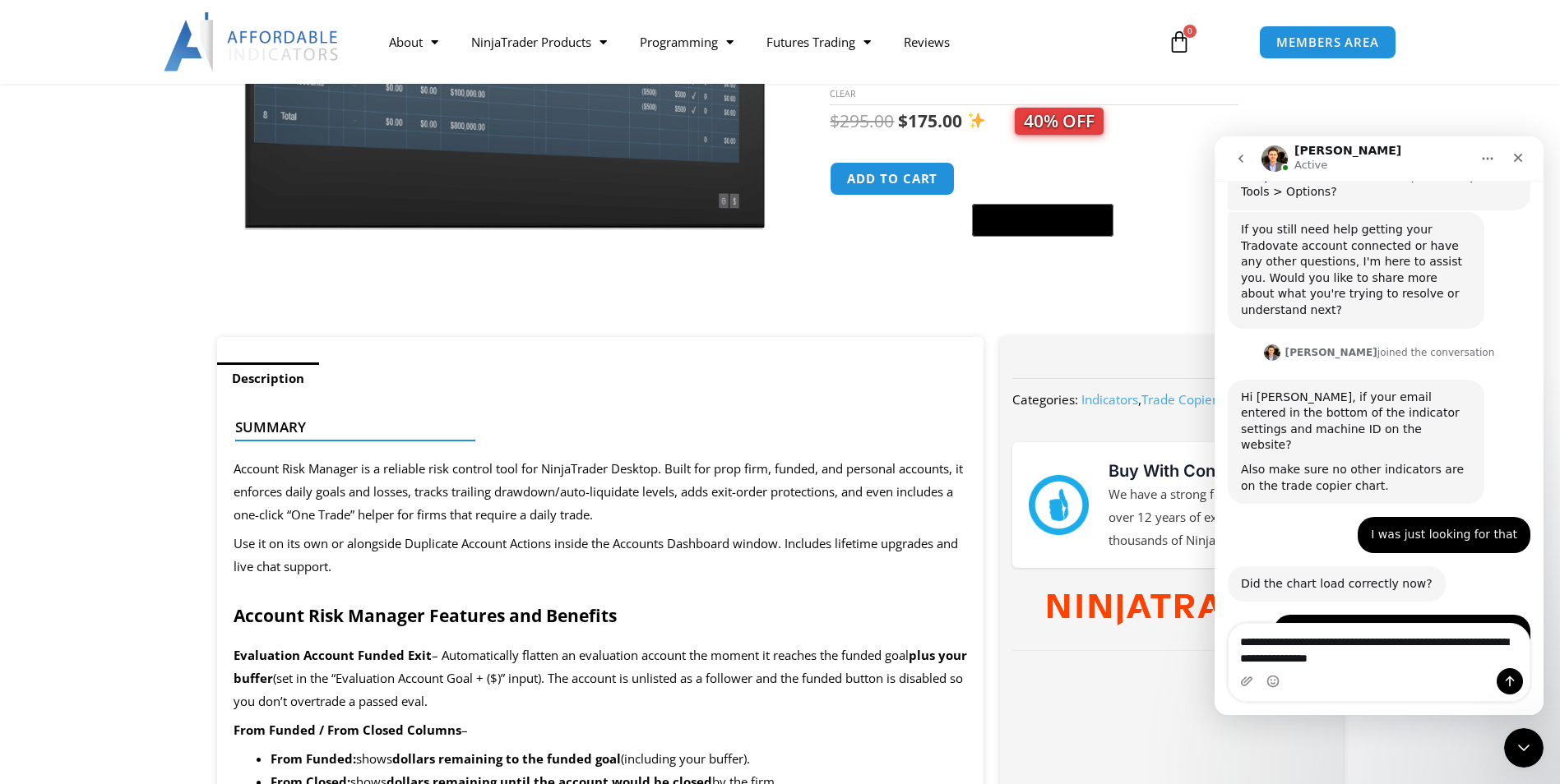
type textarea "**********"
drag, startPoint x: 1367, startPoint y: 641, endPoint x: 1399, endPoint y: 675, distance: 46.7
click at [1399, 675] on div "Intercom messenger" at bounding box center [1379, 682] width 301 height 26
click at [1498, 674] on div "Intercom messenger" at bounding box center [1510, 682] width 26 height 26
click at [1506, 676] on icon "Send a message…" at bounding box center [1509, 681] width 13 height 13
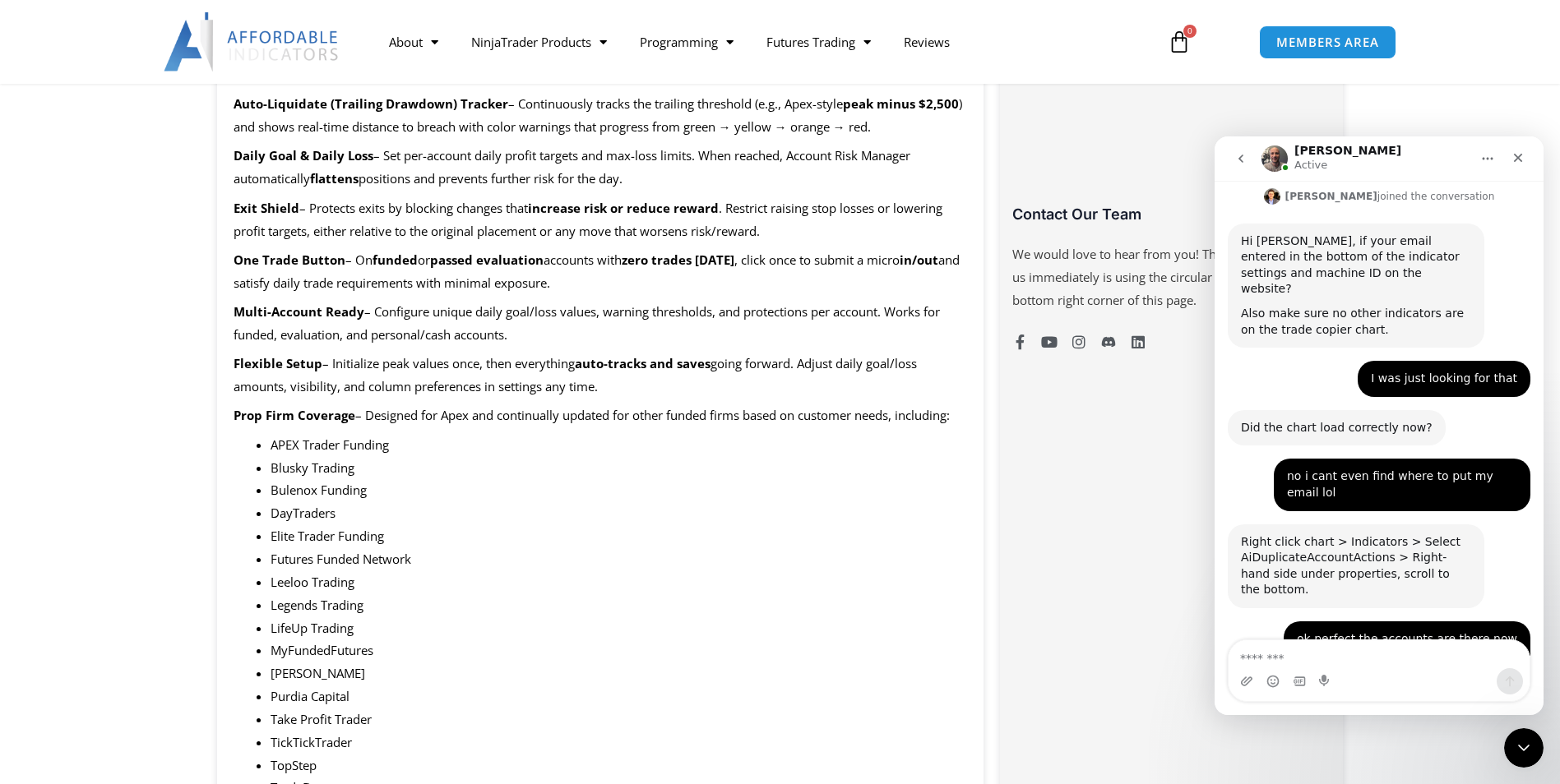
scroll to position [1068, 0]
click at [1338, 652] on textarea "Message…" at bounding box center [1379, 654] width 301 height 28
type textarea "*********"
click at [1501, 681] on button "Send a message…" at bounding box center [1510, 682] width 26 height 26
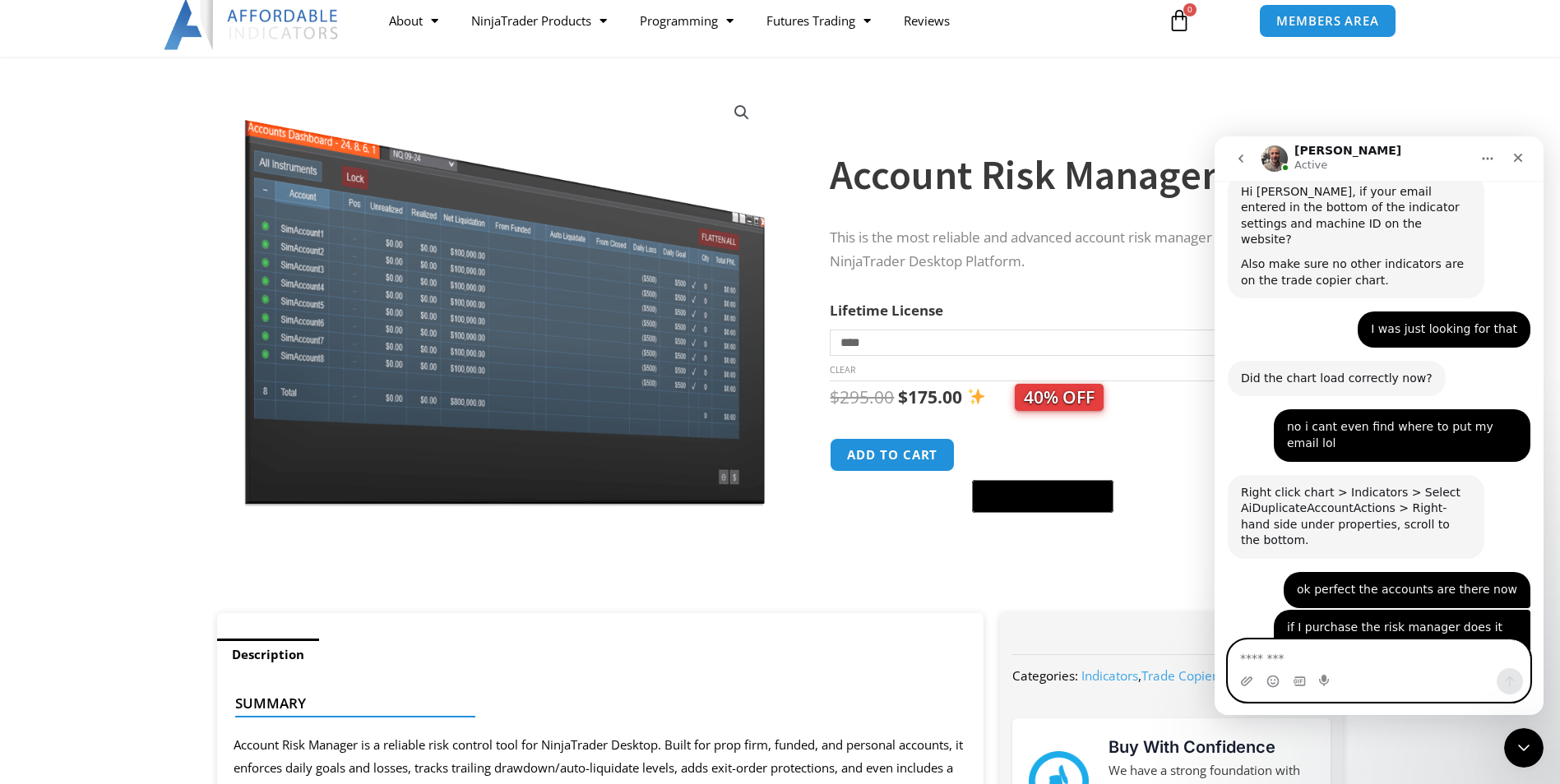
scroll to position [0, 0]
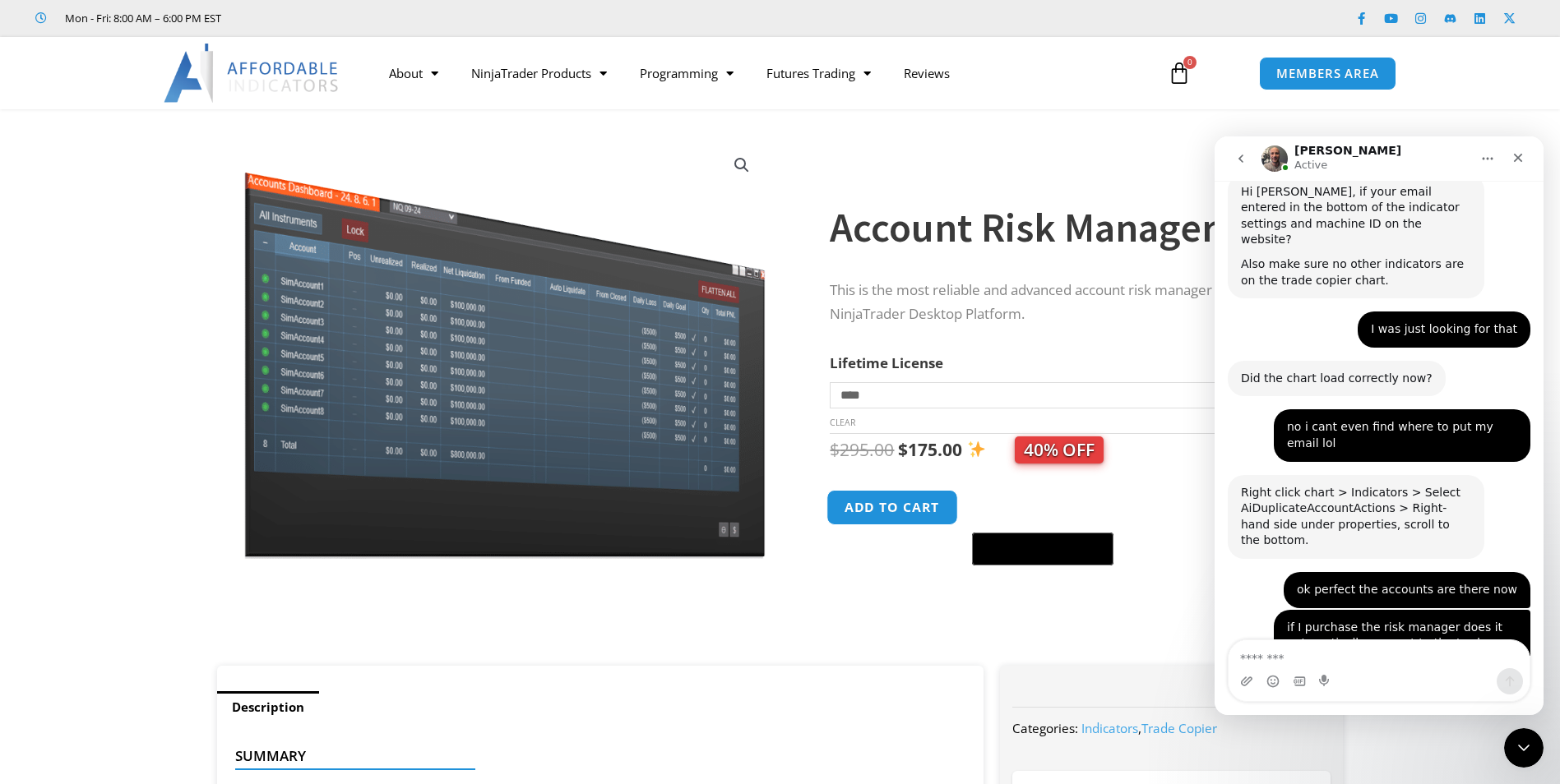
click at [869, 515] on button "Add to cart" at bounding box center [893, 507] width 132 height 36
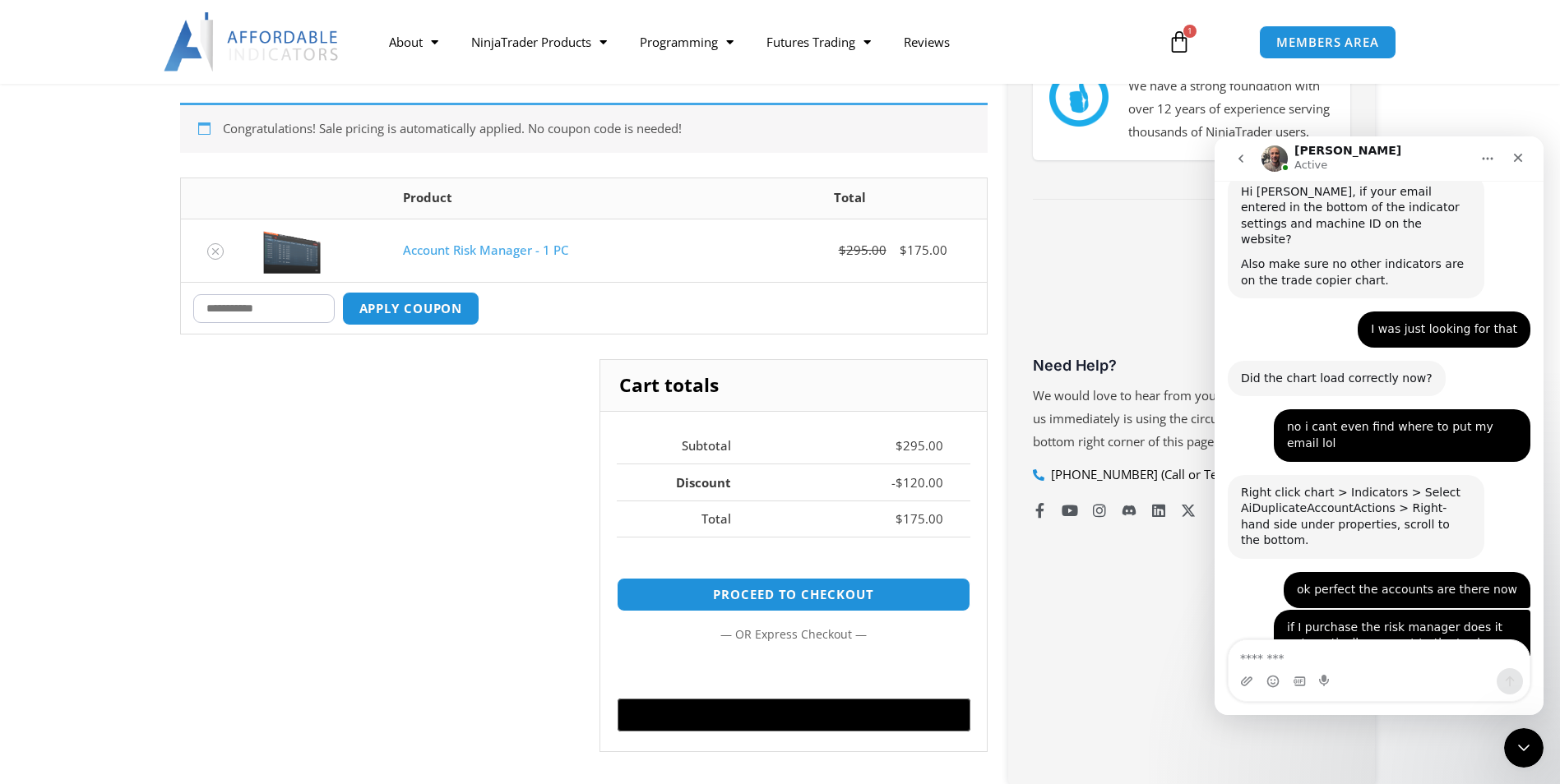
scroll to position [411, 0]
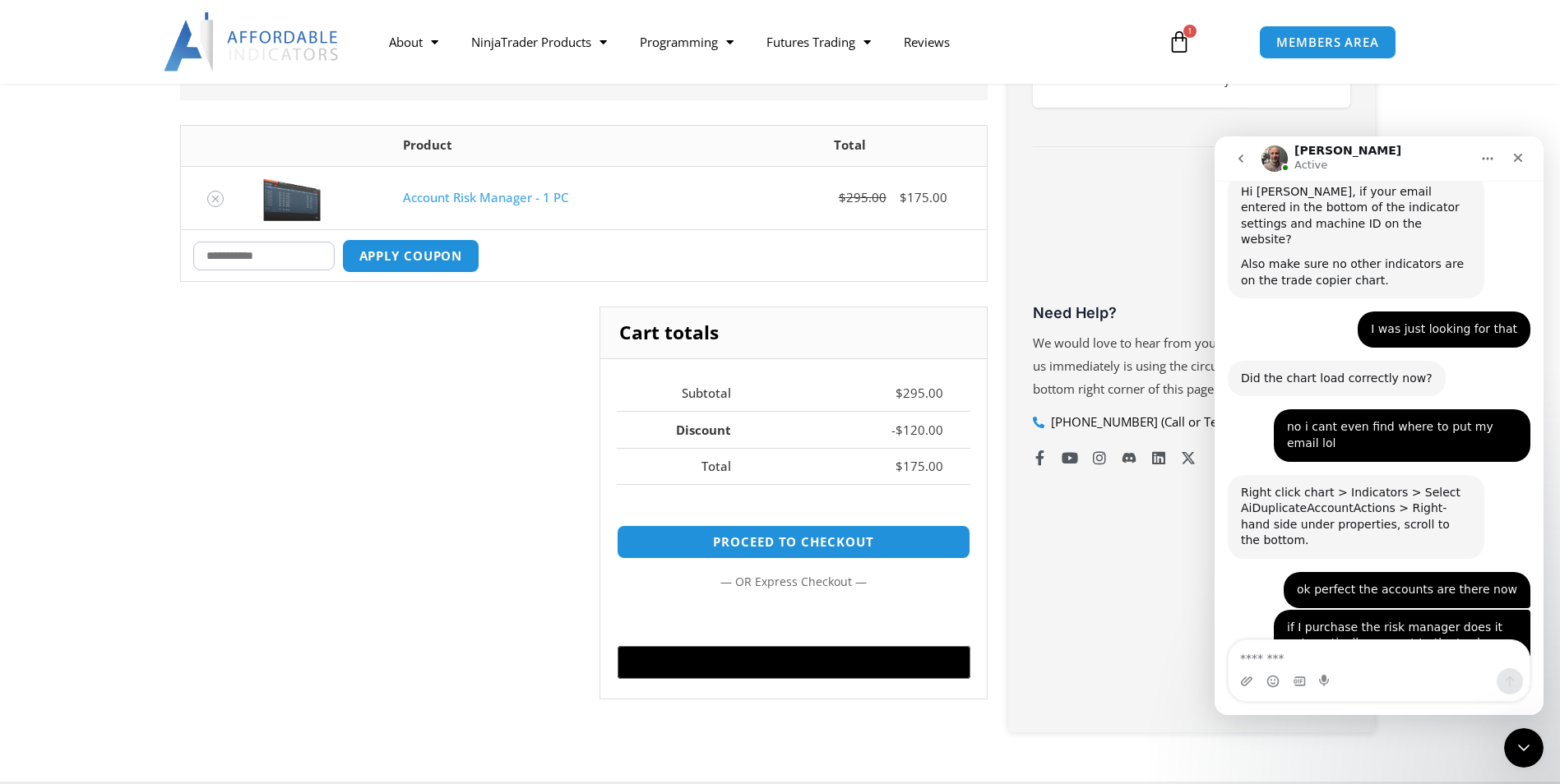
click at [512, 193] on link "Account Risk Manager - 1 PC" at bounding box center [485, 197] width 165 height 16
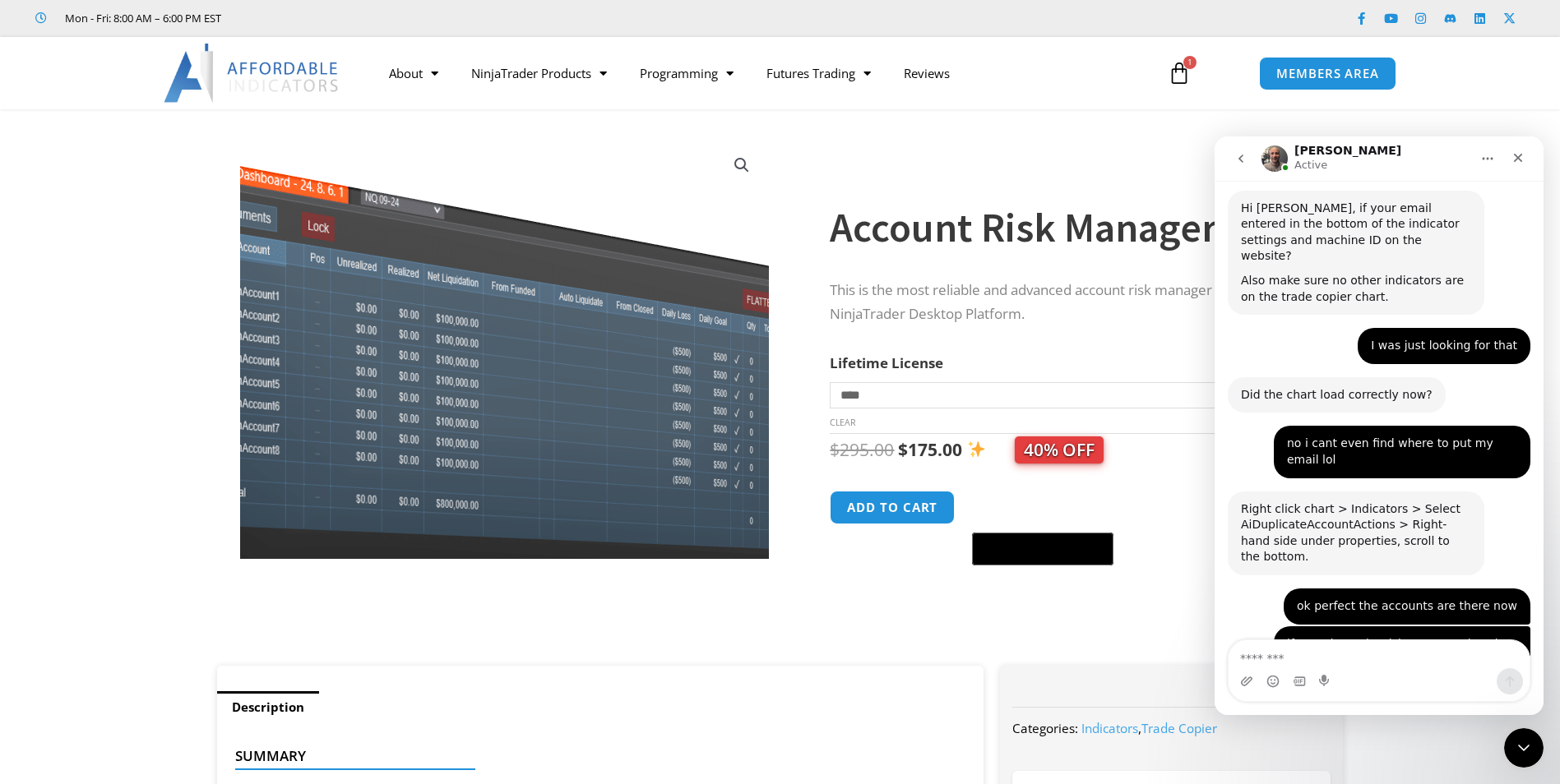
scroll to position [3652, 0]
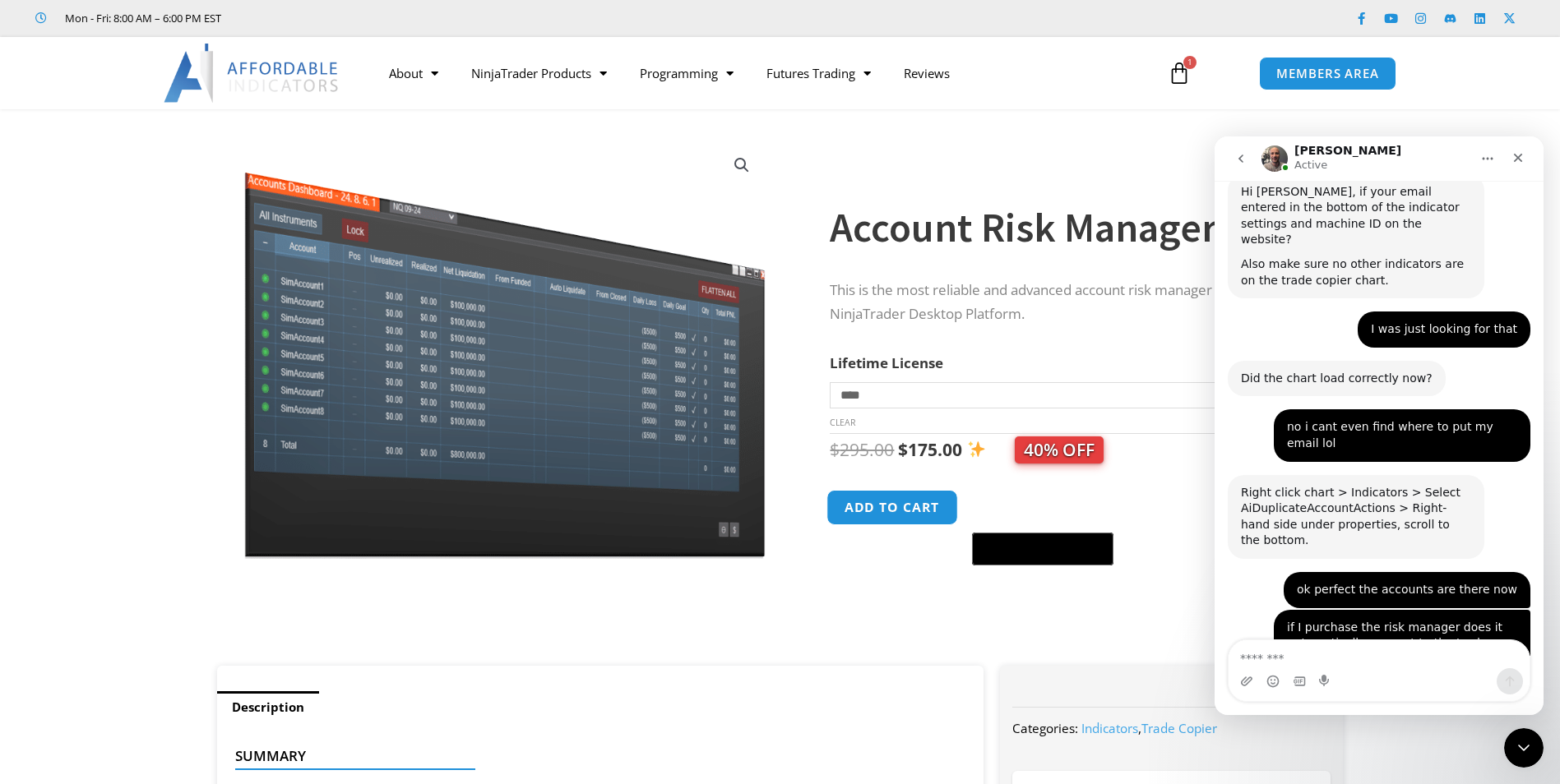
click at [934, 513] on button "Add to cart" at bounding box center [893, 507] width 132 height 36
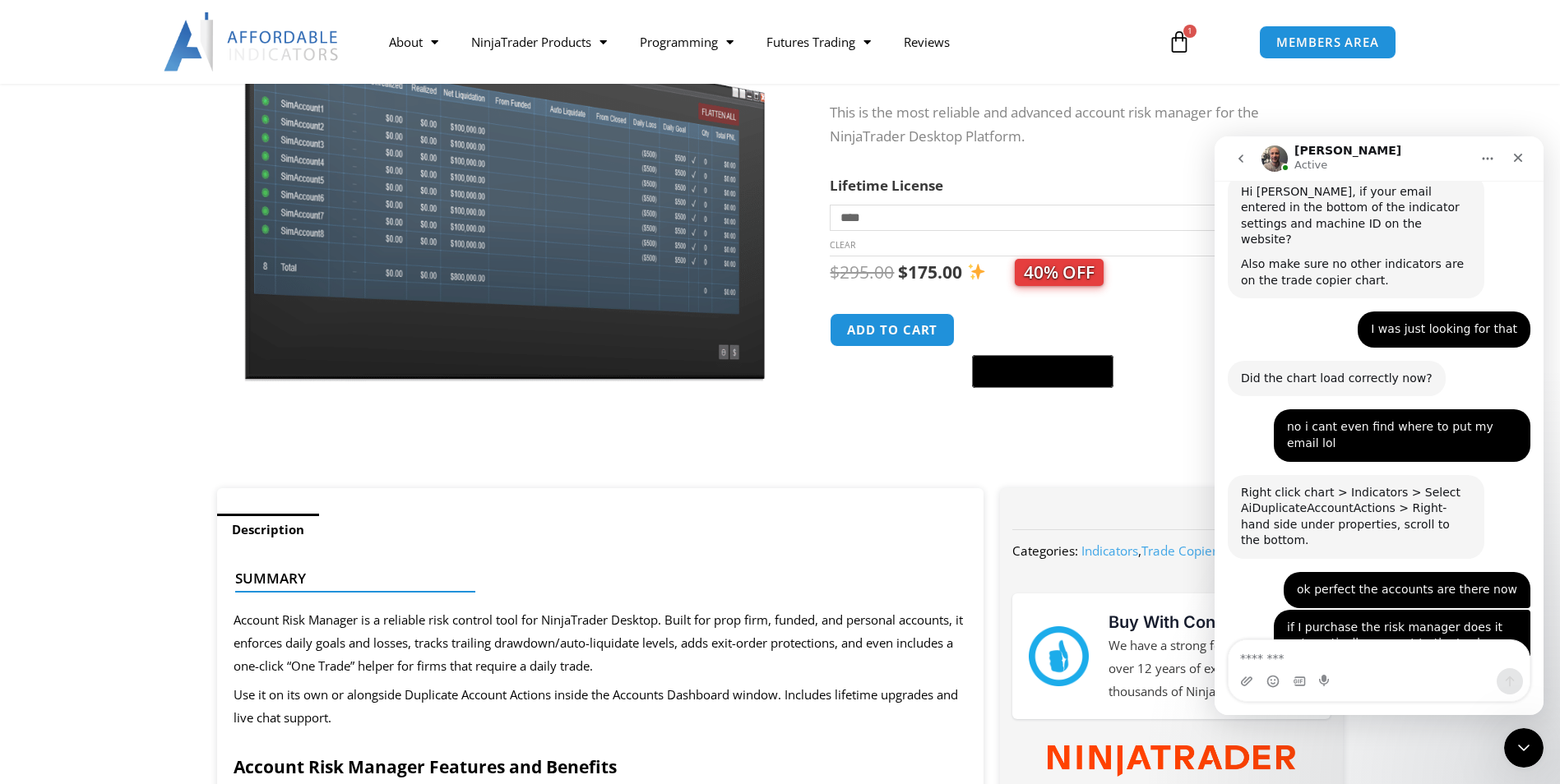
scroll to position [82, 0]
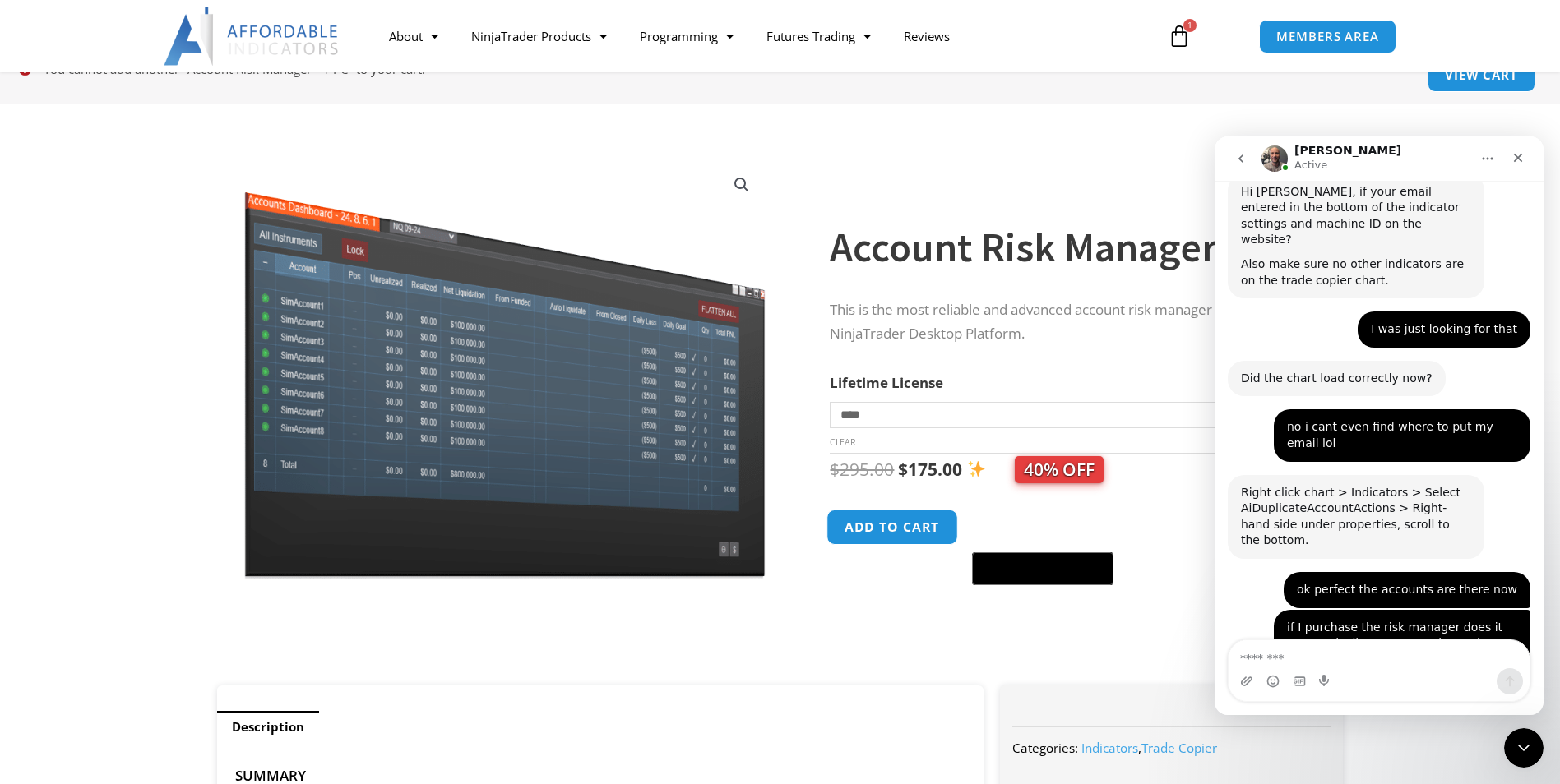
click at [902, 534] on button "Add to cart" at bounding box center [893, 527] width 132 height 36
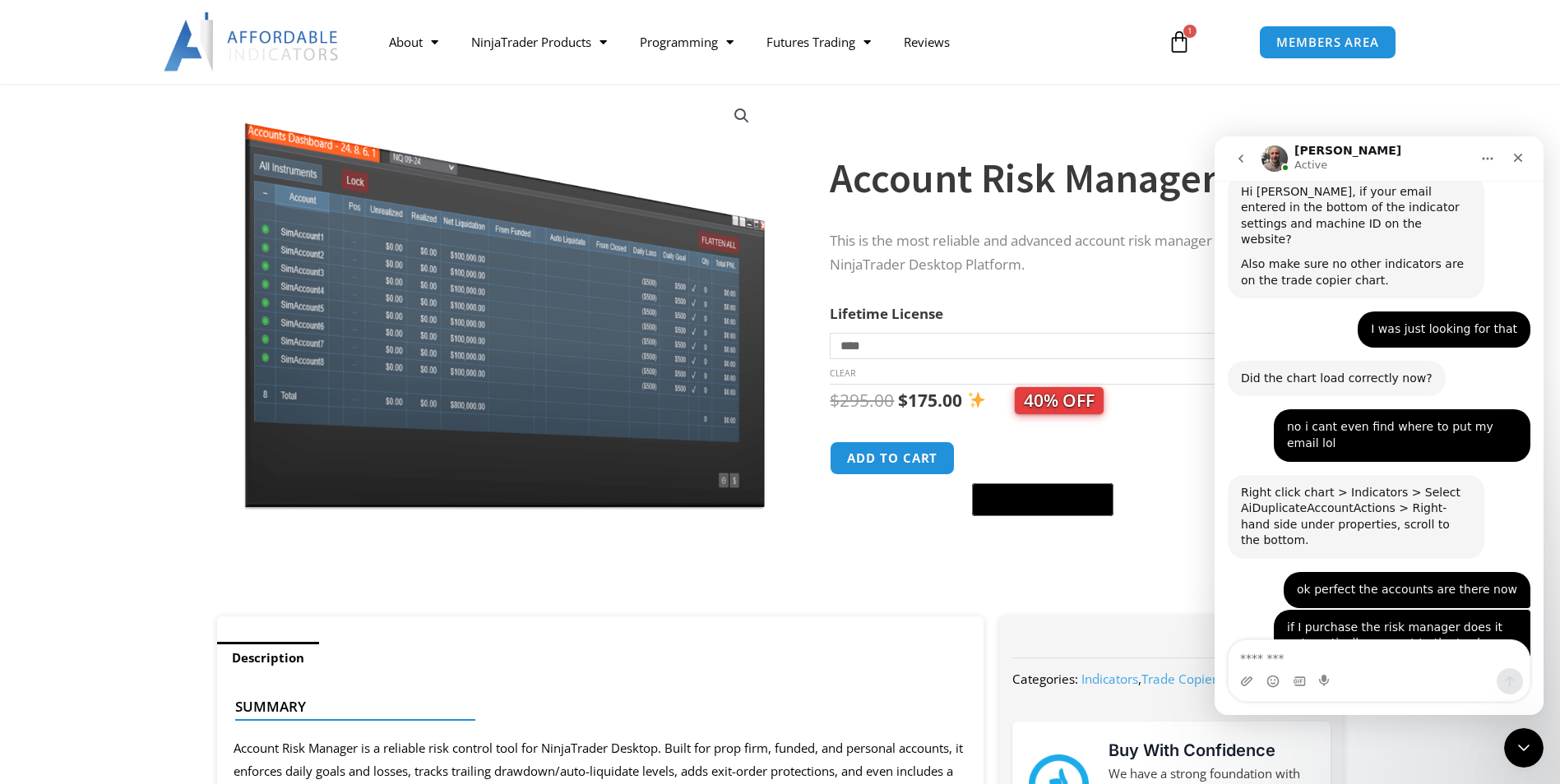
scroll to position [165, 0]
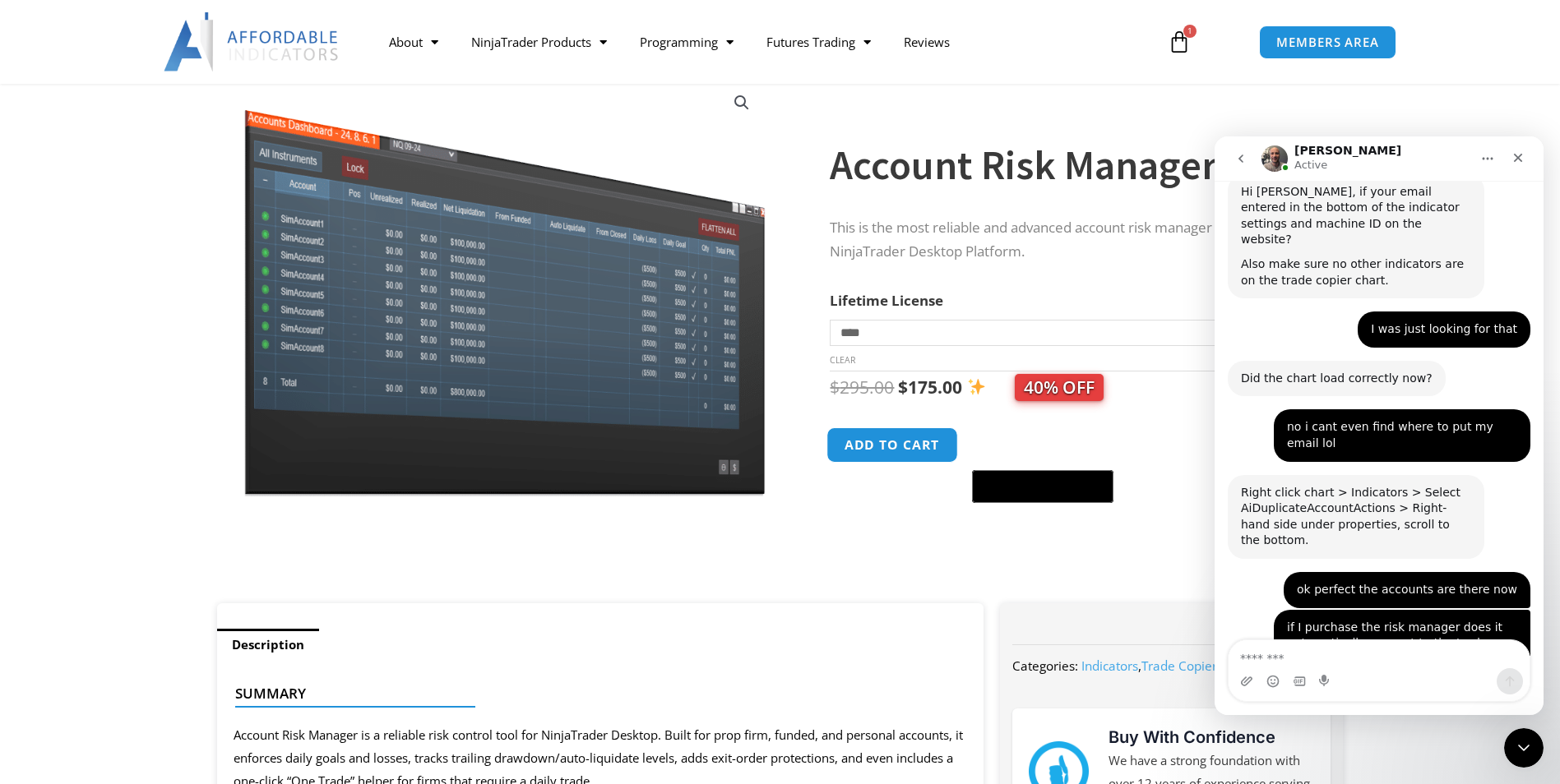
click at [903, 455] on button "Add to cart" at bounding box center [893, 445] width 132 height 36
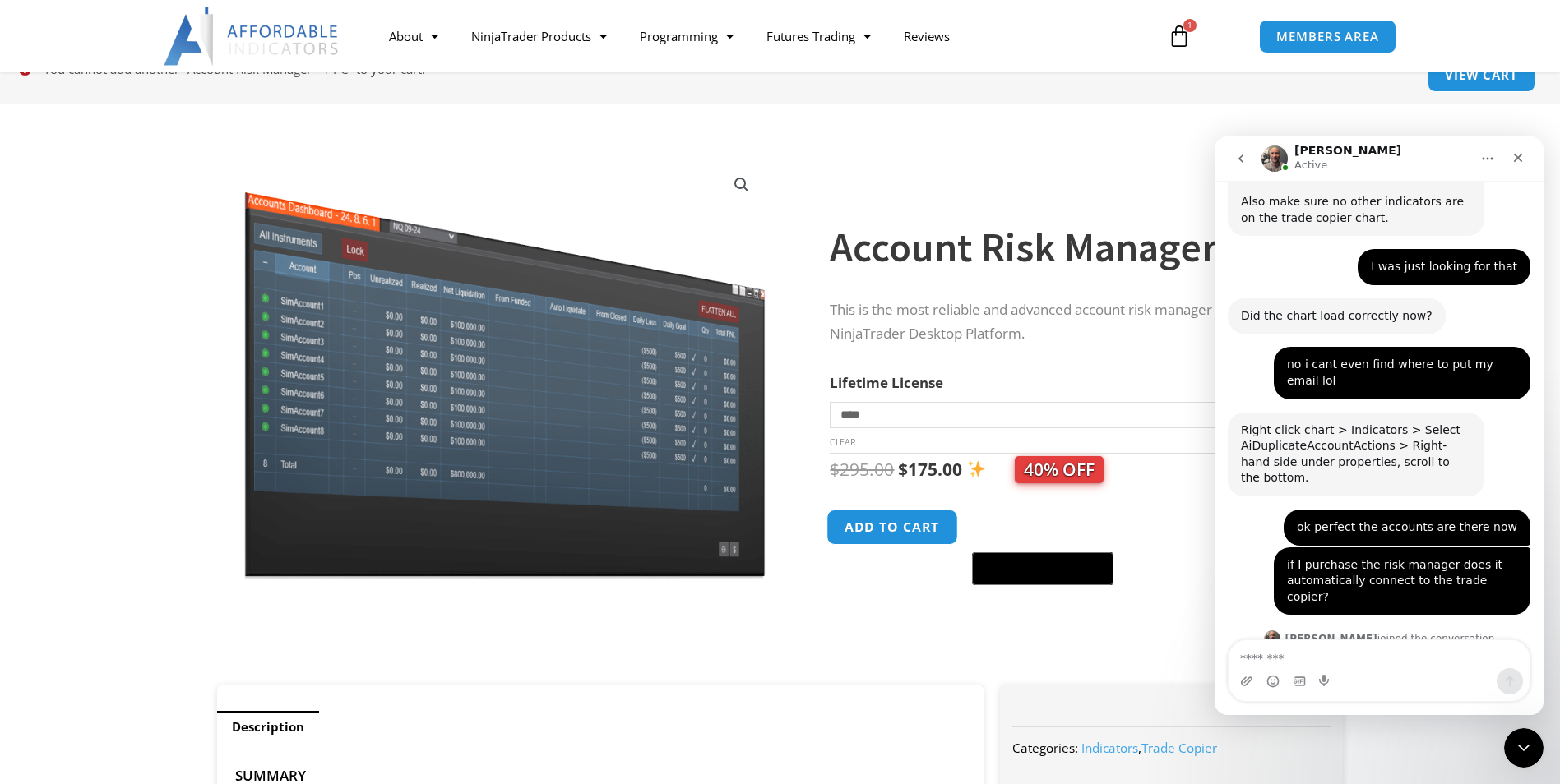
scroll to position [3715, 0]
click at [929, 536] on button "Add to cart" at bounding box center [893, 527] width 132 height 36
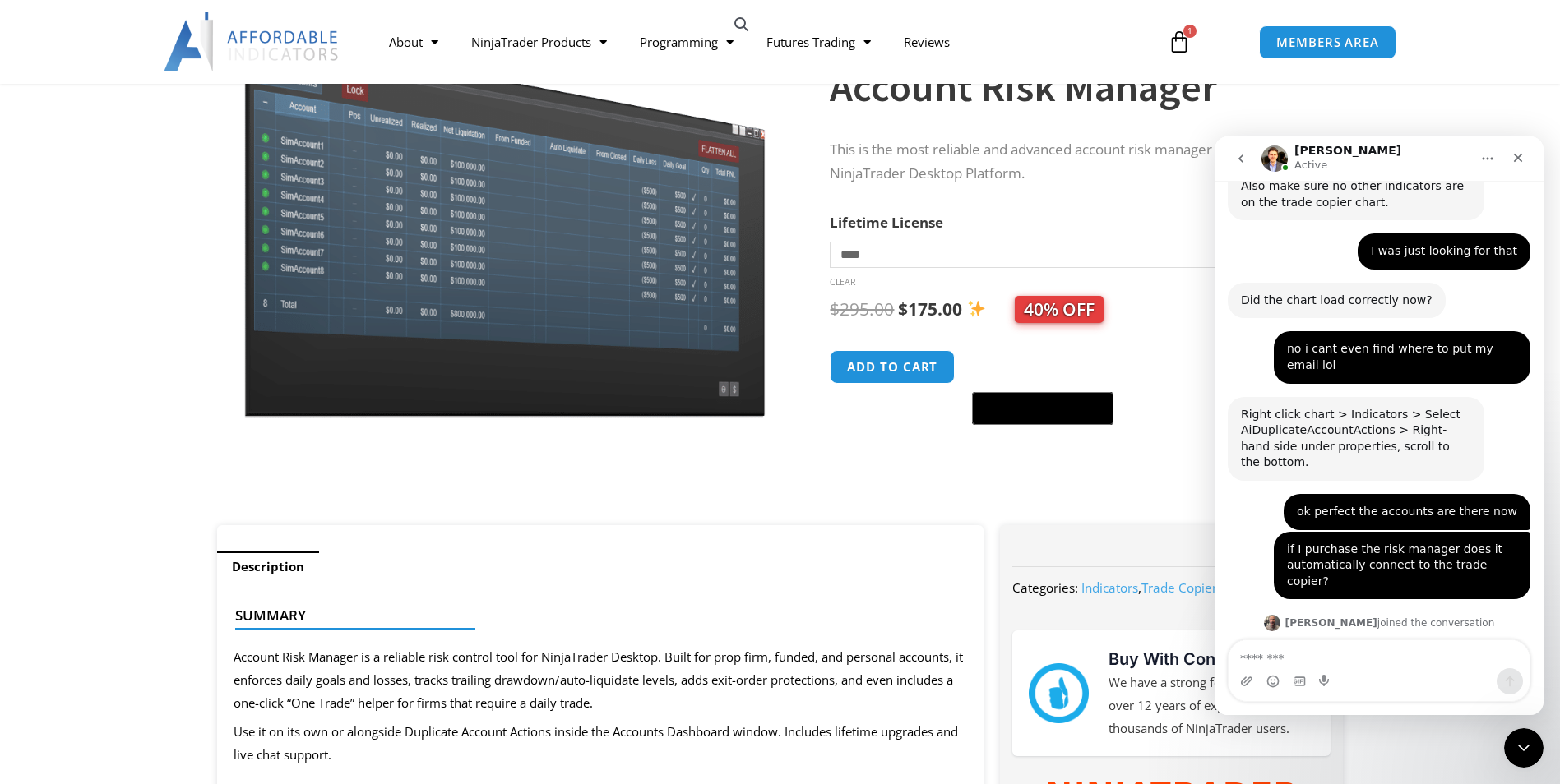
scroll to position [82, 0]
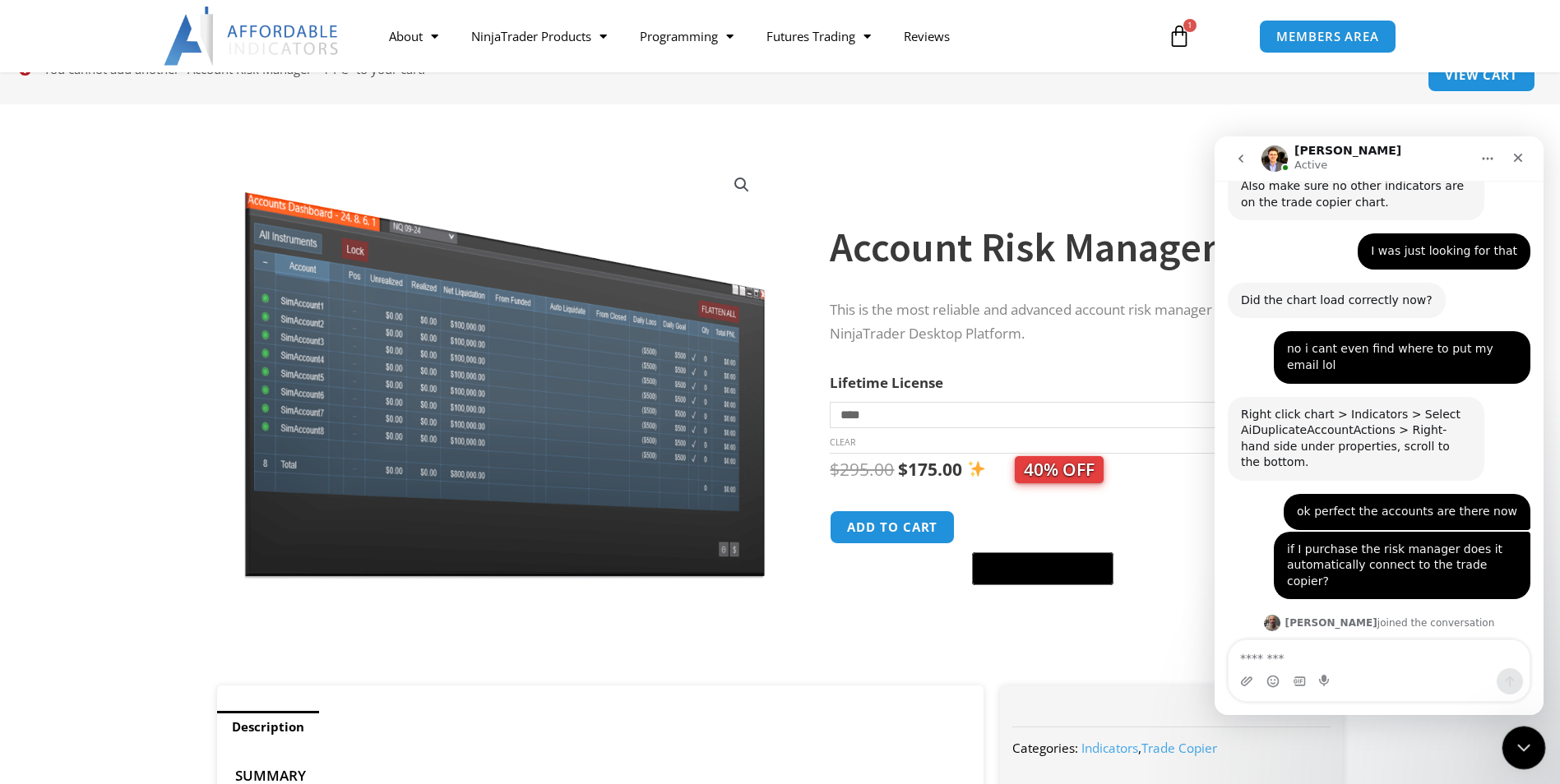
click at [1529, 742] on icon "Close Intercom Messenger" at bounding box center [1521, 745] width 20 height 20
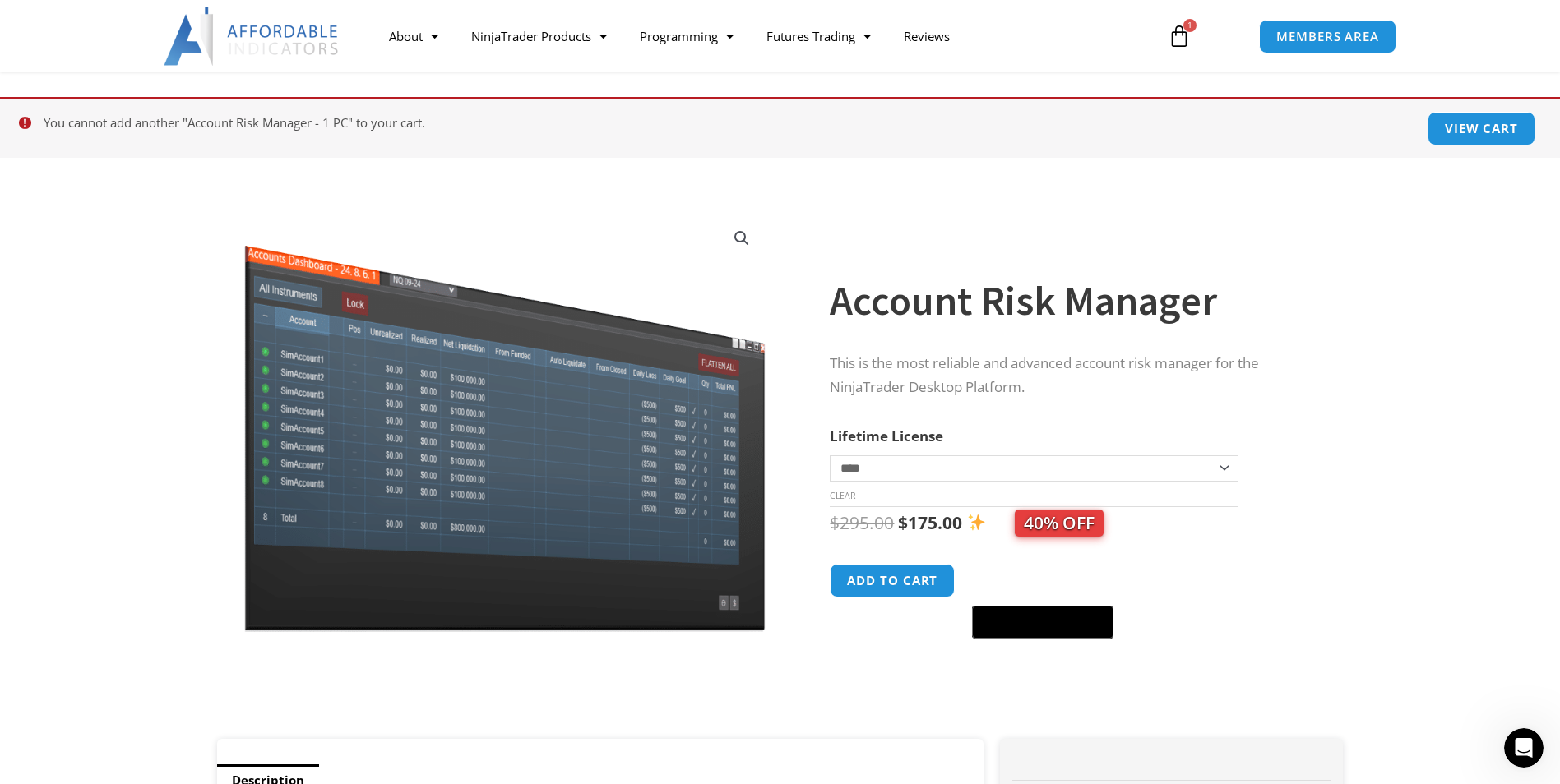
scroll to position [0, 0]
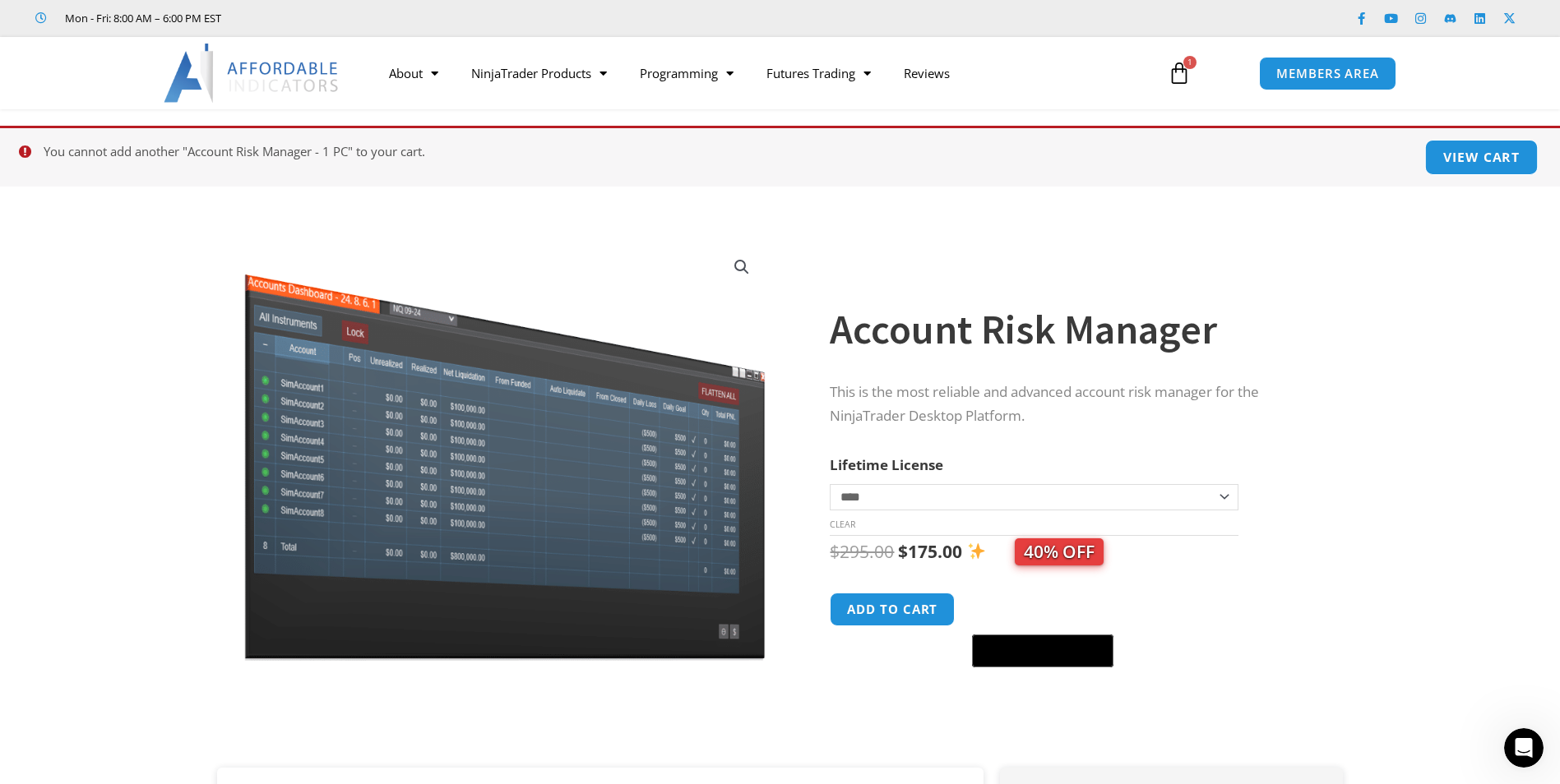
click at [1490, 162] on link "View cart" at bounding box center [1481, 157] width 114 height 36
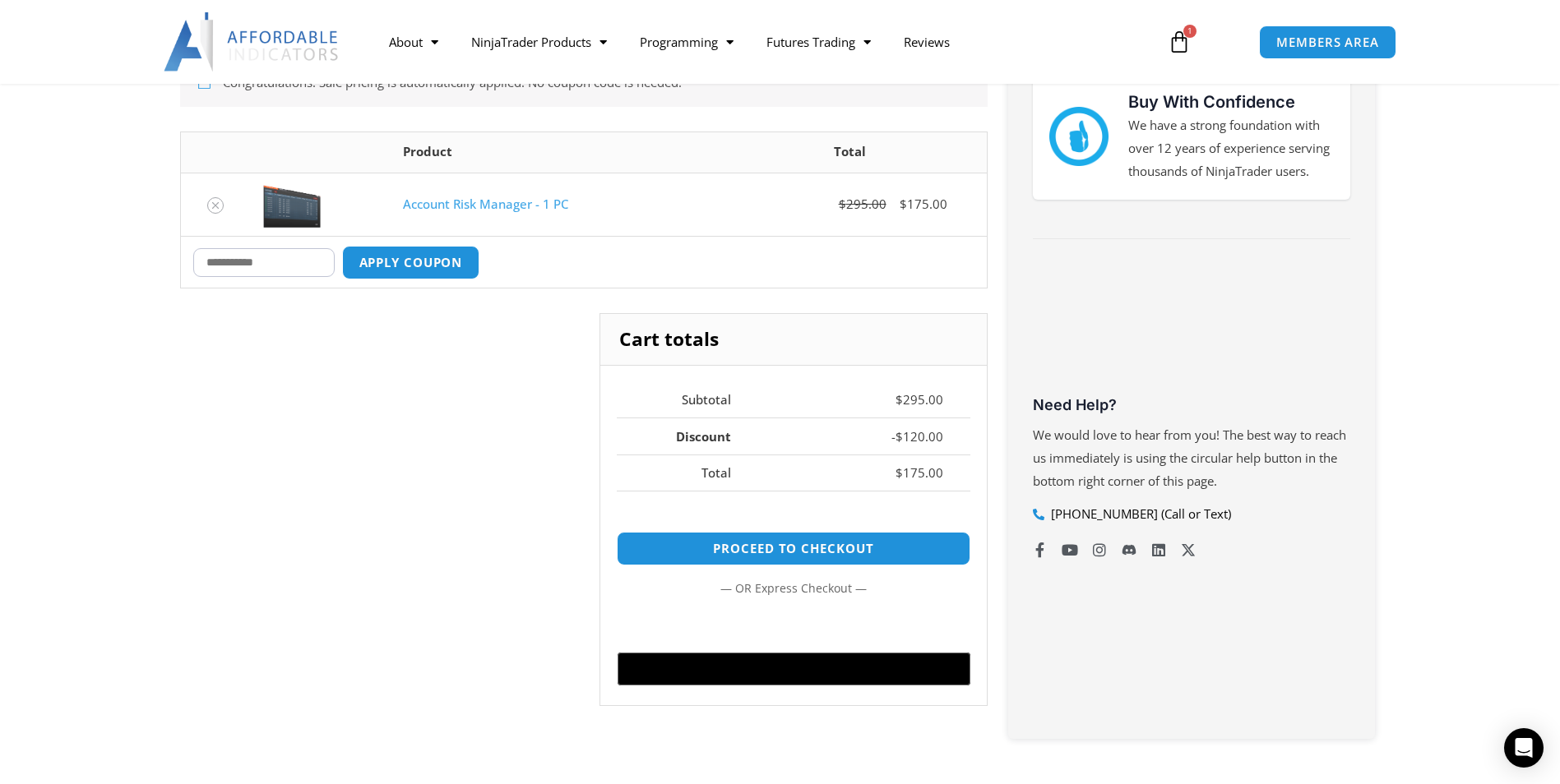
scroll to position [329, 0]
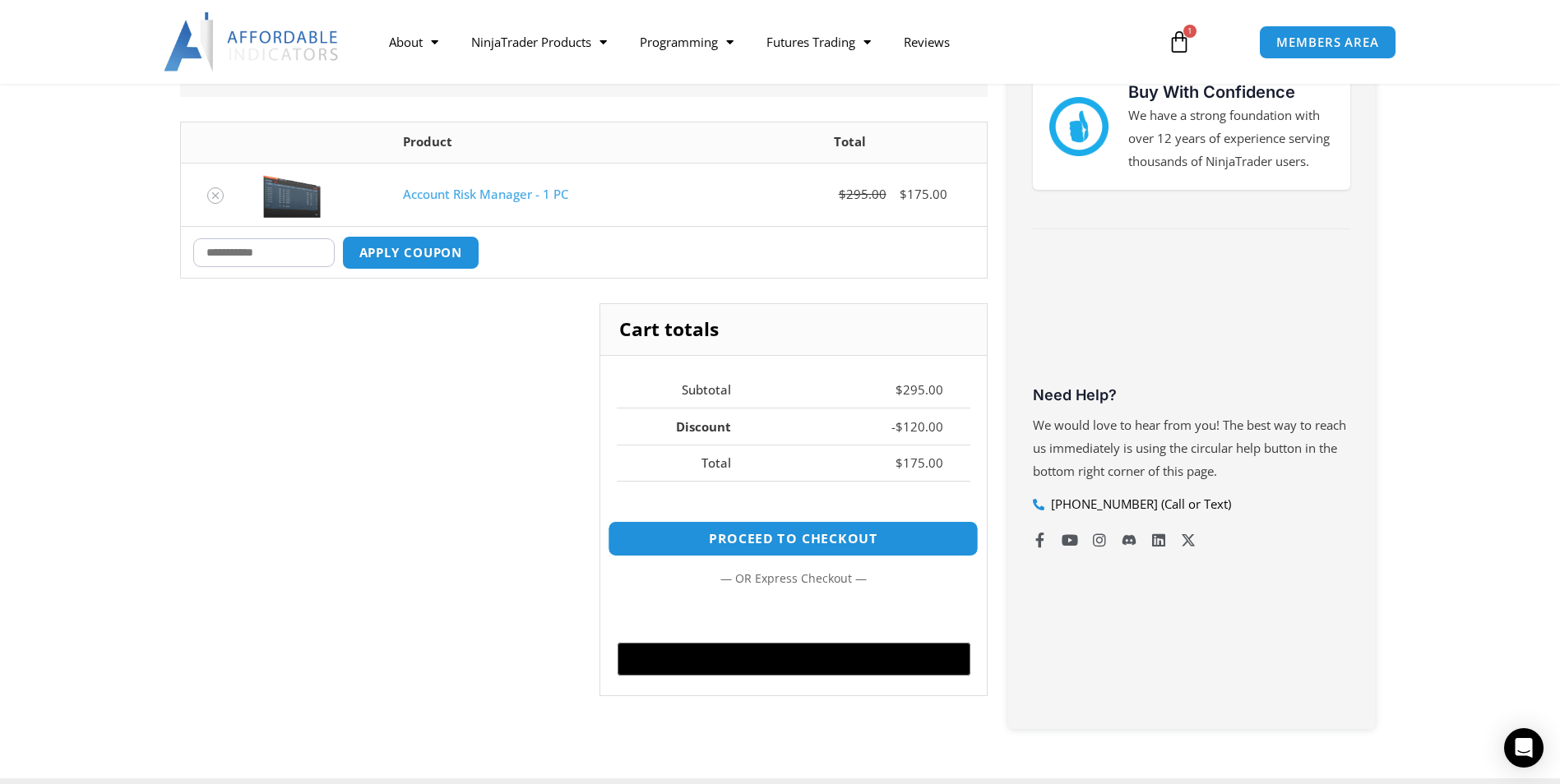
click at [932, 534] on link "Proceed to checkout" at bounding box center [792, 539] width 370 height 36
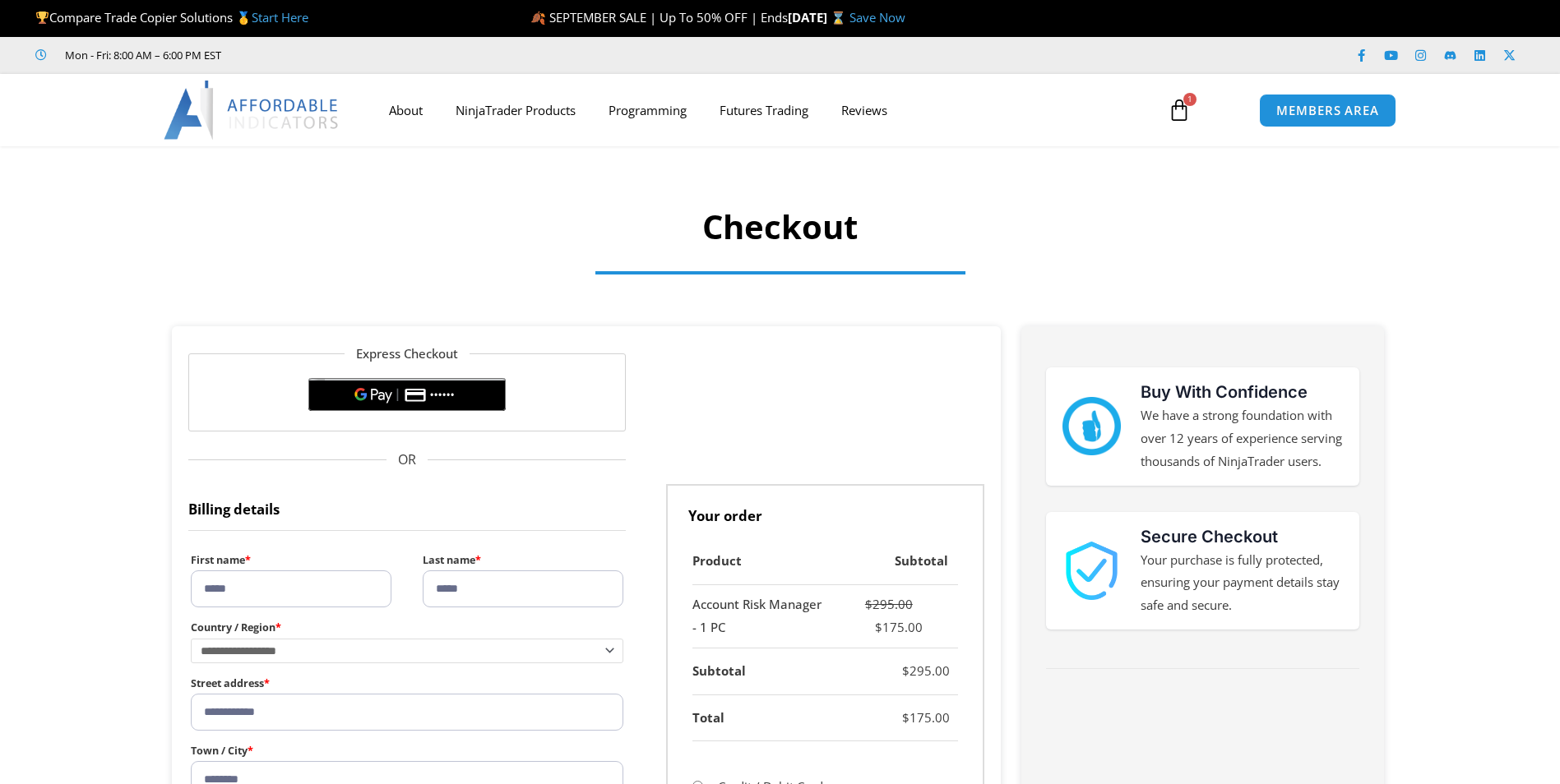
select select "**"
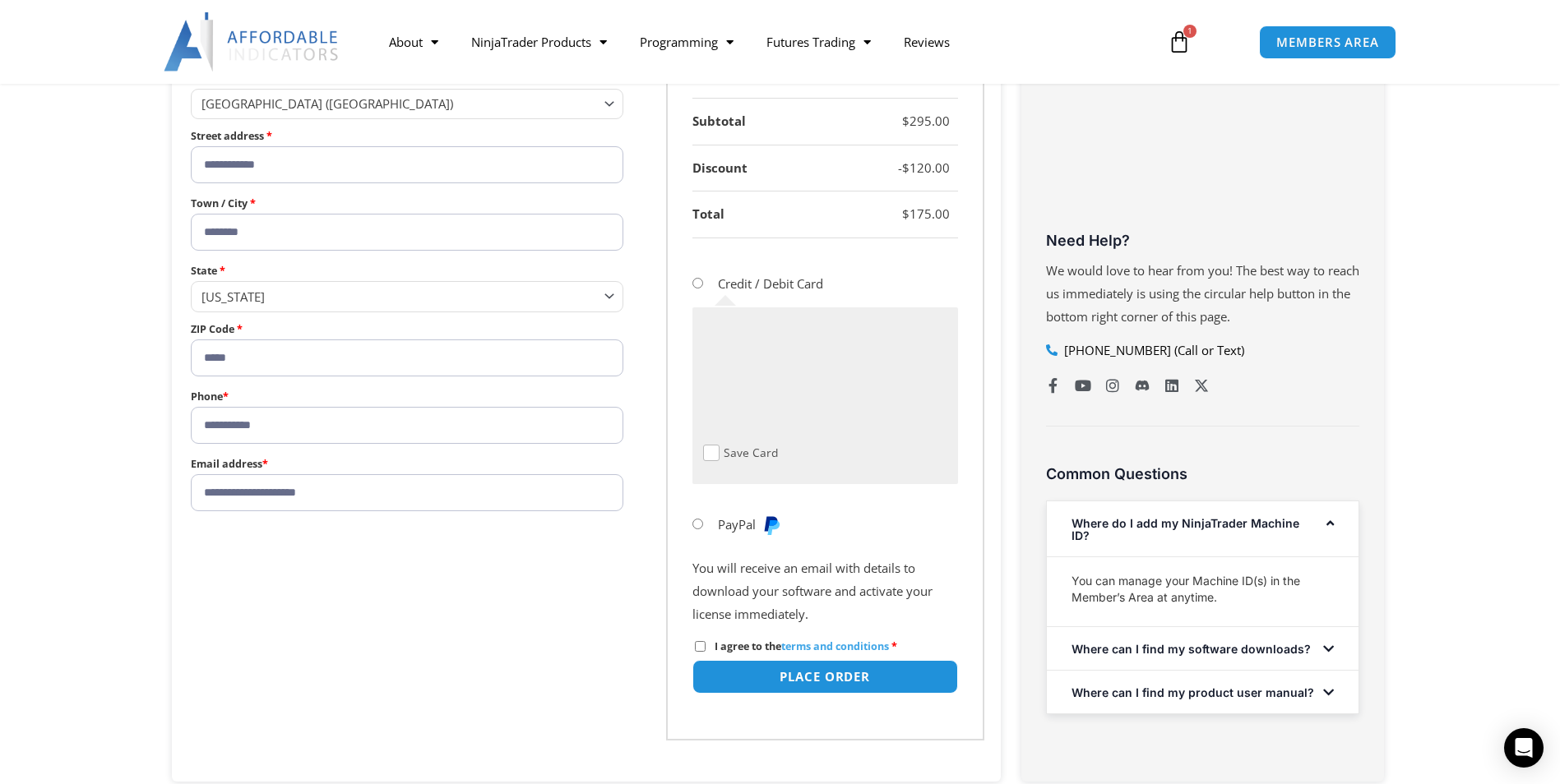
scroll to position [657, 0]
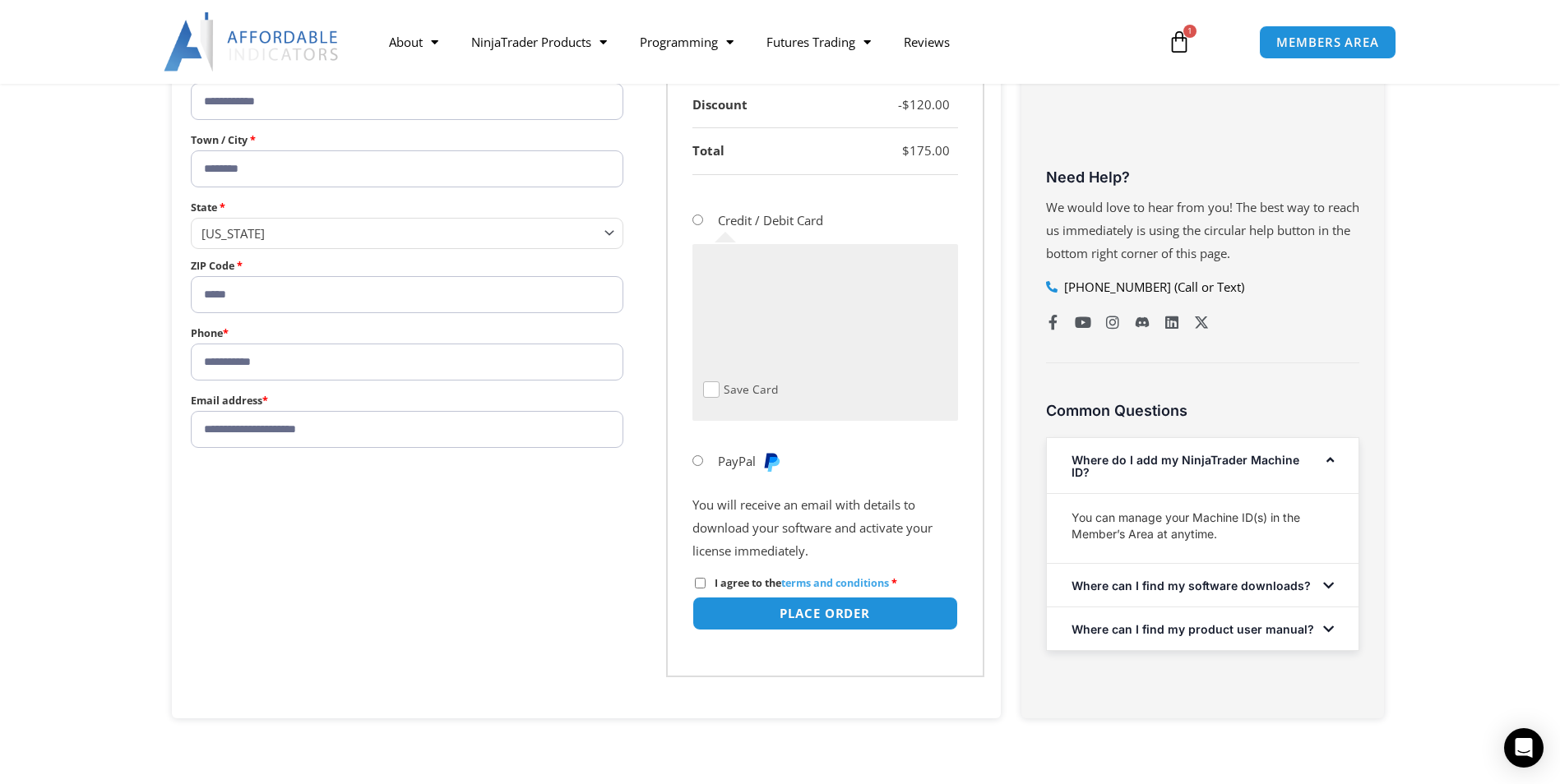
click at [713, 389] on span "Checkout" at bounding box center [711, 389] width 16 height 16
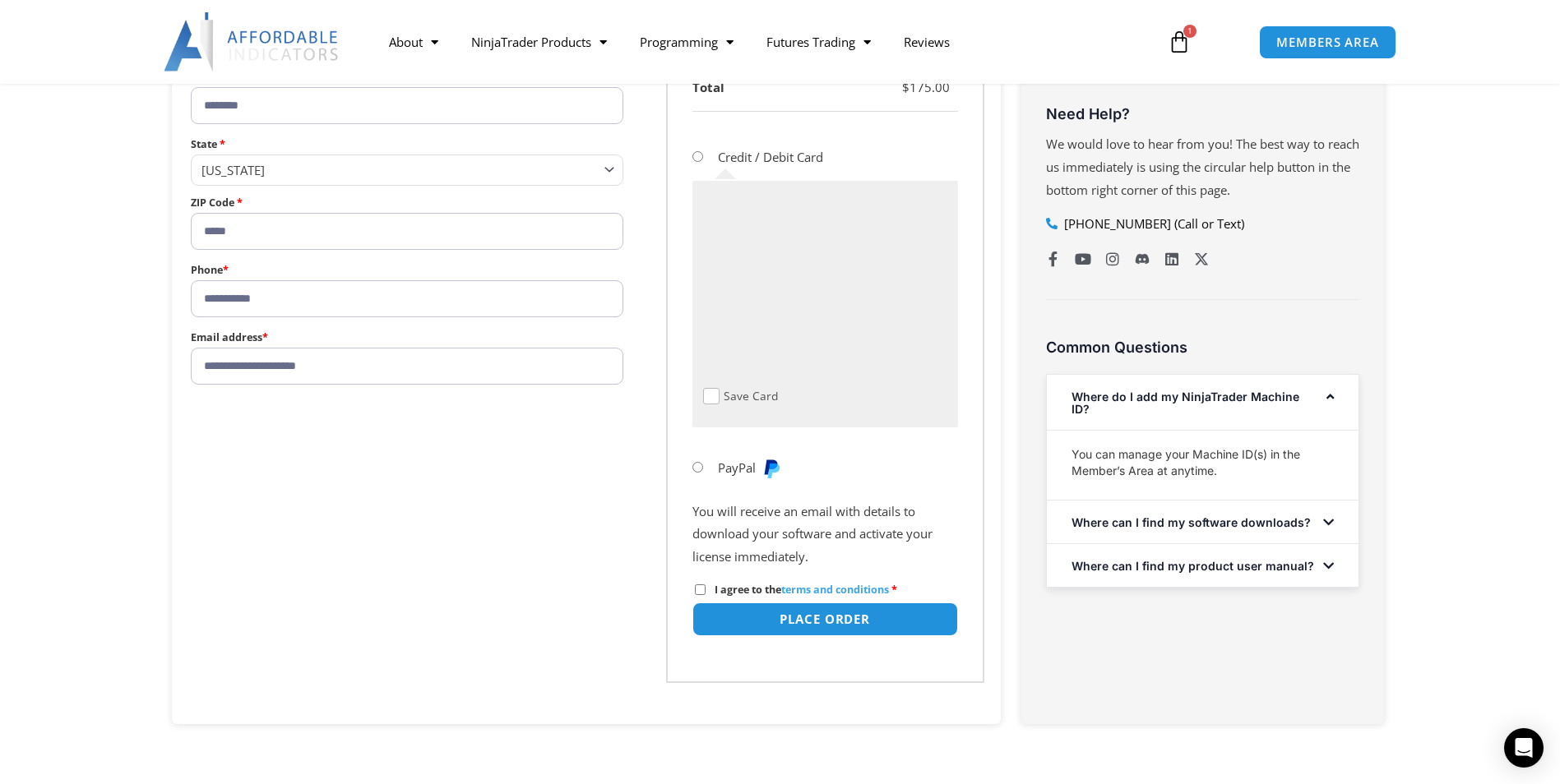
scroll to position [740, 0]
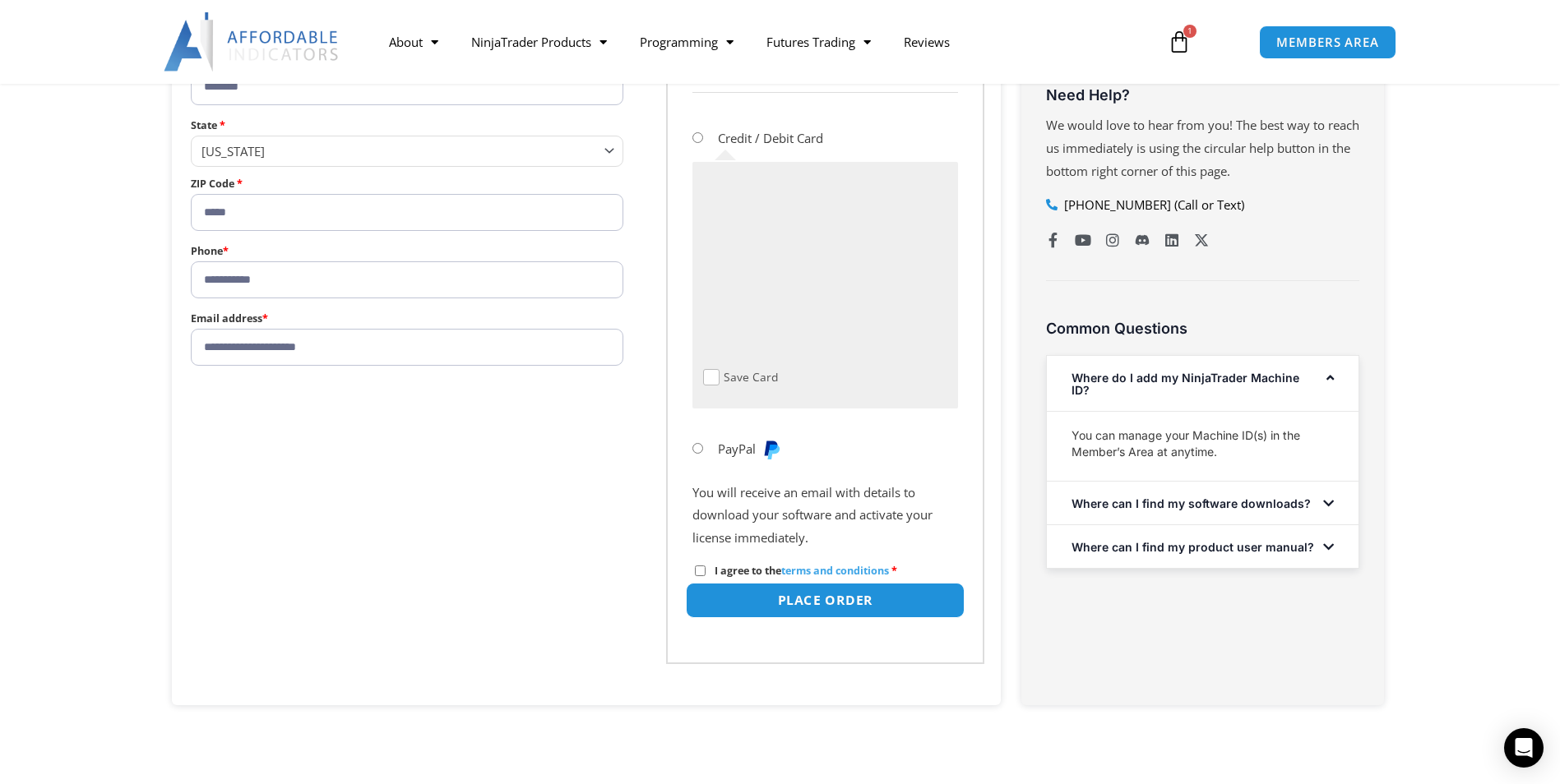
click at [795, 605] on button "Place order" at bounding box center [823, 600] width 279 height 36
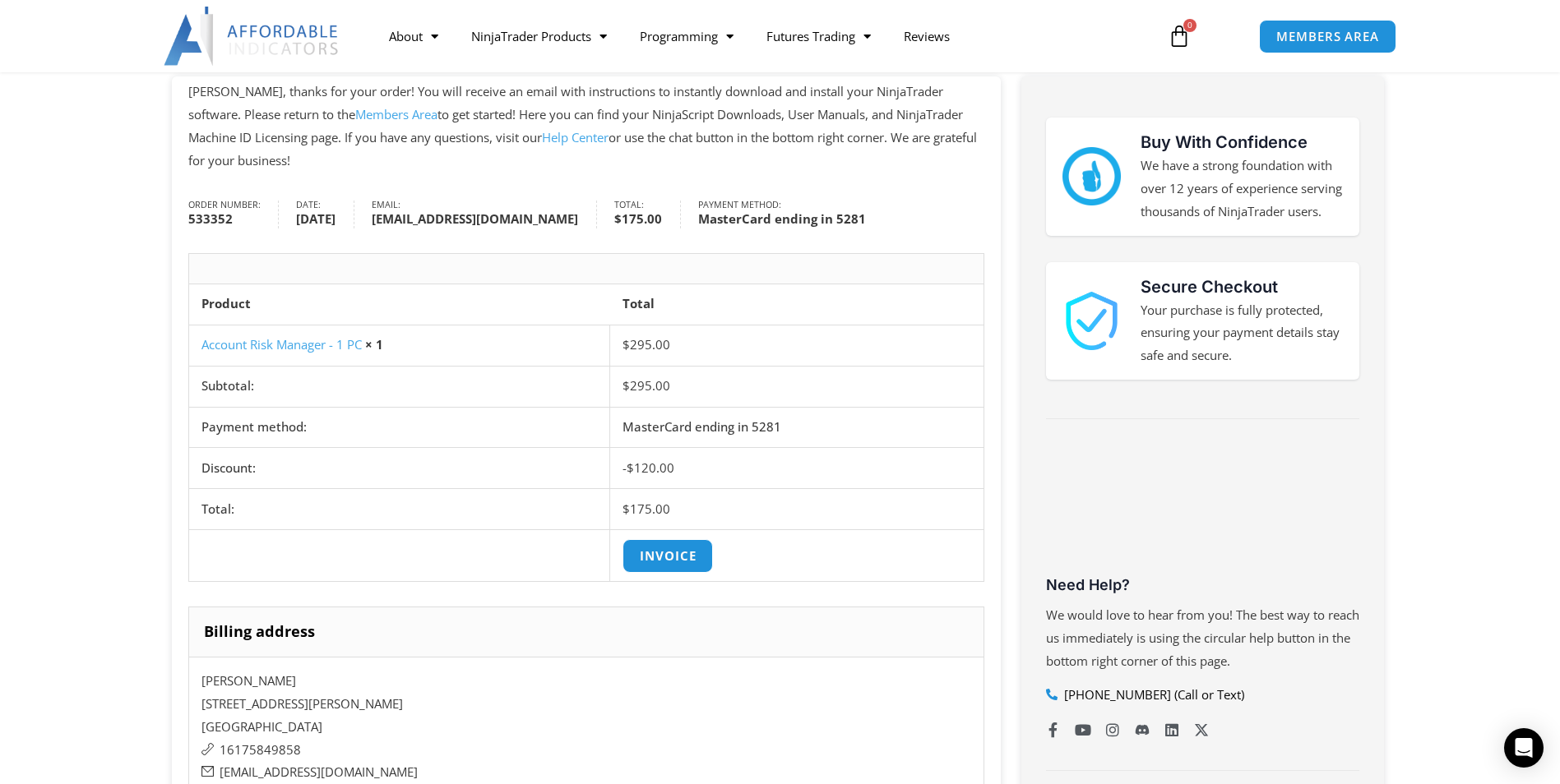
scroll to position [82, 0]
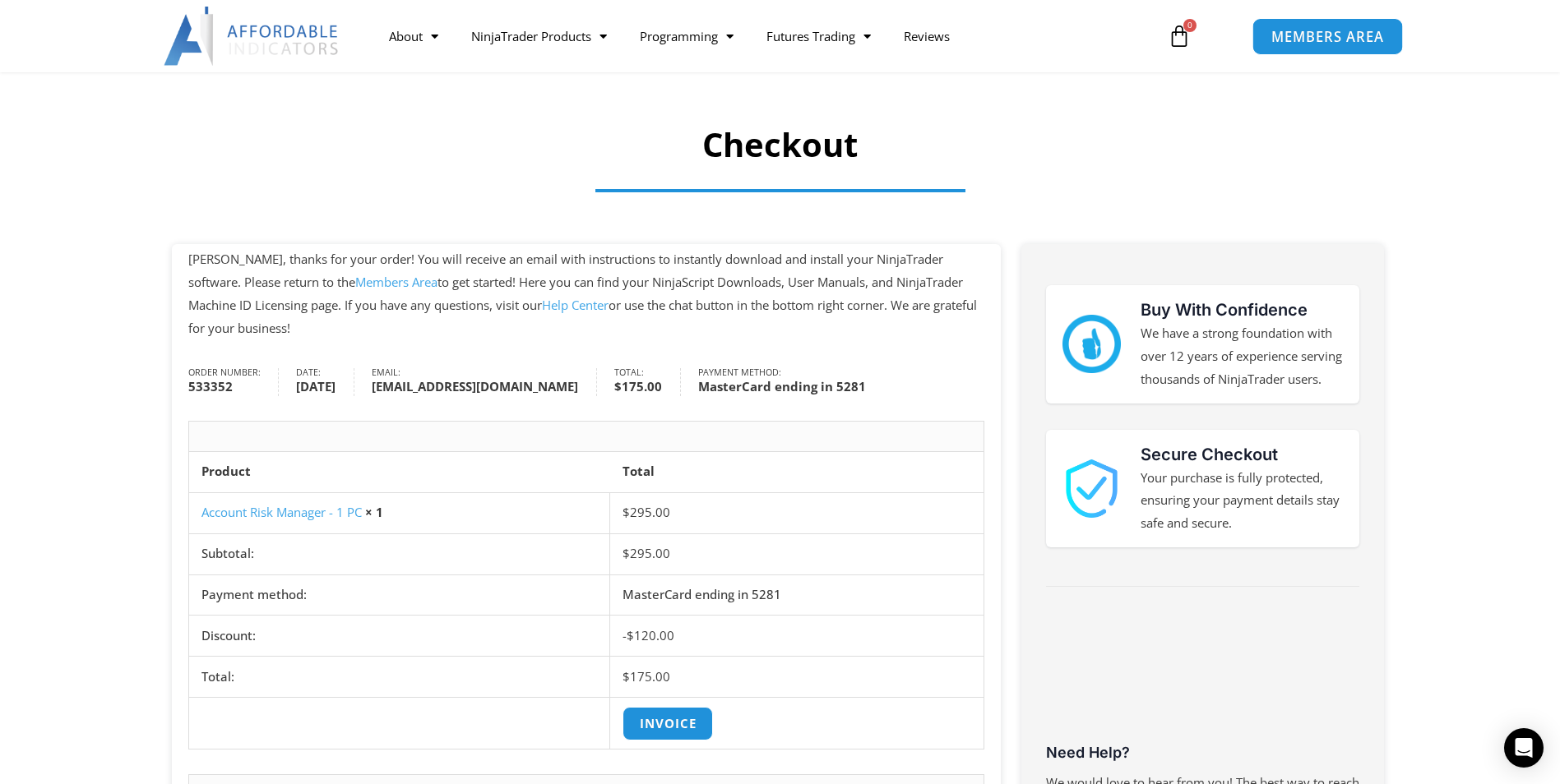
click at [1350, 37] on span "MEMBERS AREA" at bounding box center [1327, 36] width 113 height 14
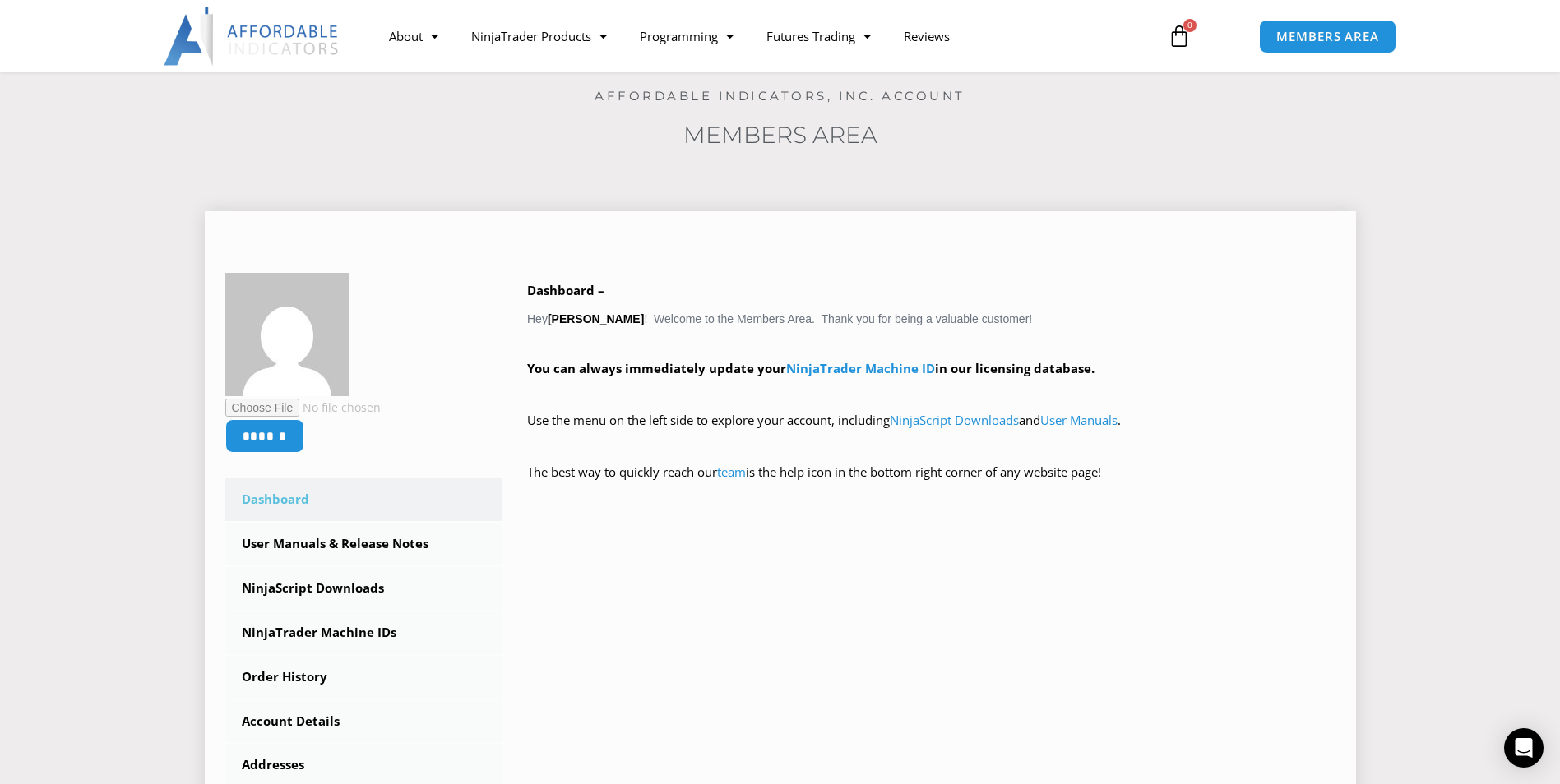
scroll to position [82, 0]
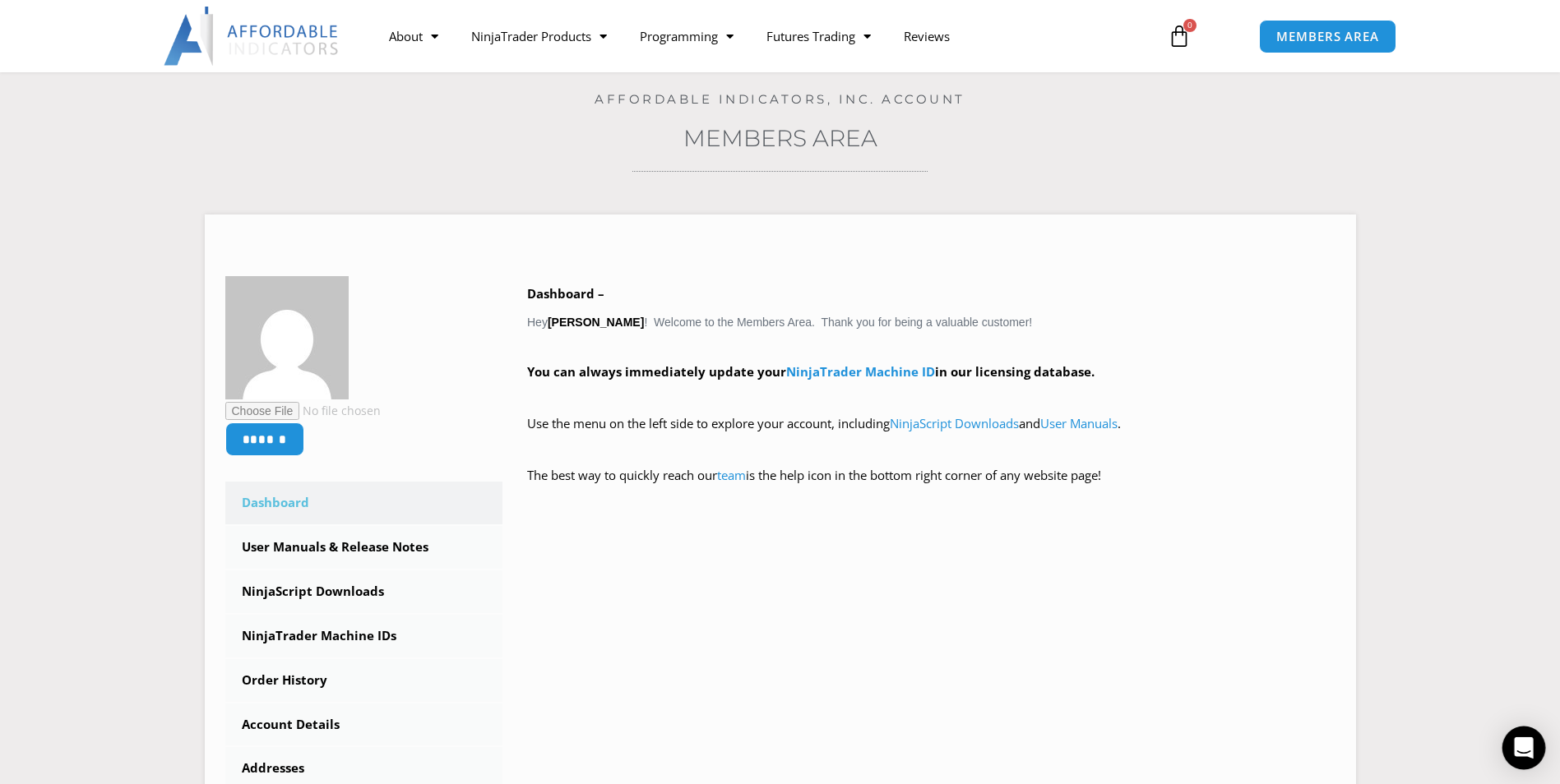
click at [1512, 744] on div "Open Intercom Messenger" at bounding box center [1524, 748] width 43 height 43
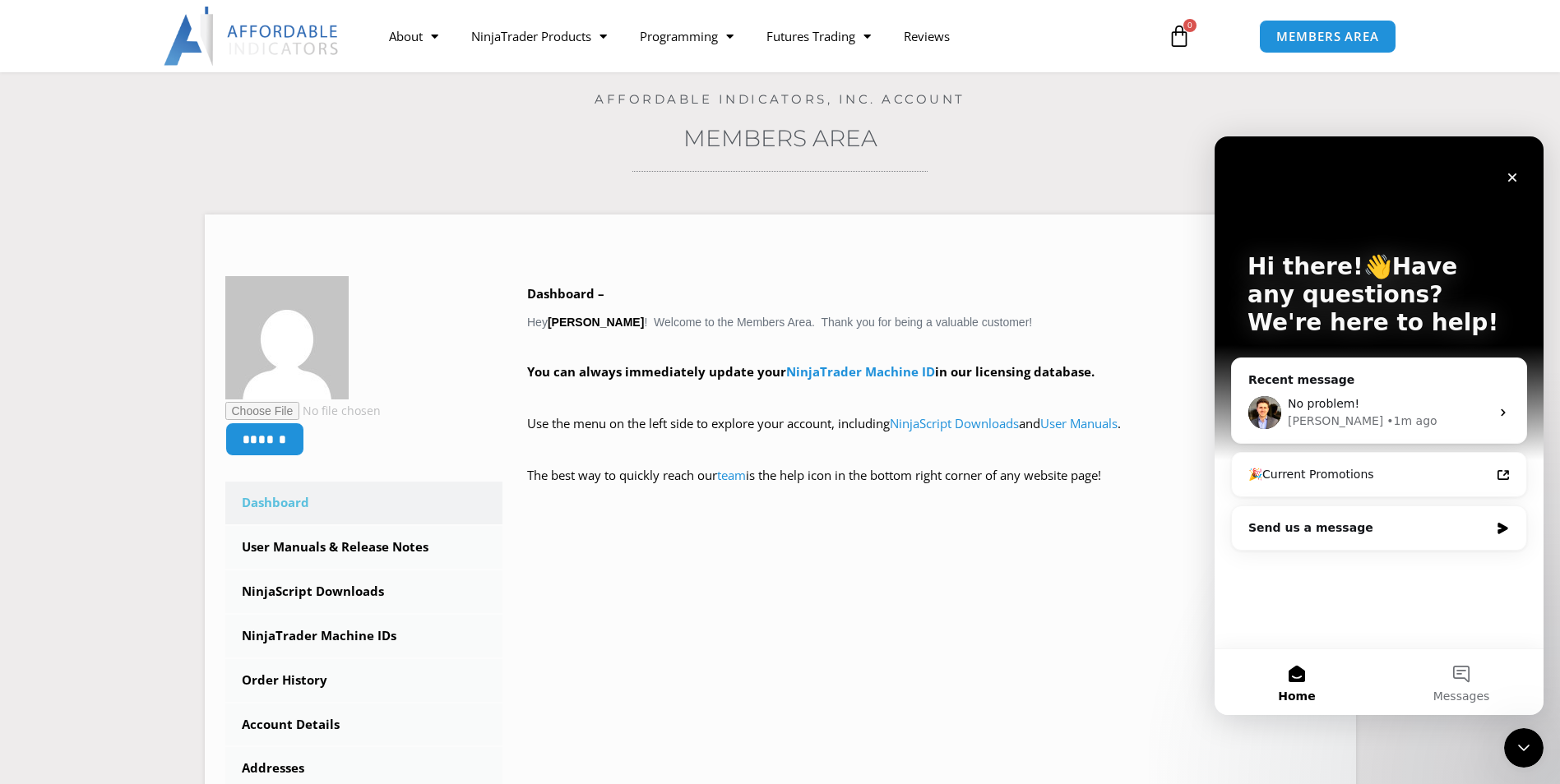
scroll to position [0, 0]
click at [1386, 429] on div "• 2m ago" at bounding box center [1412, 421] width 50 height 17
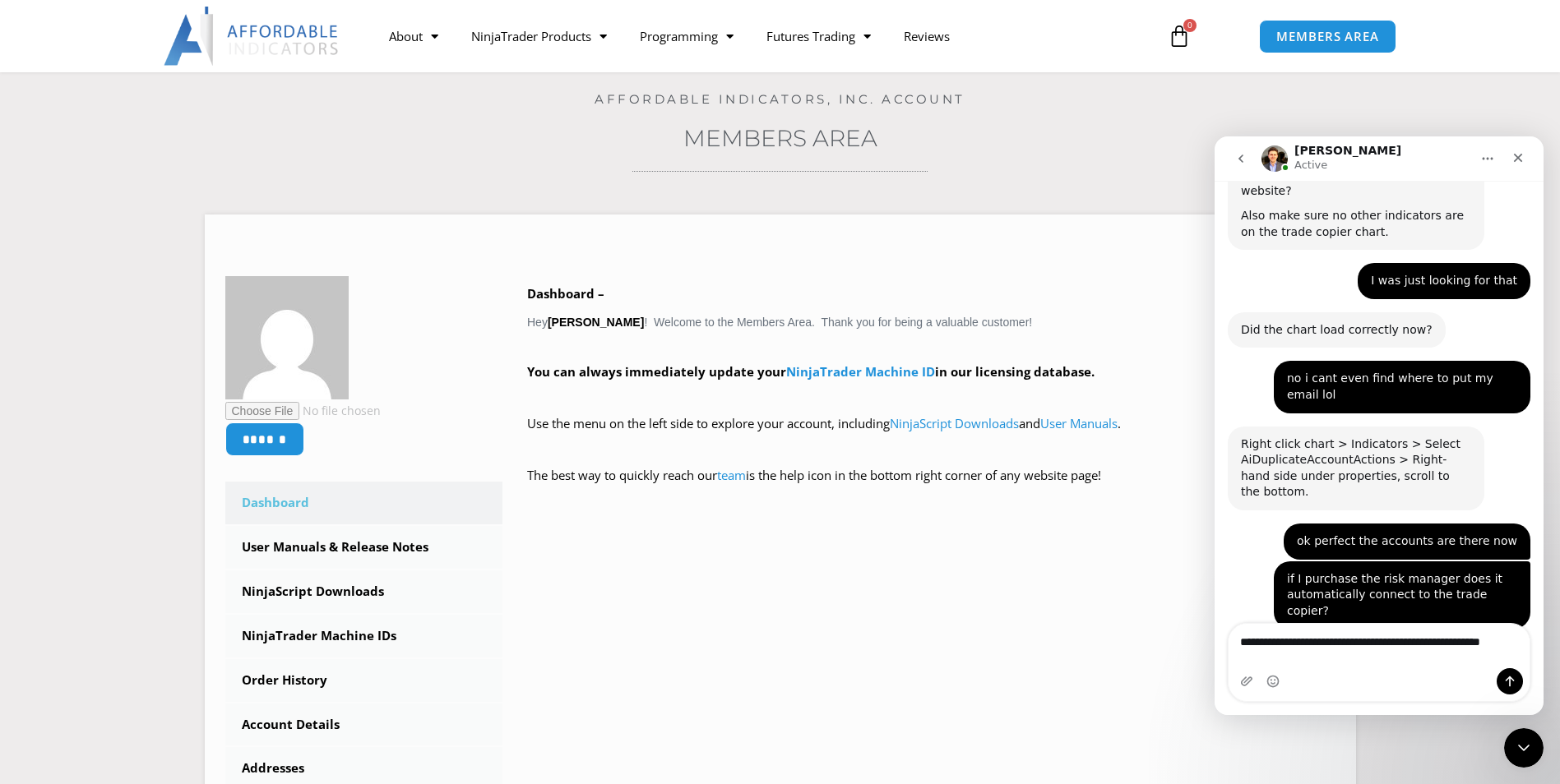
scroll to position [3717, 0]
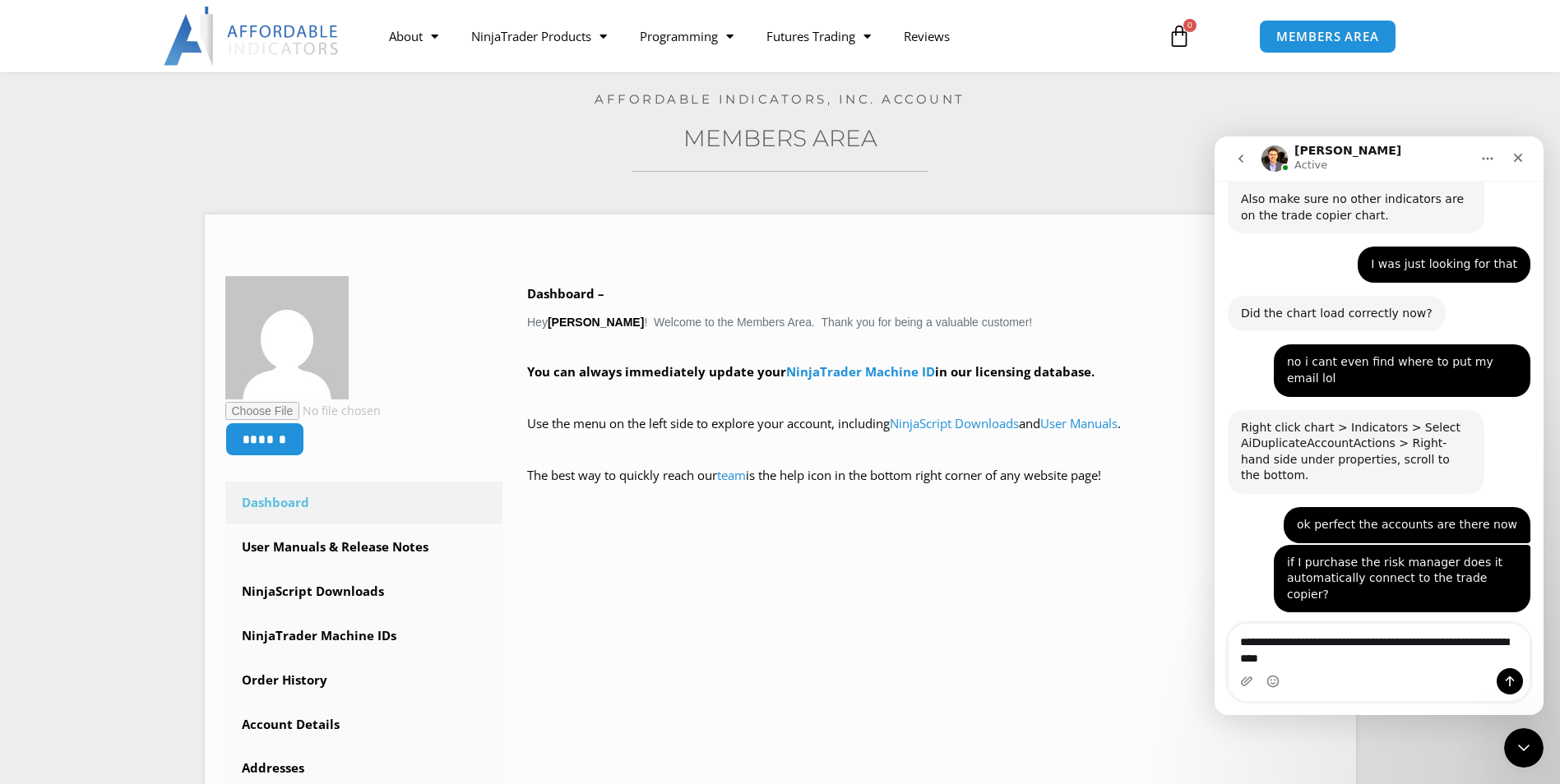
type textarea "**********"
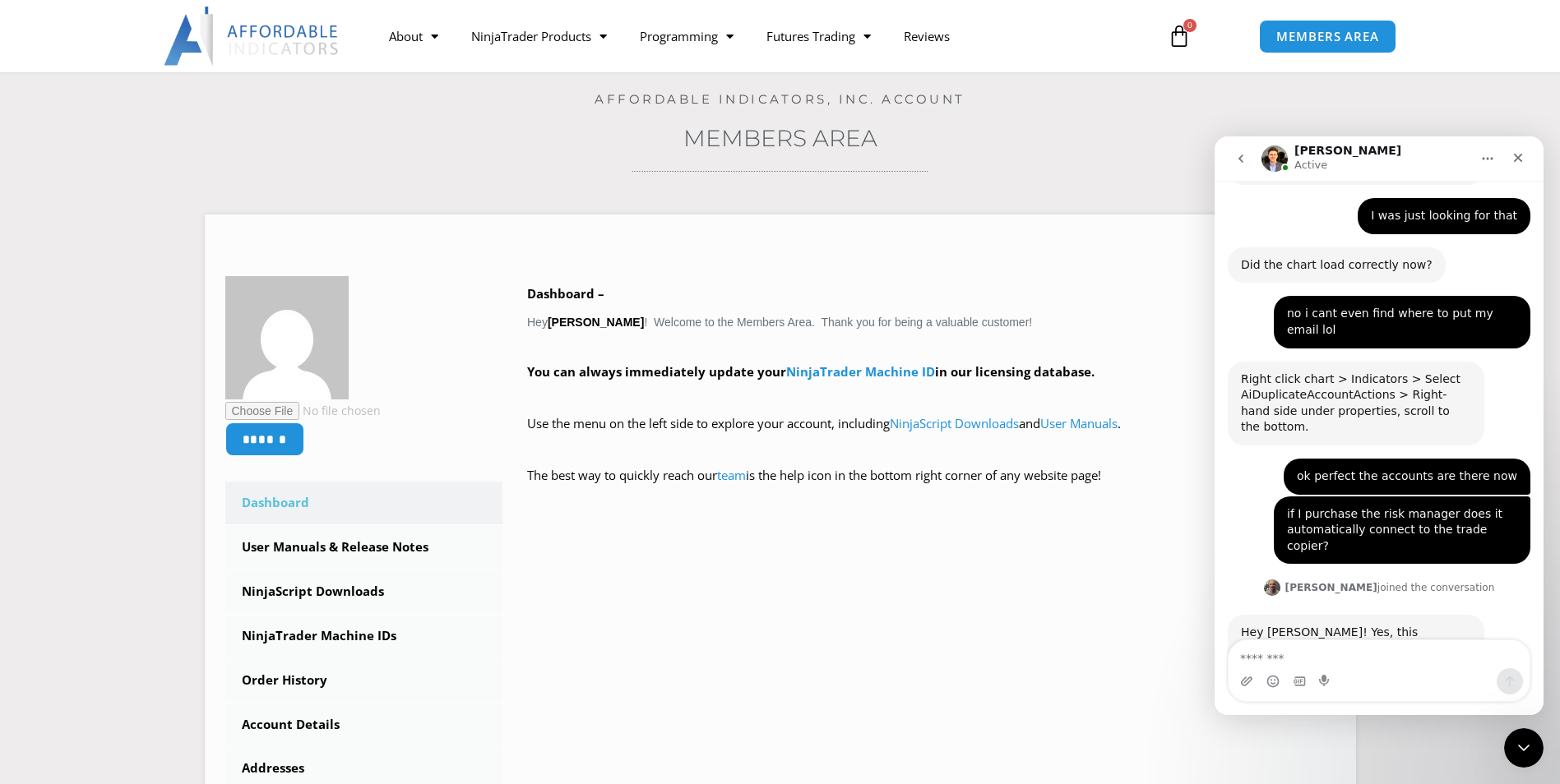
scroll to position [3766, 0]
click at [1119, 289] on p "Dashboard –" at bounding box center [932, 294] width 809 height 23
click at [1534, 755] on div "Close Intercom Messenger" at bounding box center [1521, 745] width 39 height 39
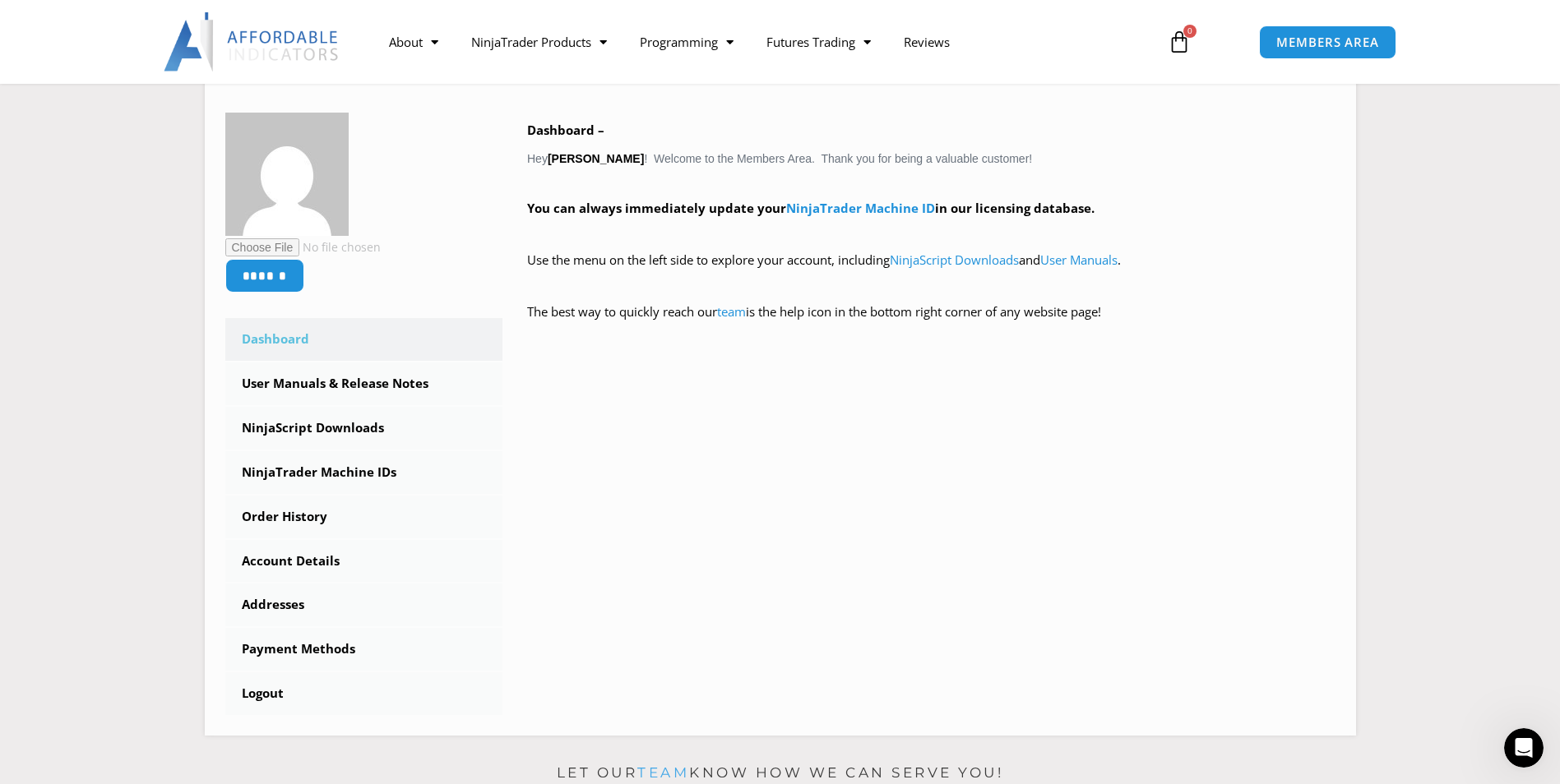
scroll to position [246, 0]
click at [339, 424] on link "NinjaScript Downloads" at bounding box center [364, 427] width 278 height 42
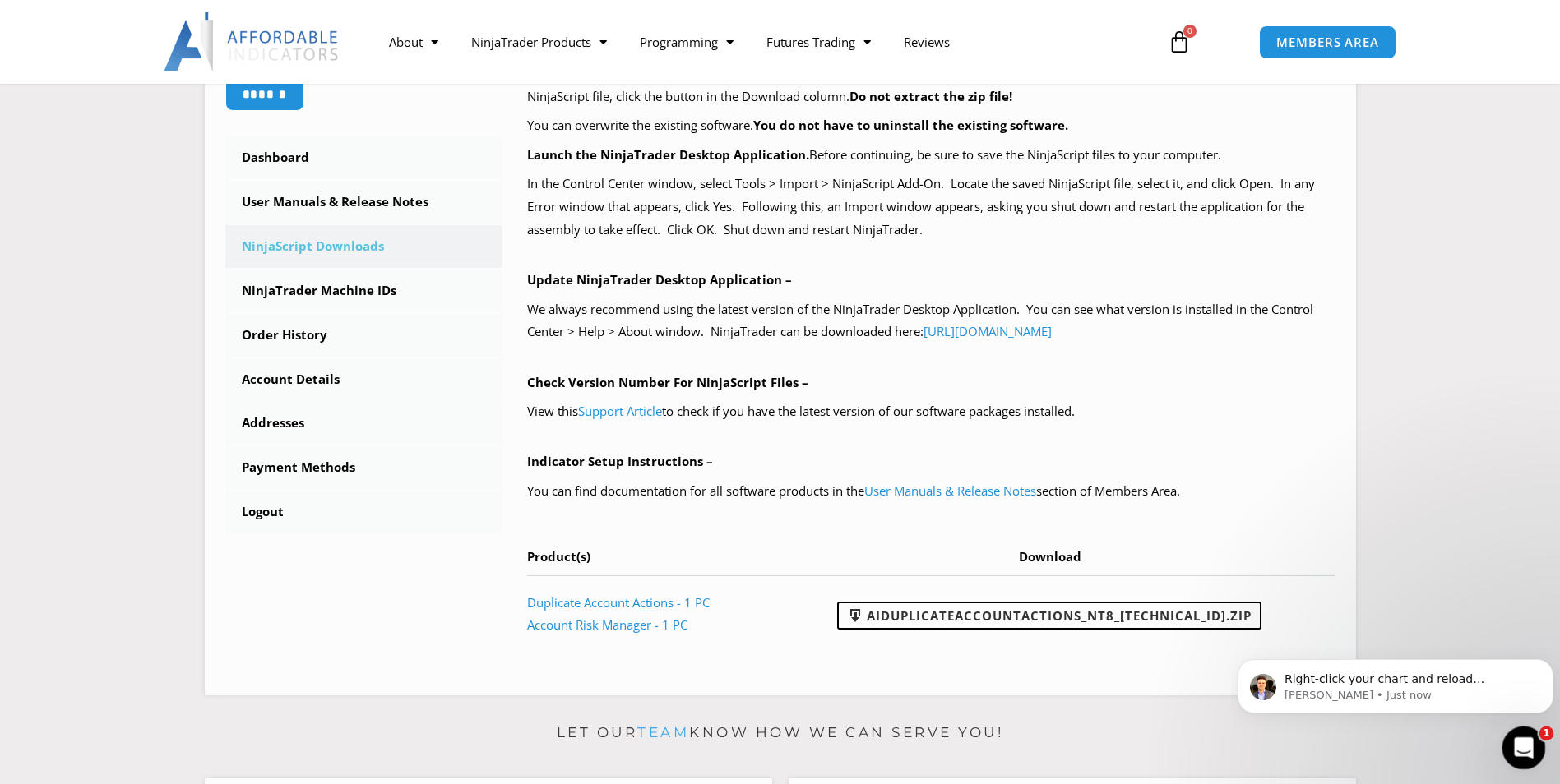
click at [1527, 748] on icon "Open Intercom Messenger" at bounding box center [1521, 745] width 27 height 27
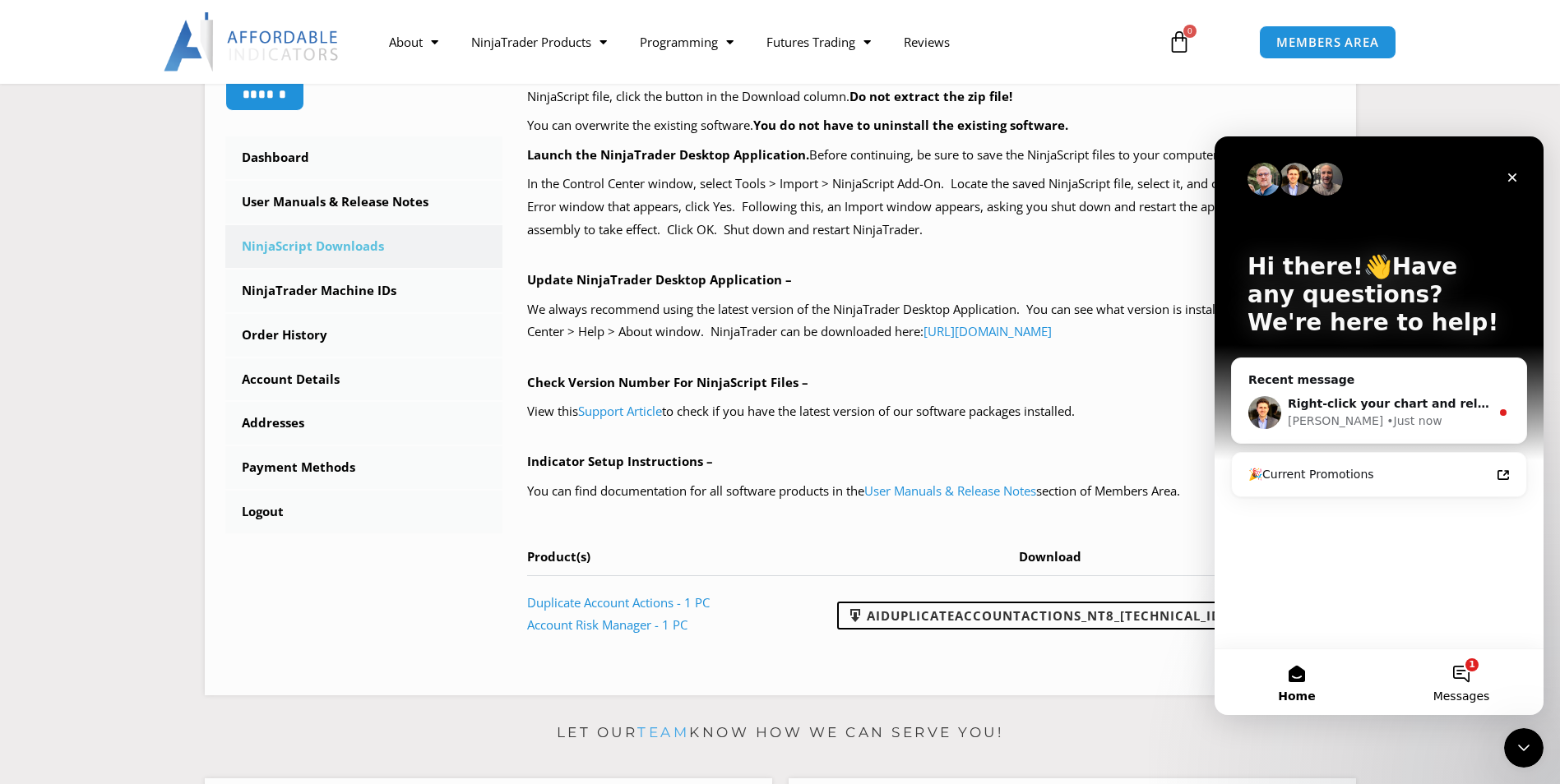
click at [1469, 682] on button "1 Messages" at bounding box center [1461, 683] width 165 height 66
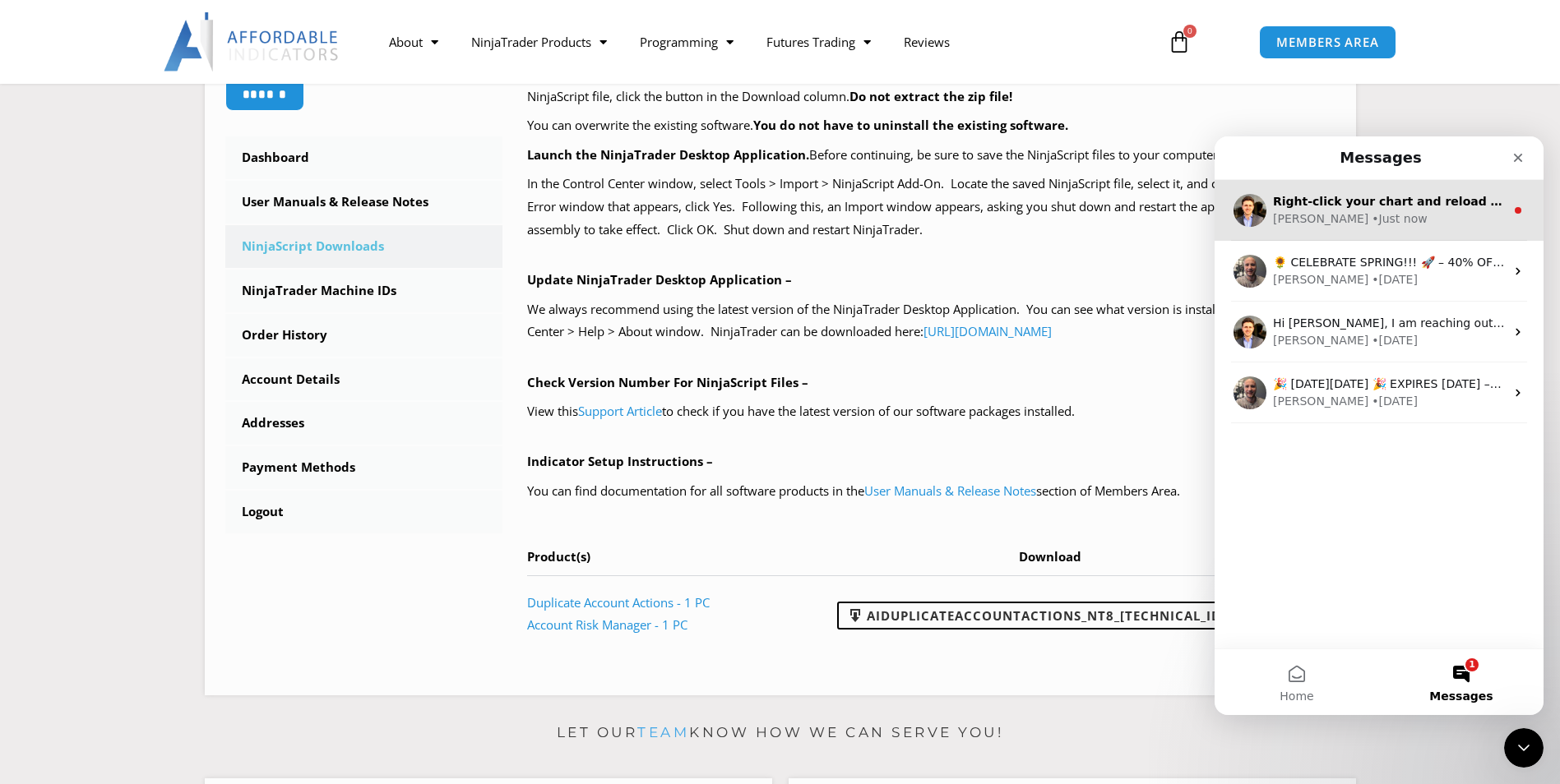
click at [1349, 228] on div "Right-click your chart and reload Ninjascript and it should update! [PERSON_NAM…" at bounding box center [1379, 211] width 329 height 61
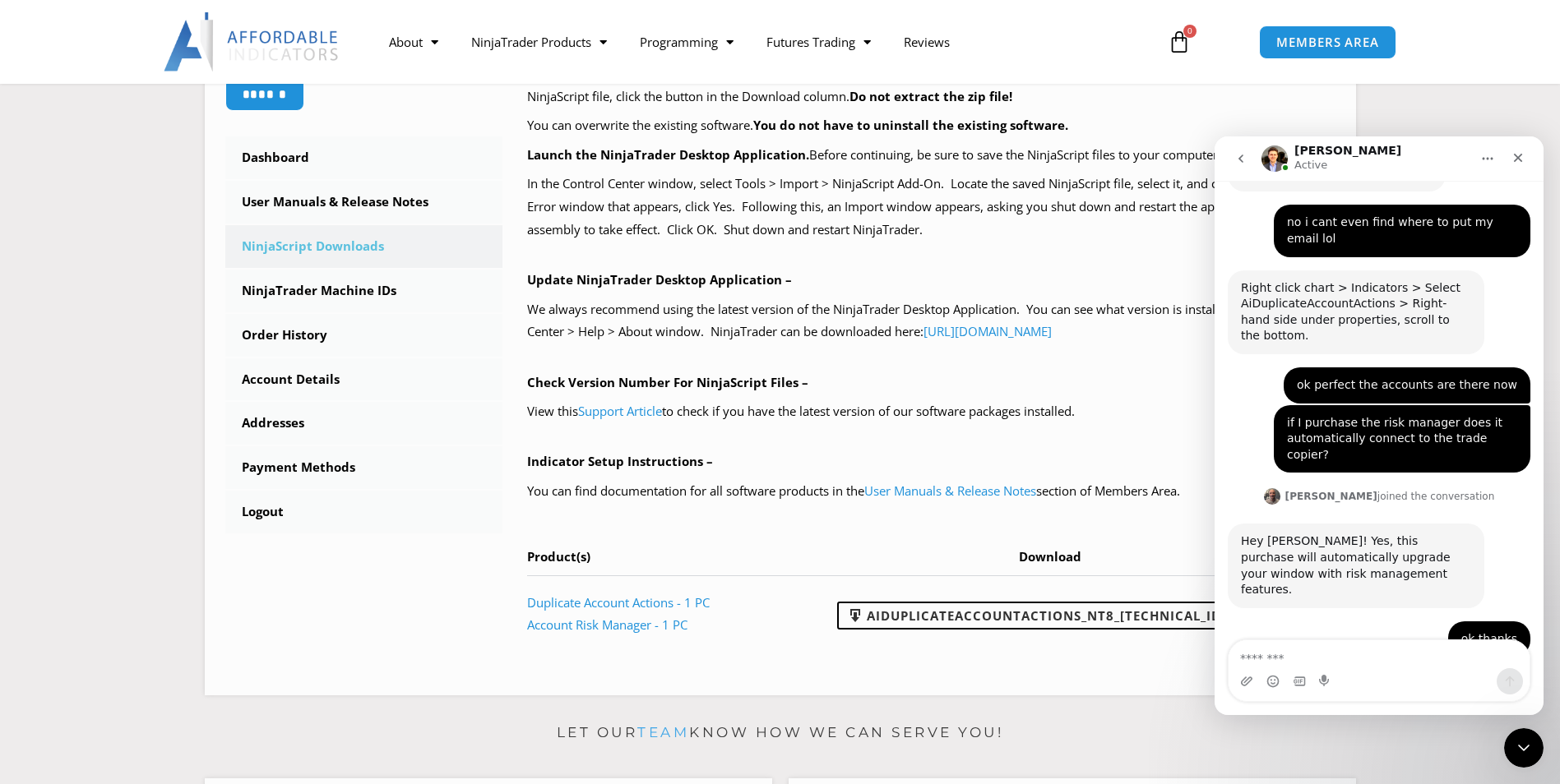
scroll to position [3858, 0]
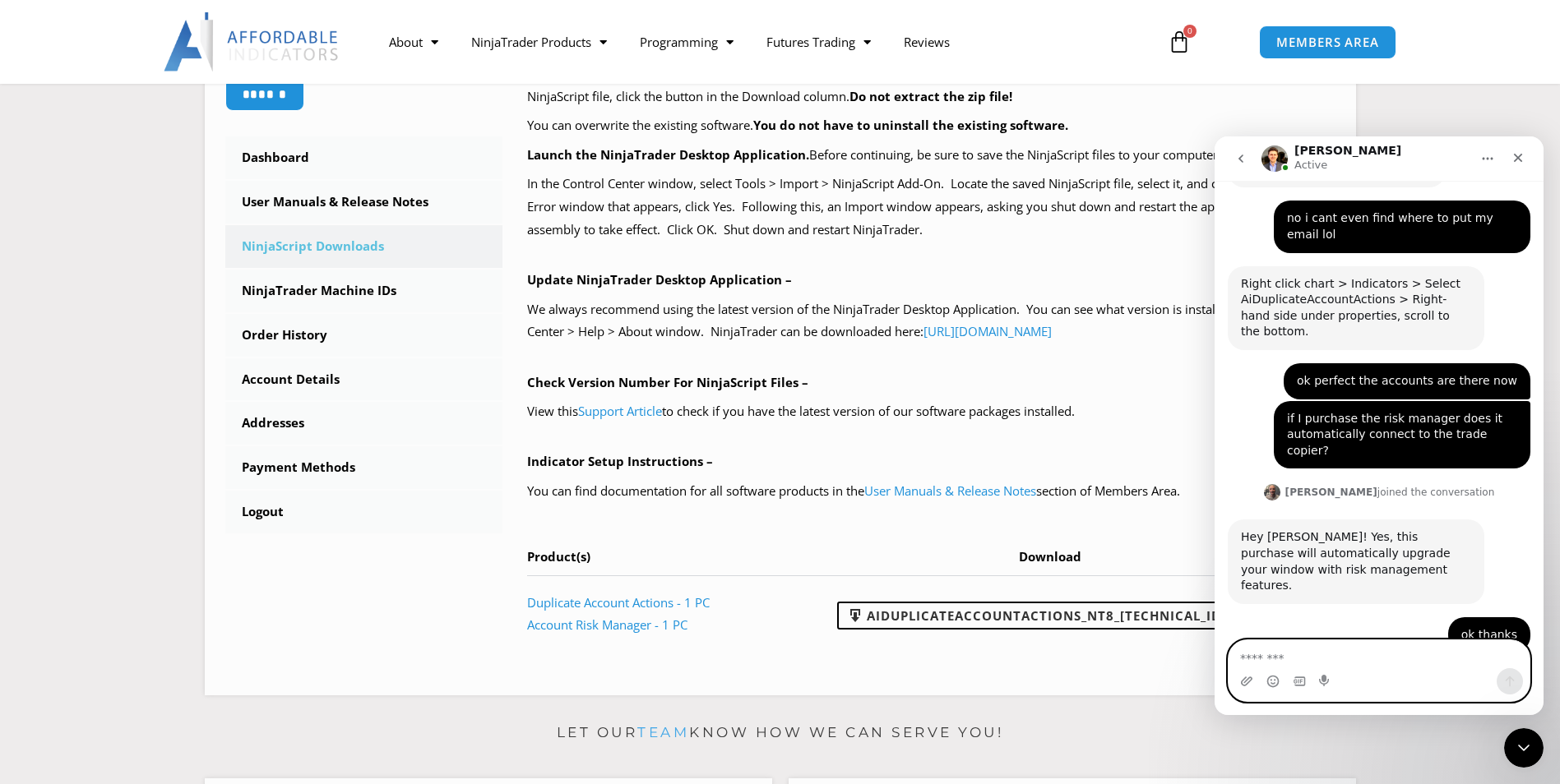
click at [1367, 667] on textarea "Message…" at bounding box center [1379, 654] width 301 height 28
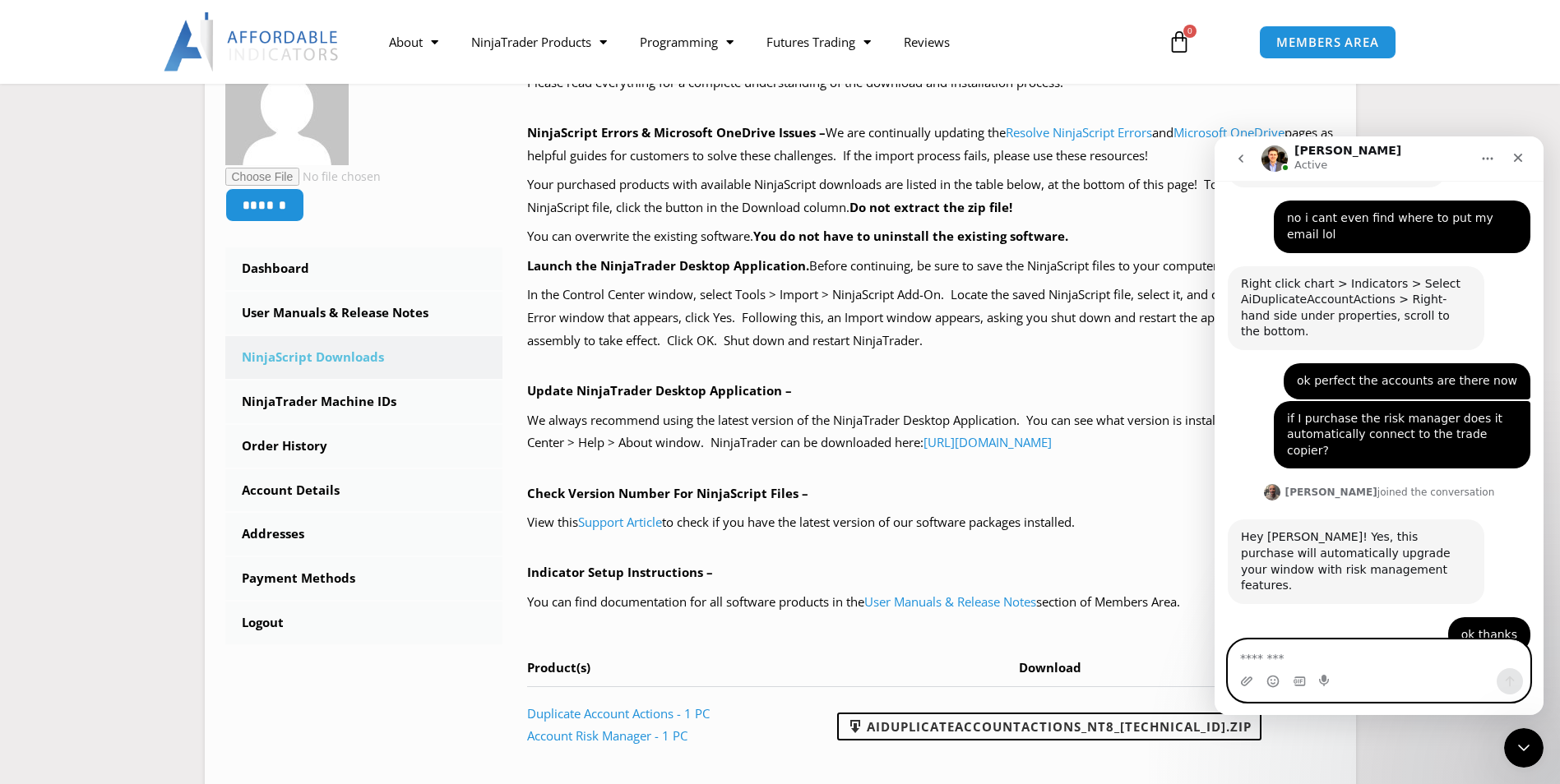
scroll to position [329, 0]
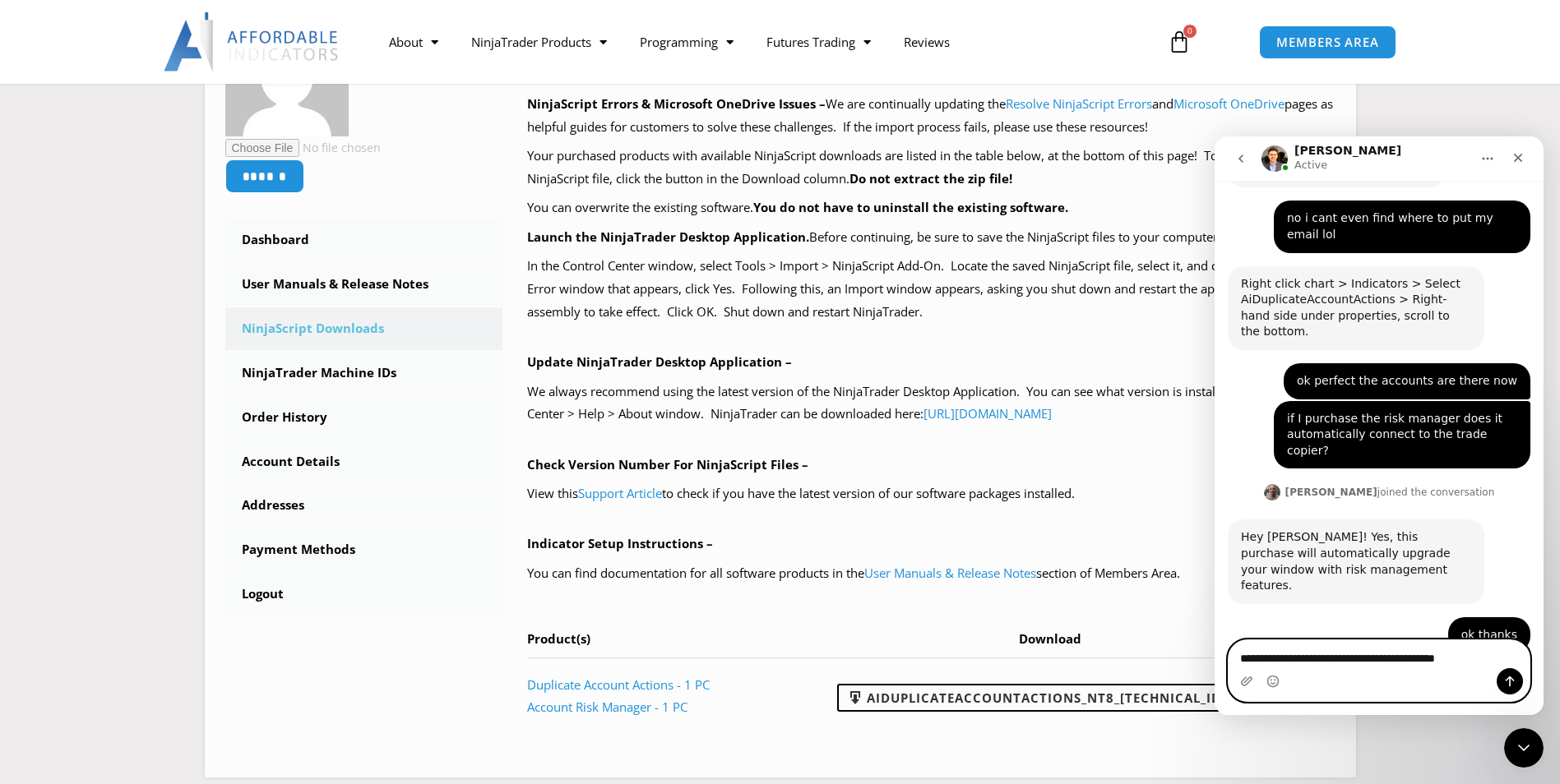
type textarea "**********"
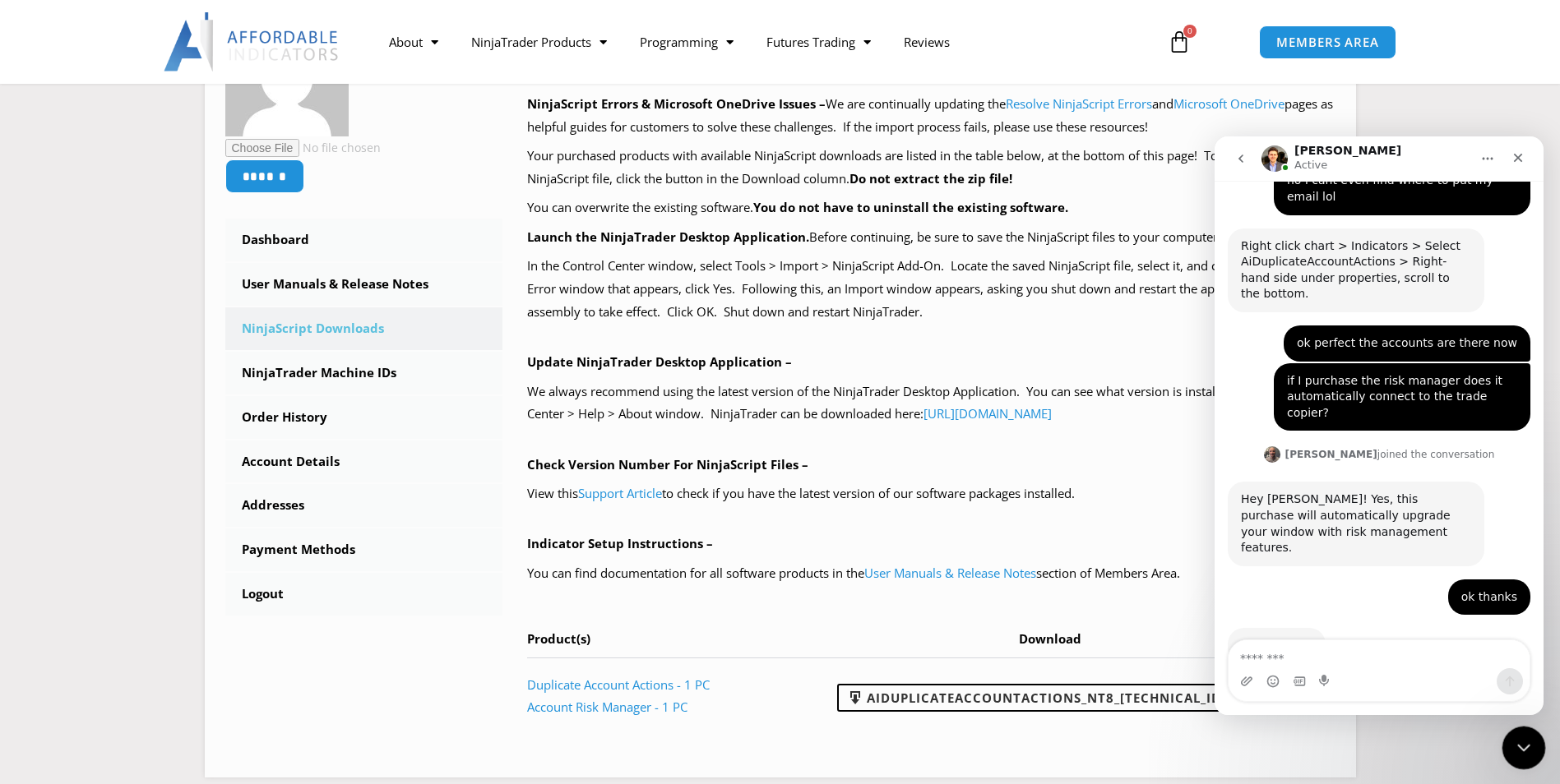
click at [1502, 748] on div "Close Intercom Messenger" at bounding box center [1521, 745] width 39 height 39
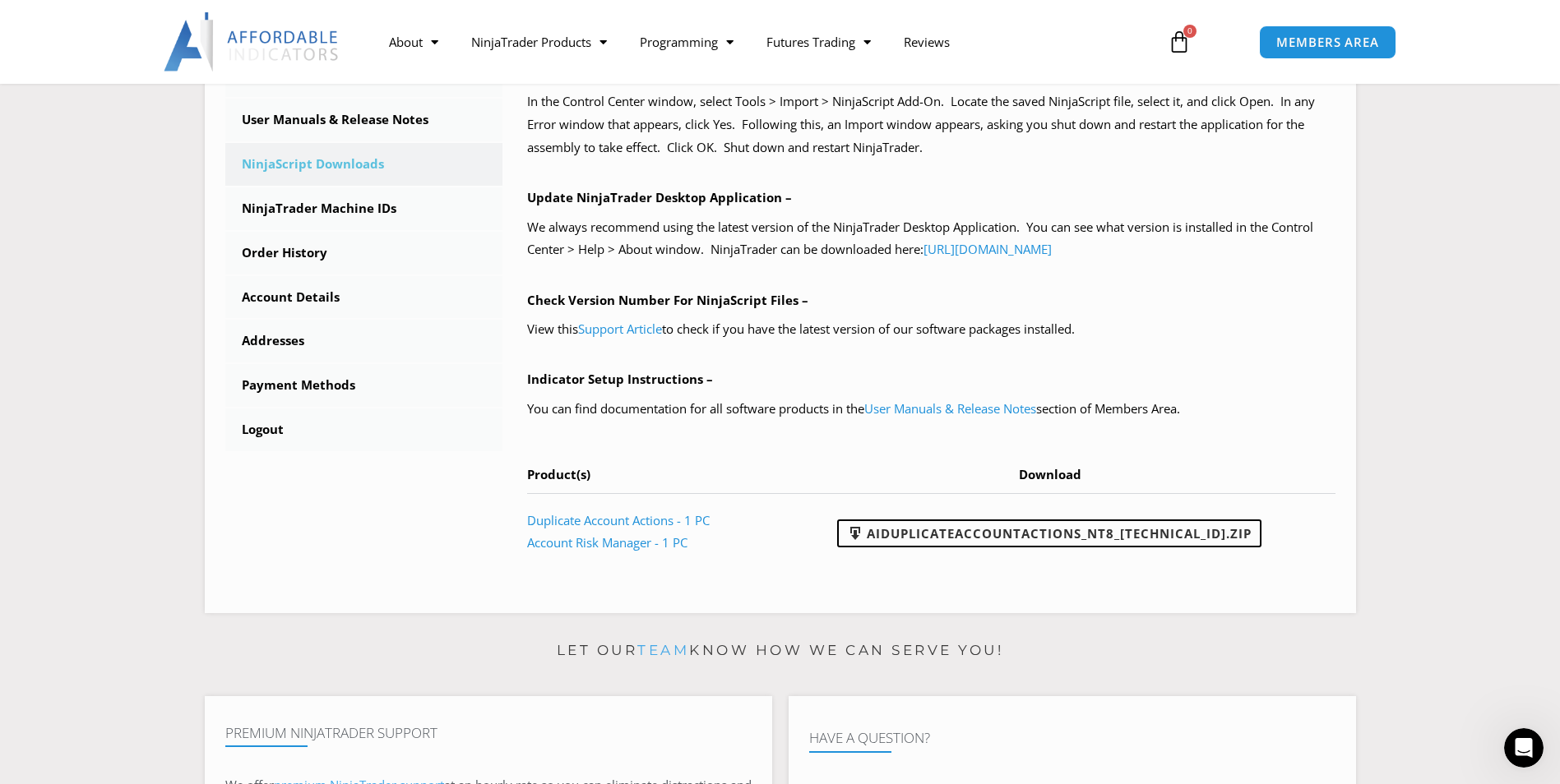
scroll to position [3959, 0]
click at [1506, 742] on div "Open Intercom Messenger" at bounding box center [1521, 745] width 55 height 55
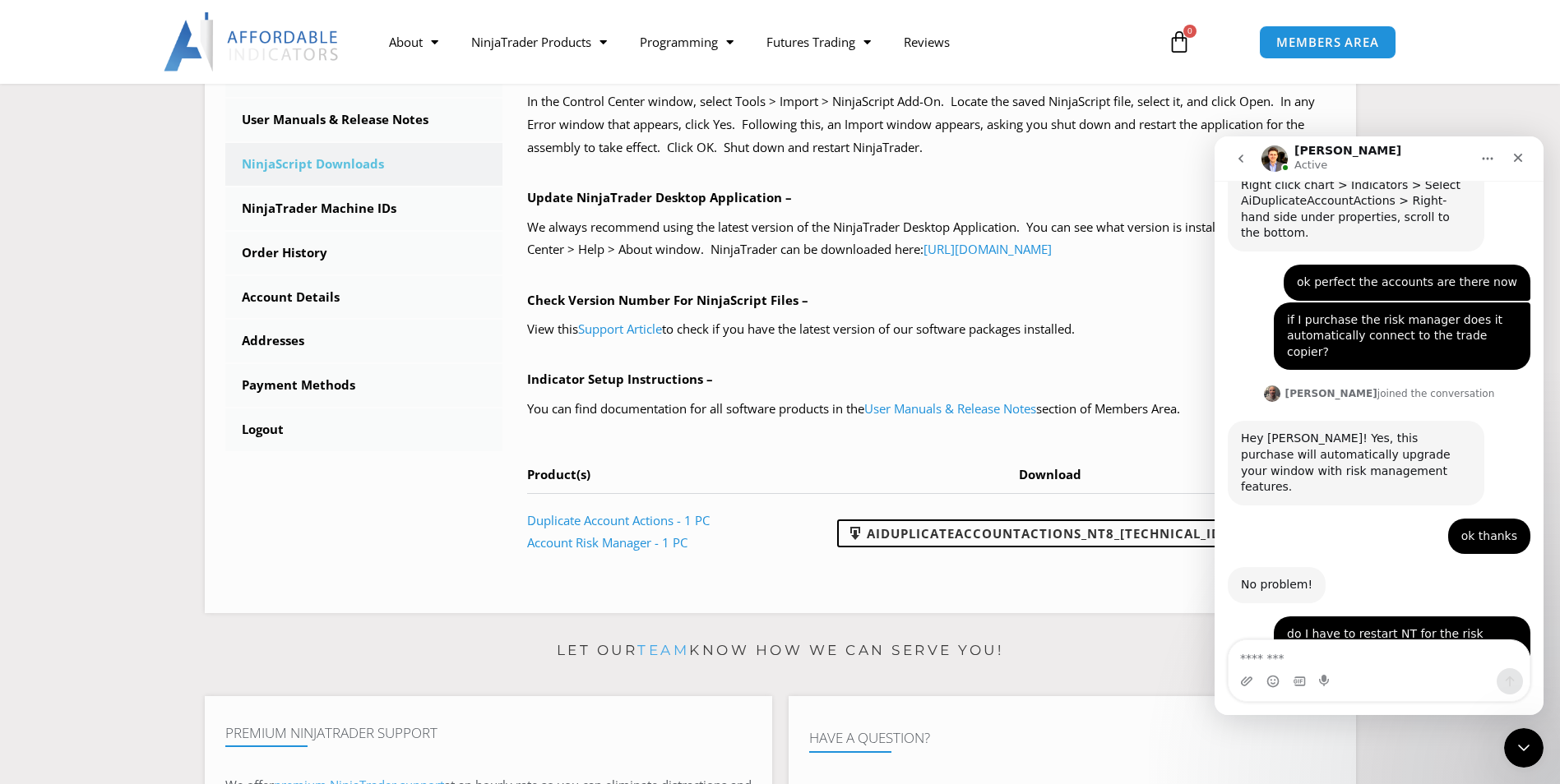
scroll to position [4018, 0]
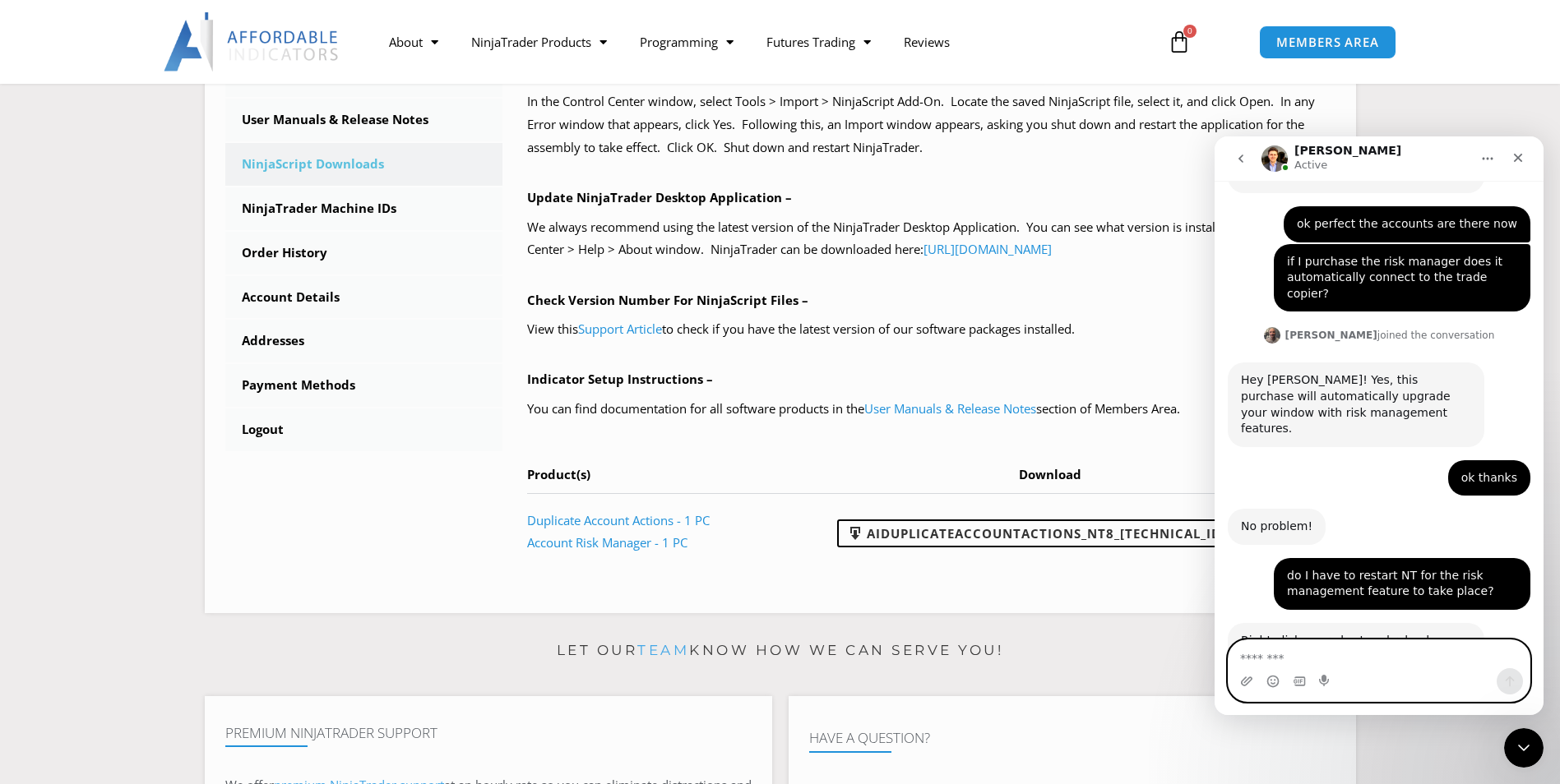
click at [1396, 658] on textarea "Message…" at bounding box center [1379, 654] width 301 height 28
type textarea "**********"
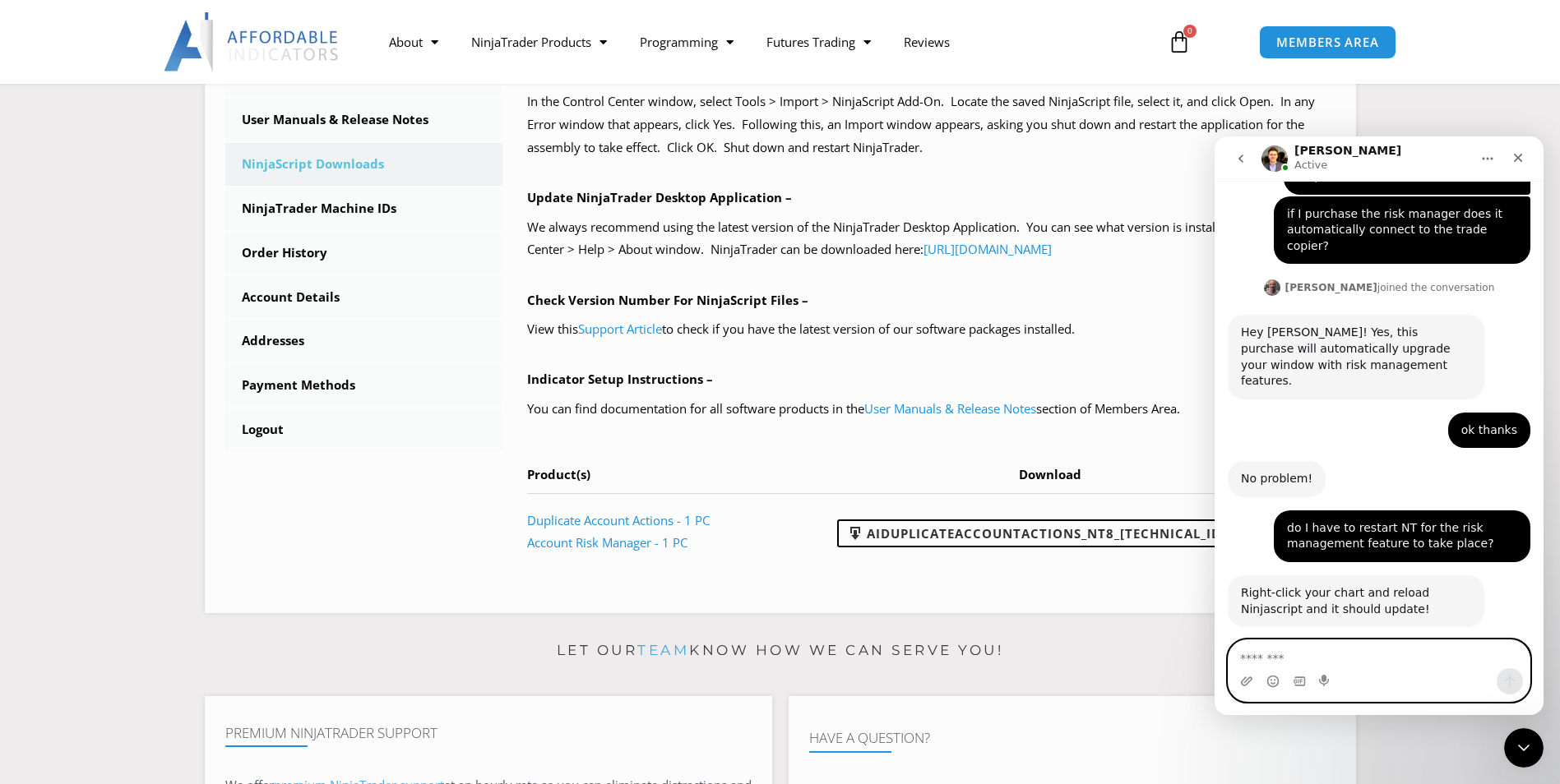
scroll to position [4067, 0]
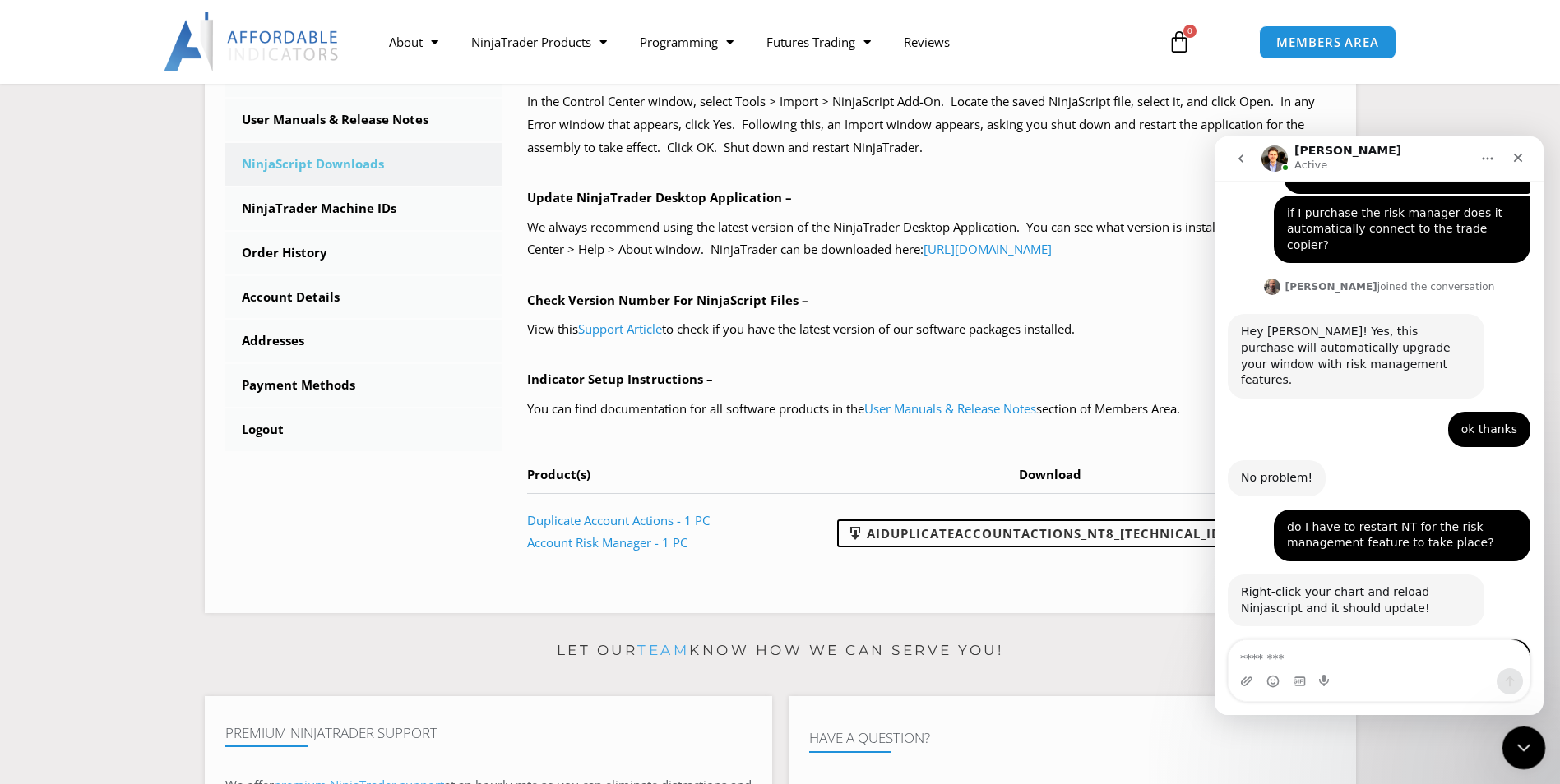
click at [1519, 746] on icon "Close Intercom Messenger" at bounding box center [1521, 745] width 20 height 20
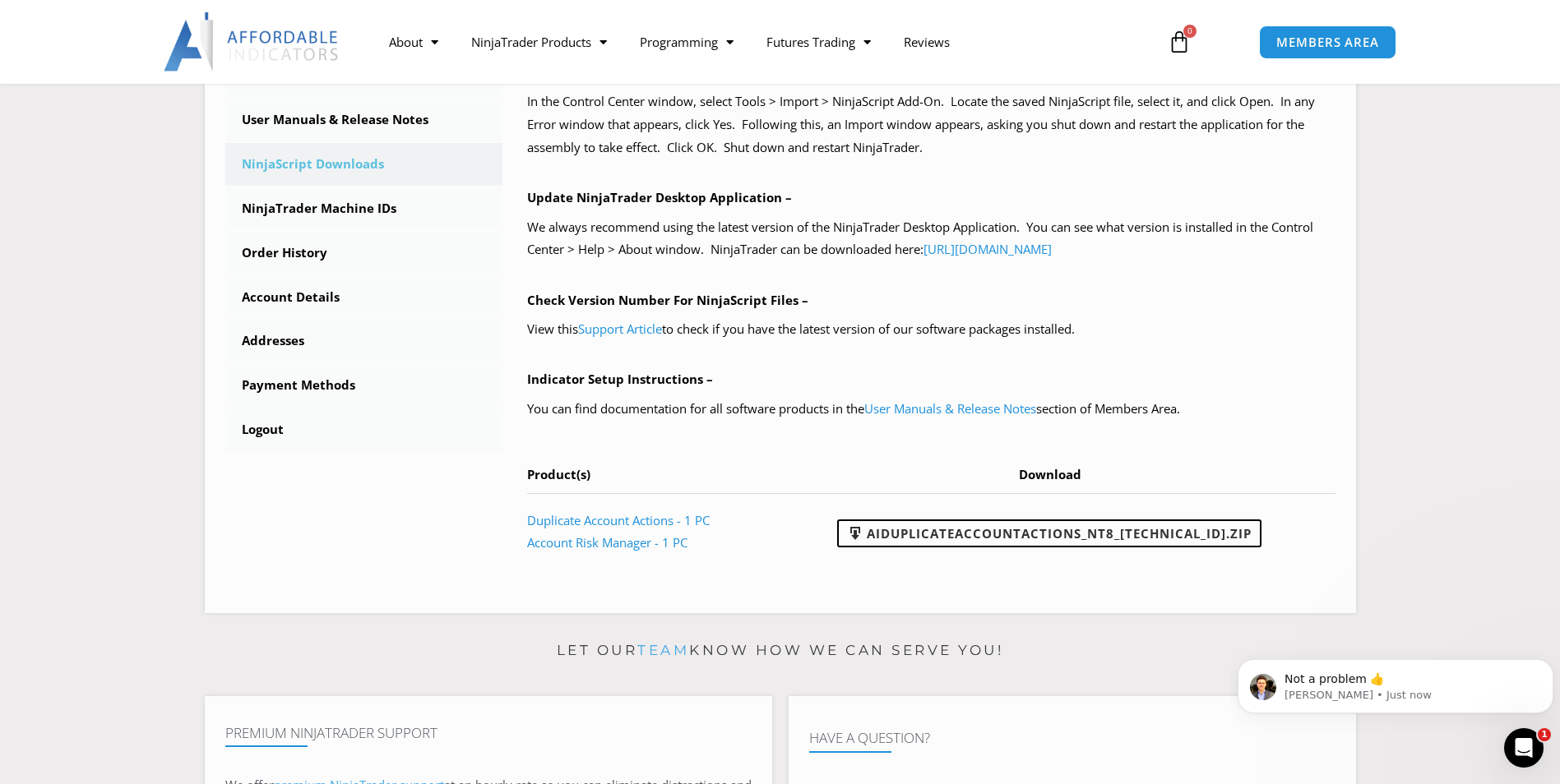
scroll to position [0, 0]
